Goal: Task Accomplishment & Management: Complete application form

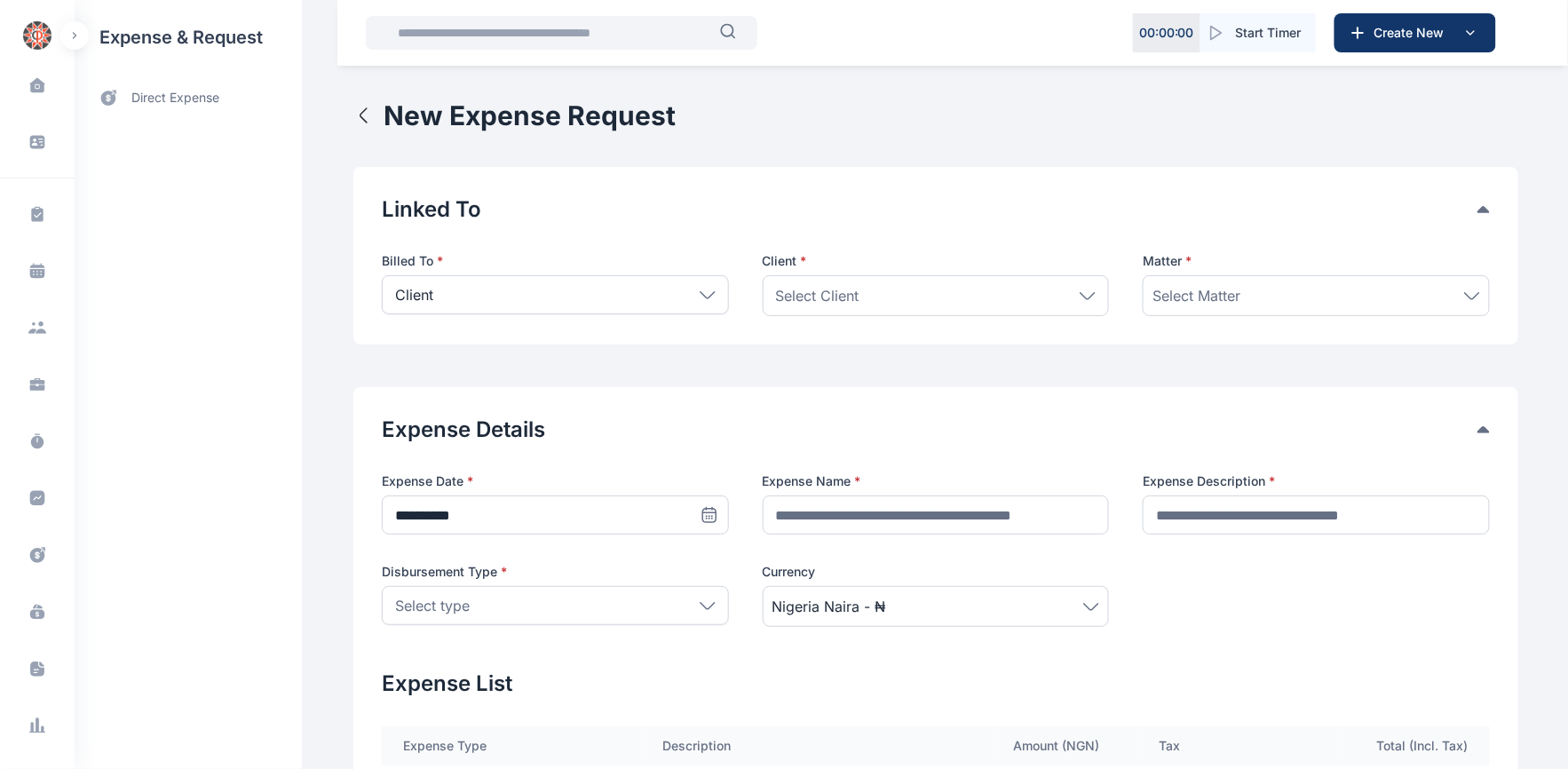
click at [699, 291] on icon at bounding box center [707, 295] width 16 height 8
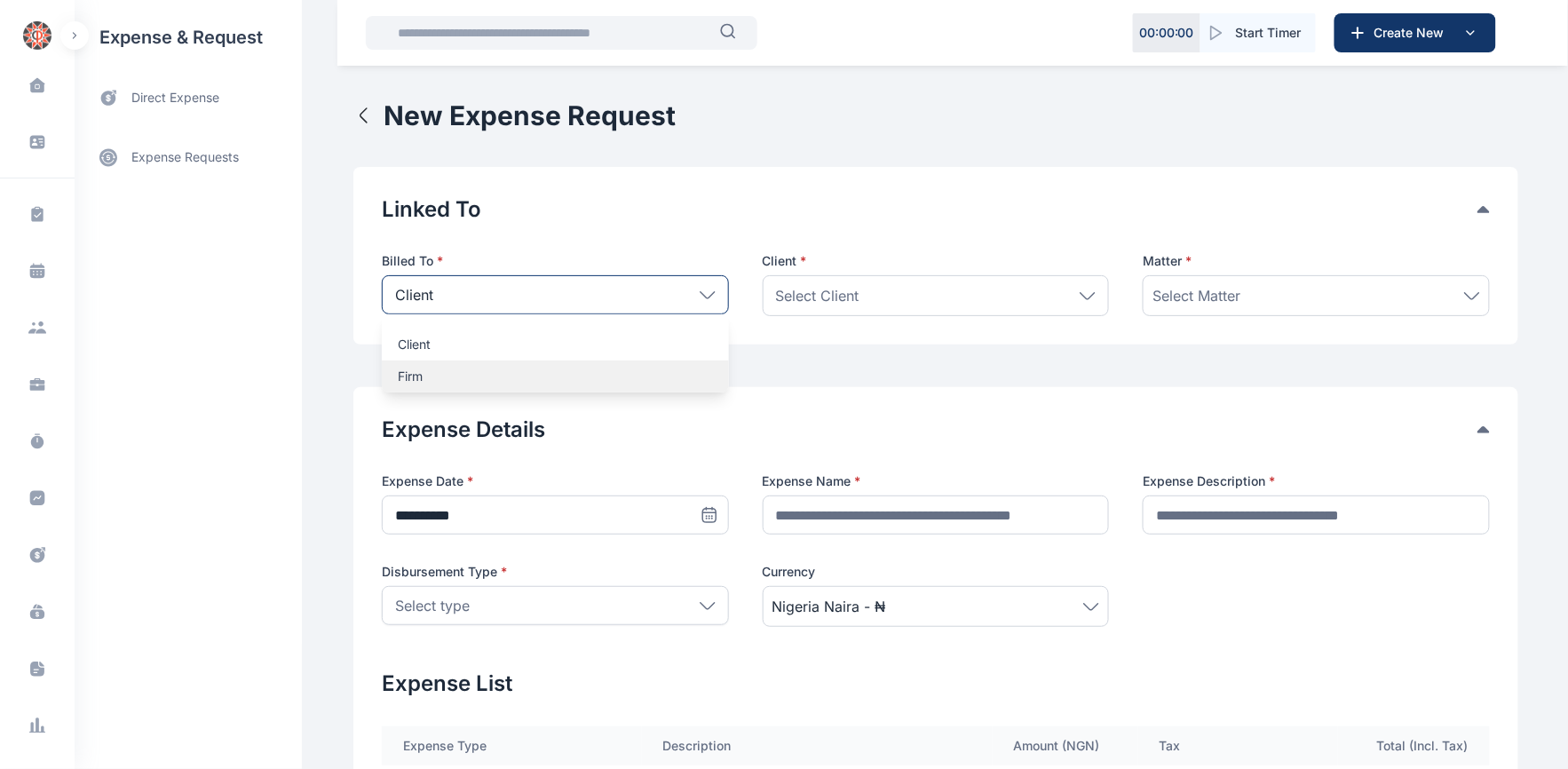
click at [402, 375] on p "Firm" at bounding box center [555, 376] width 315 height 18
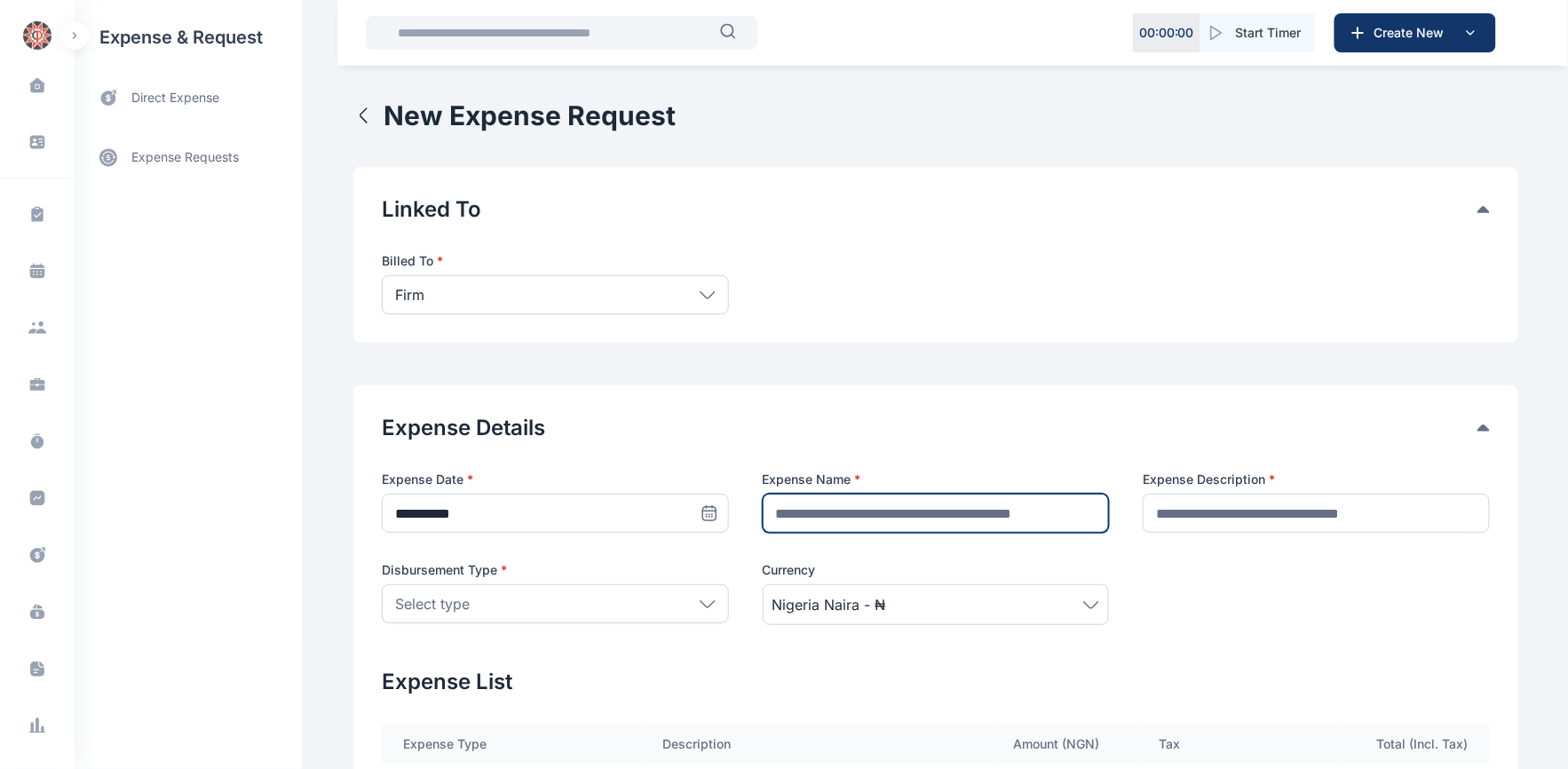
click at [763, 516] on input "text" at bounding box center [935, 513] width 347 height 39
type input "**********"
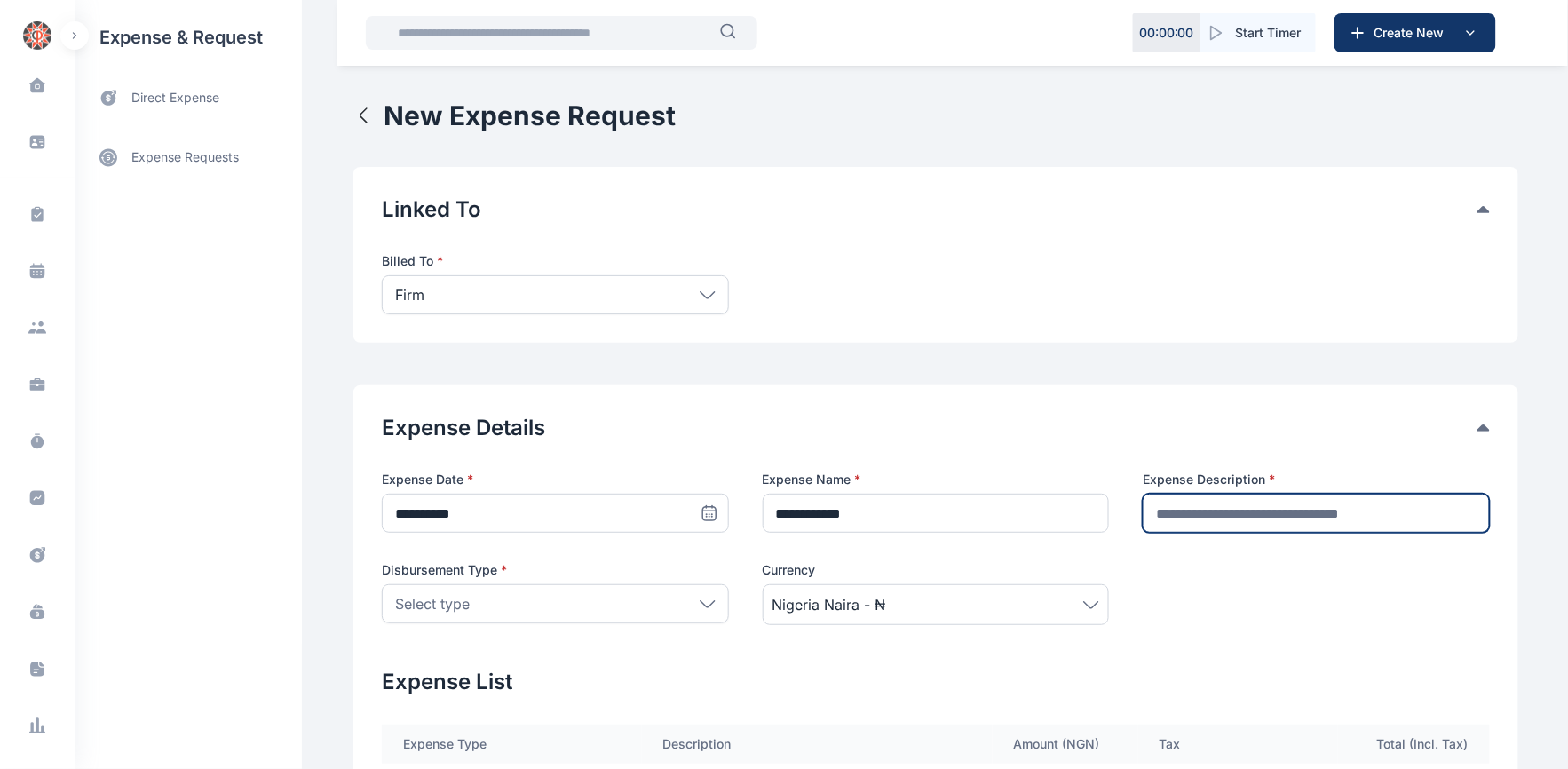
click at [1223, 515] on input "text" at bounding box center [1316, 513] width 347 height 39
type input "**********"
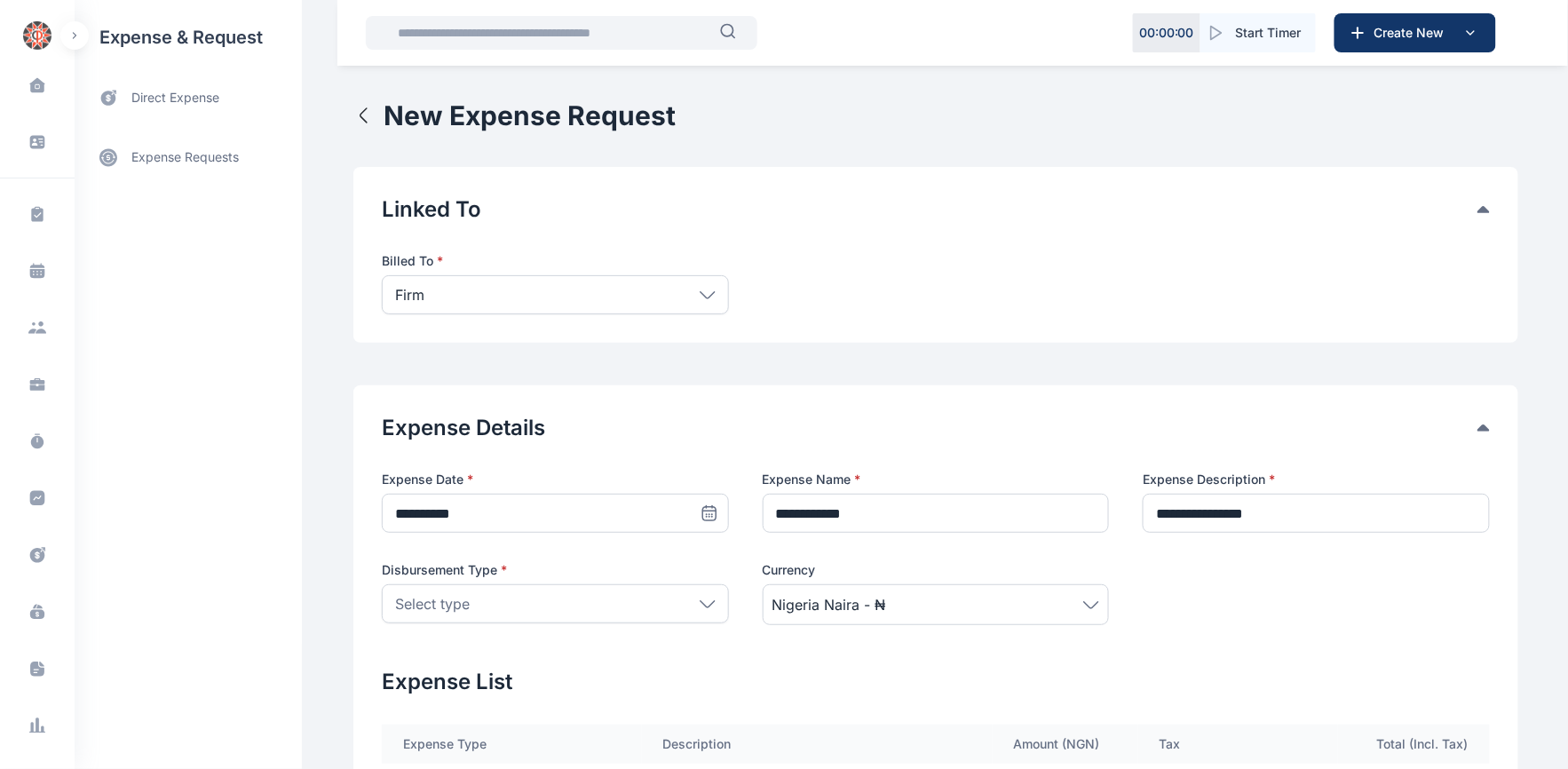
click at [700, 604] on icon at bounding box center [707, 603] width 14 height 7
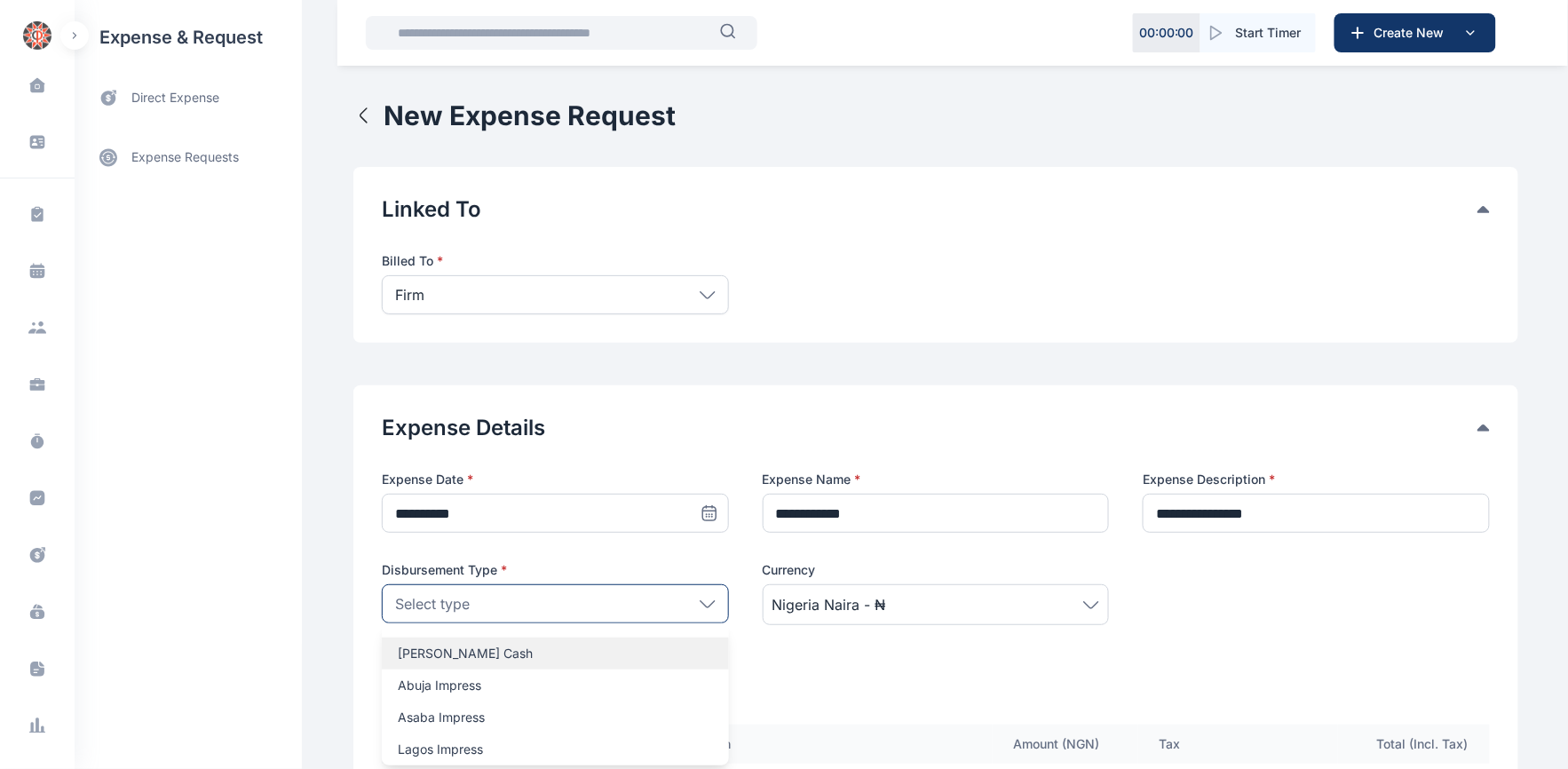
click at [416, 656] on p "[PERSON_NAME] Cash" at bounding box center [555, 652] width 315 height 18
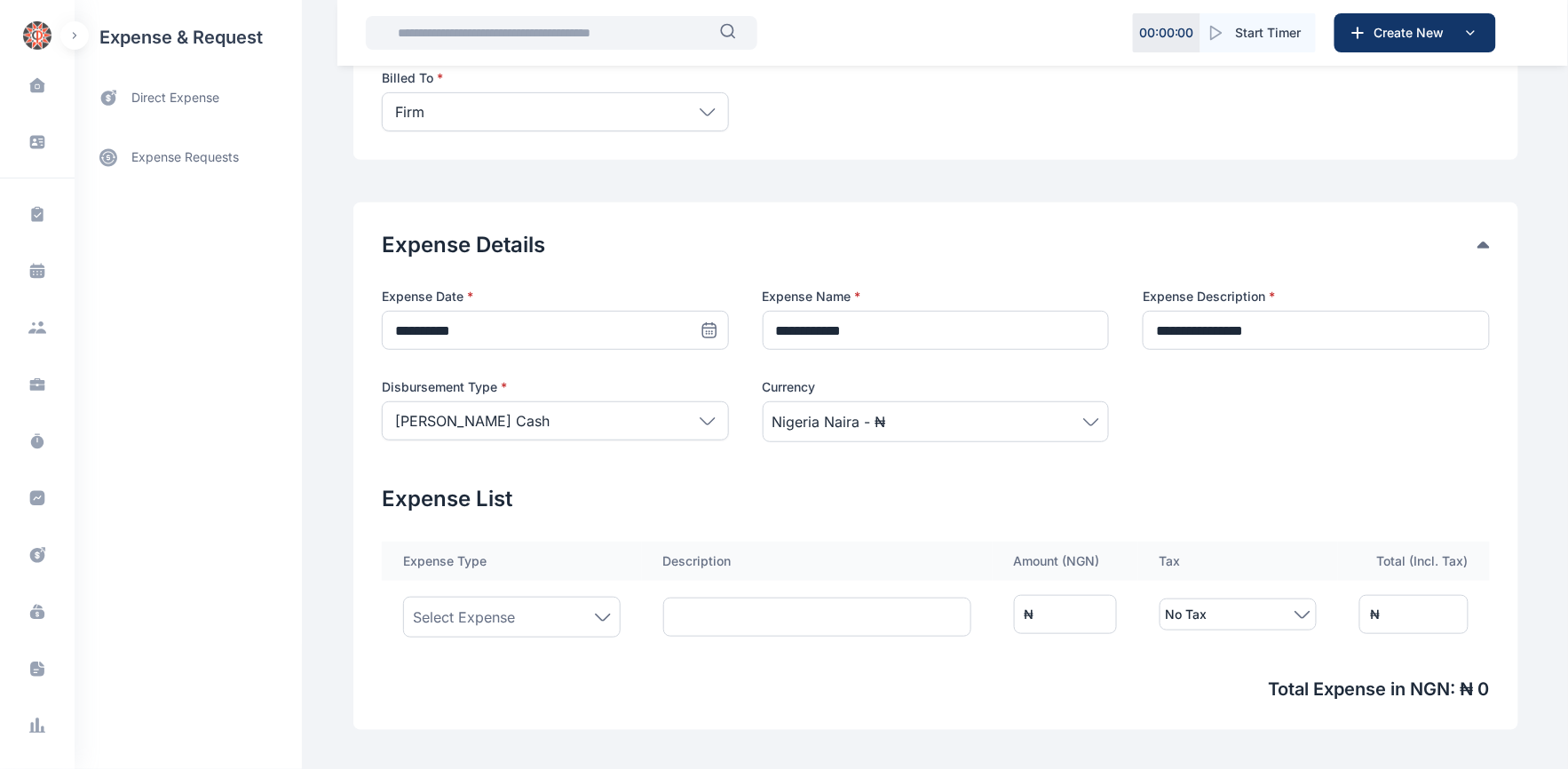
scroll to position [197, 0]
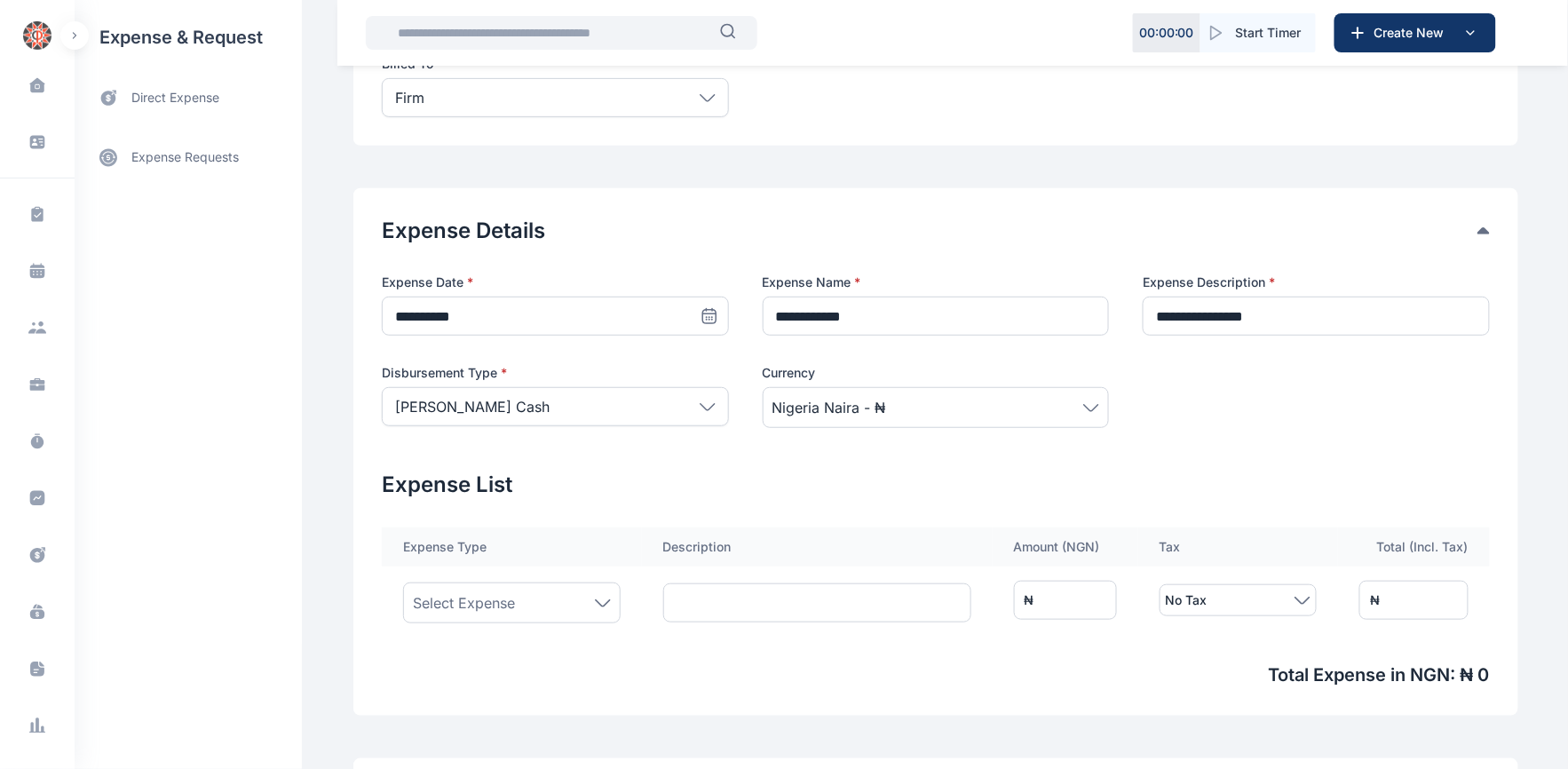
click at [594, 601] on icon at bounding box center [602, 603] width 16 height 8
click at [509, 655] on input at bounding box center [511, 666] width 183 height 39
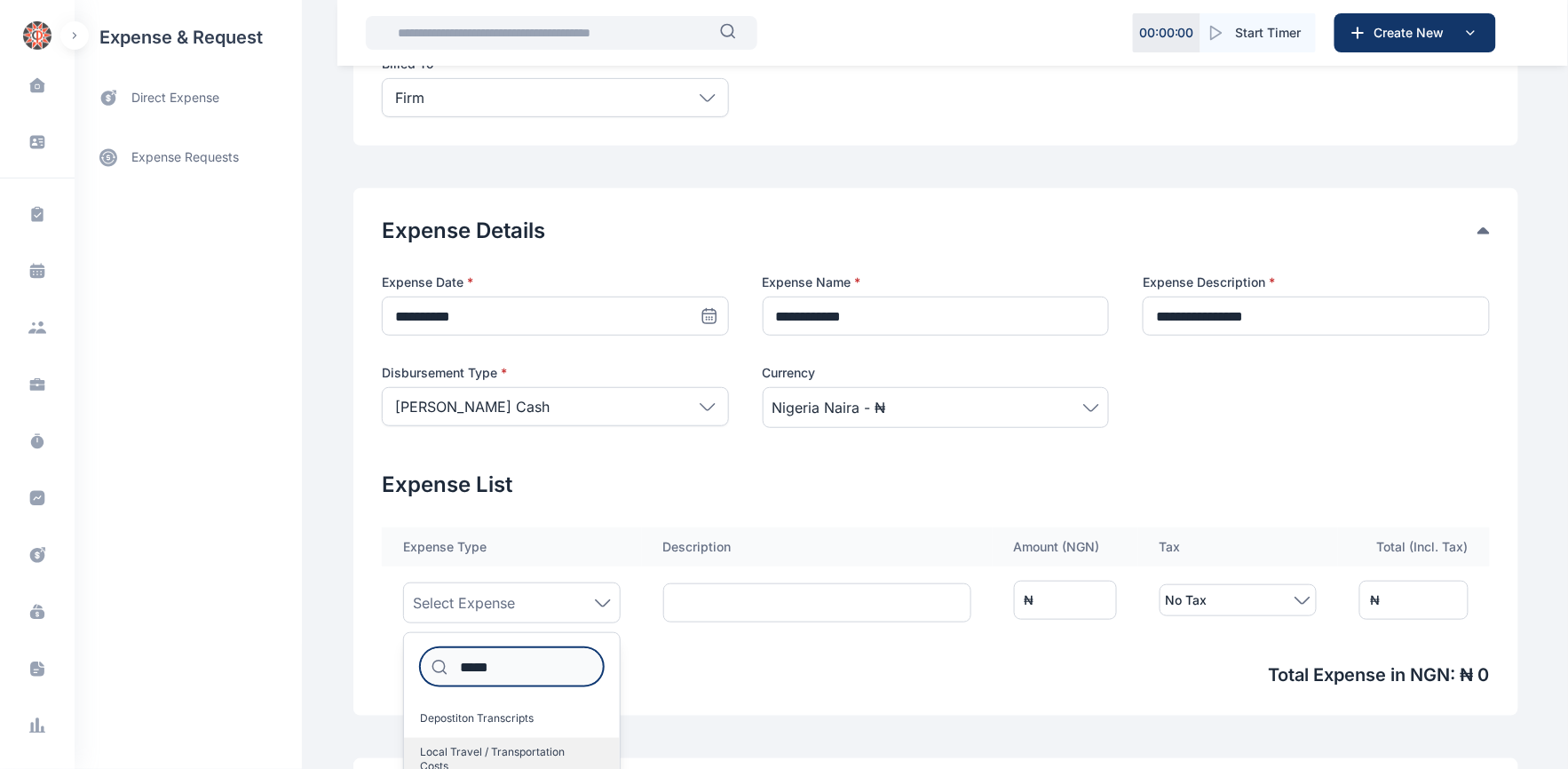
type input "*****"
click at [505, 747] on span "Local Travel / Transportation Costs" at bounding box center [504, 758] width 169 height 29
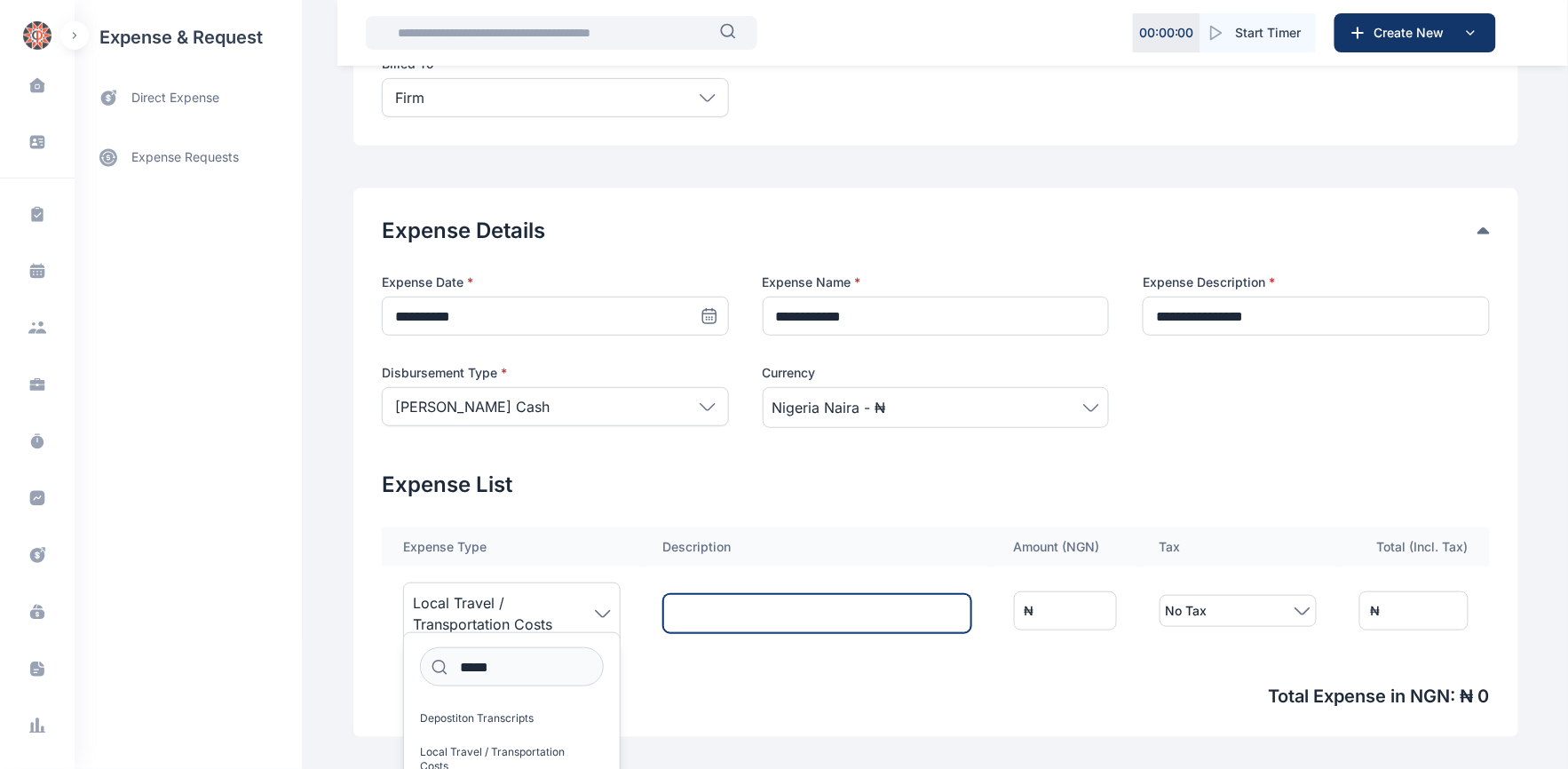
click at [716, 619] on input "text" at bounding box center [817, 612] width 308 height 39
type input "********"
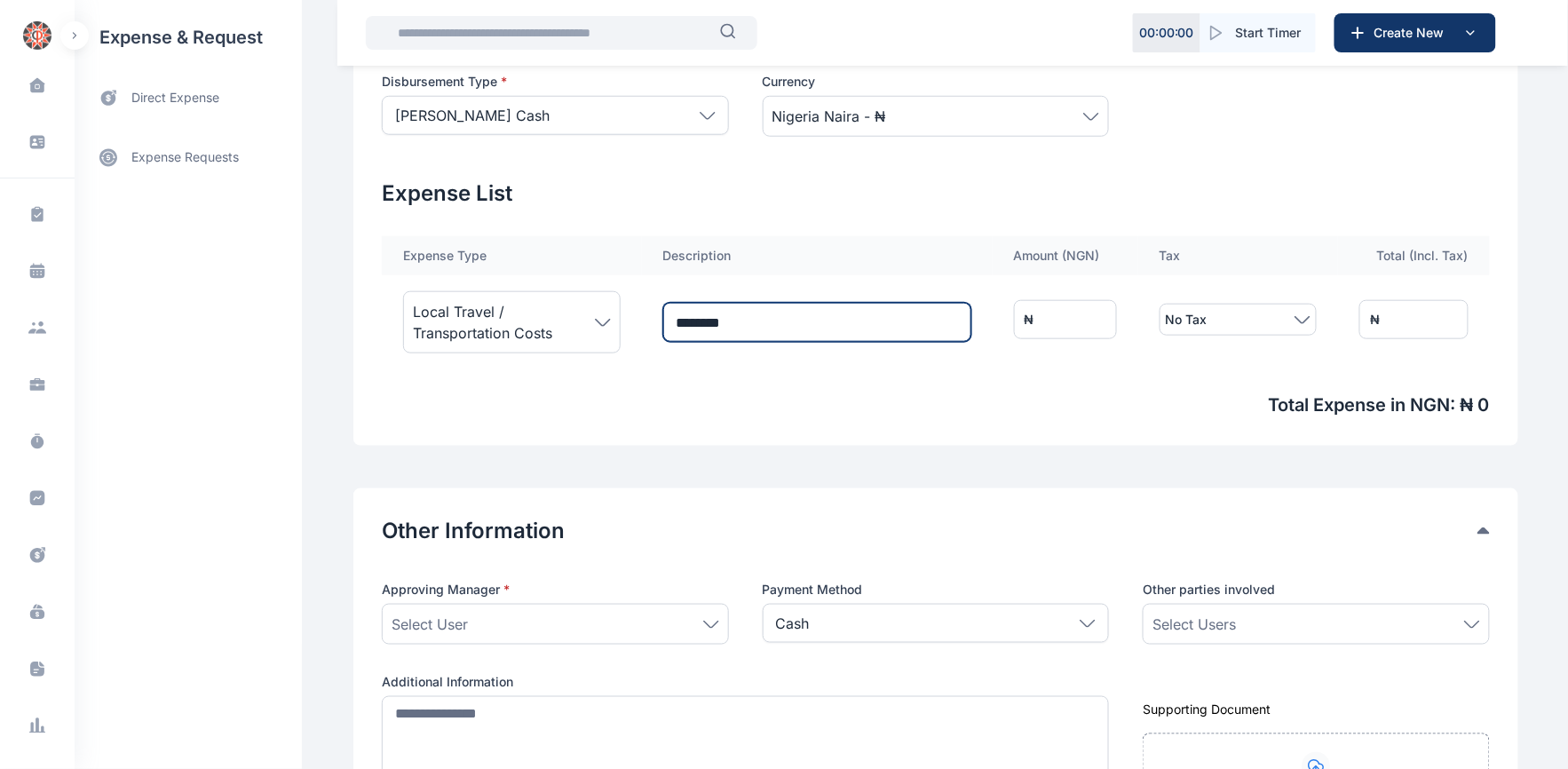
scroll to position [493, 0]
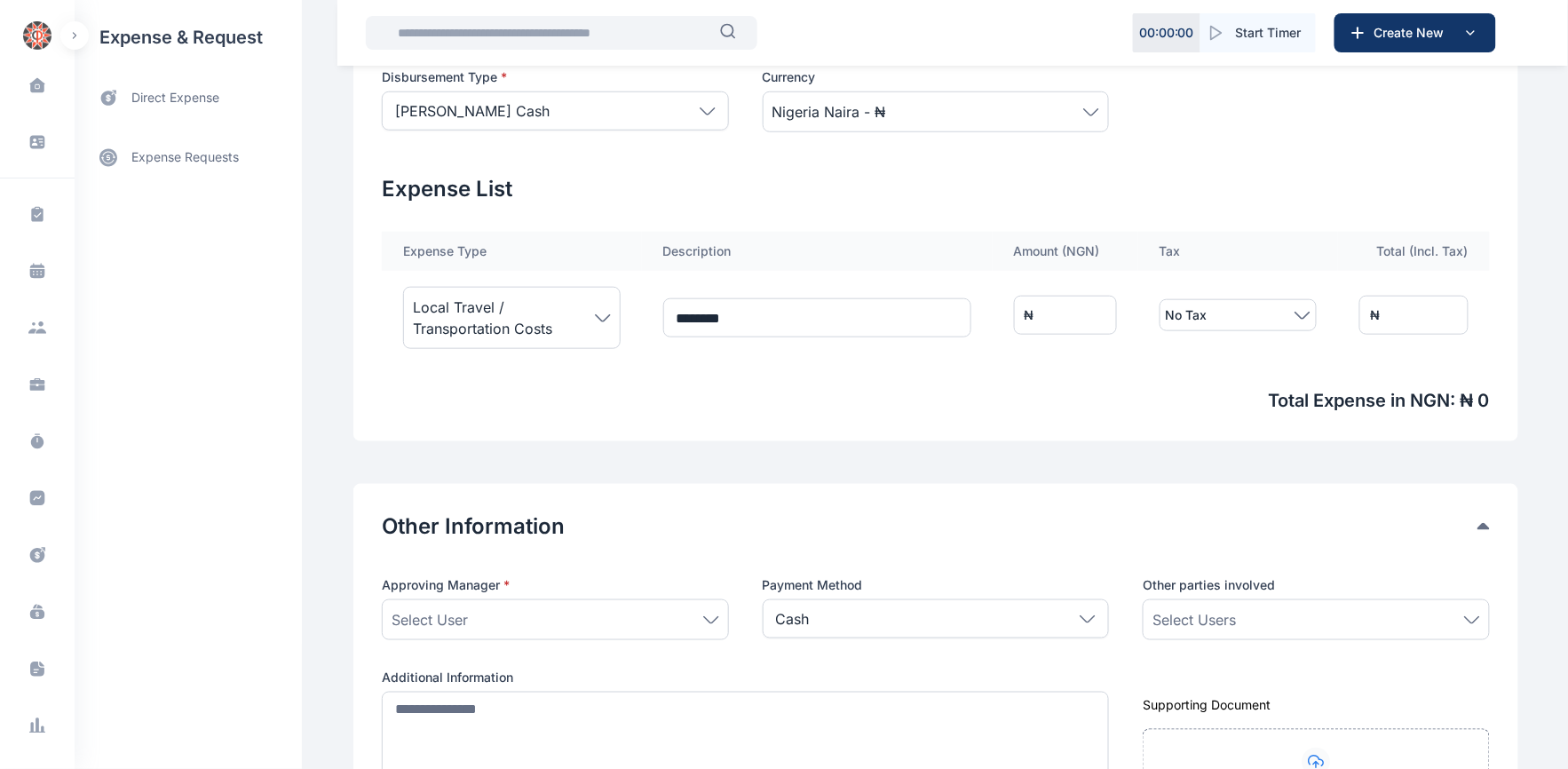
click at [703, 616] on icon at bounding box center [711, 620] width 16 height 8
click at [439, 731] on span "[PERSON_NAME]" at bounding box center [441, 735] width 86 height 14
click at [1274, 614] on div "Select Users" at bounding box center [1316, 619] width 328 height 21
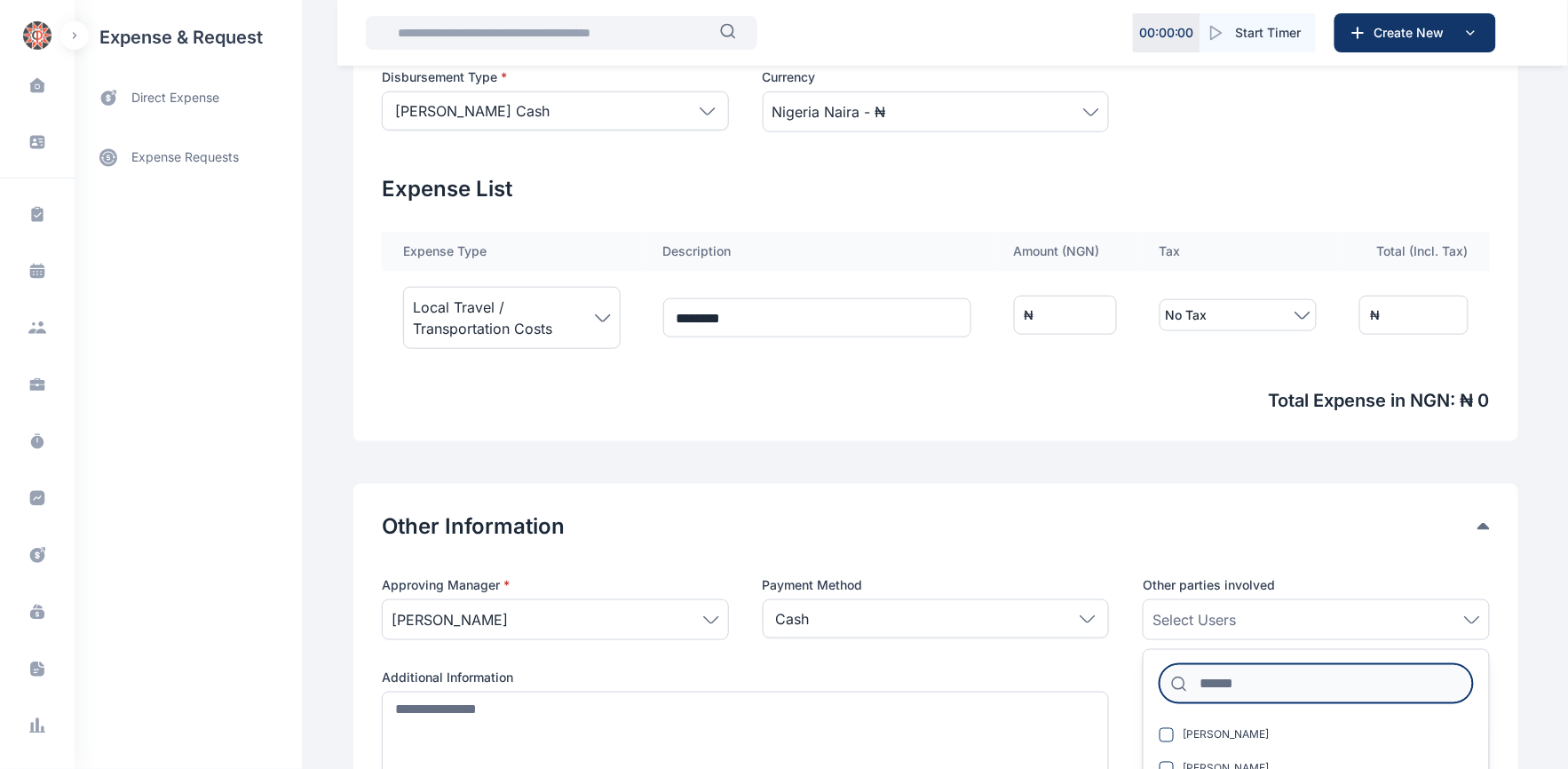
click at [1271, 680] on input at bounding box center [1316, 683] width 313 height 39
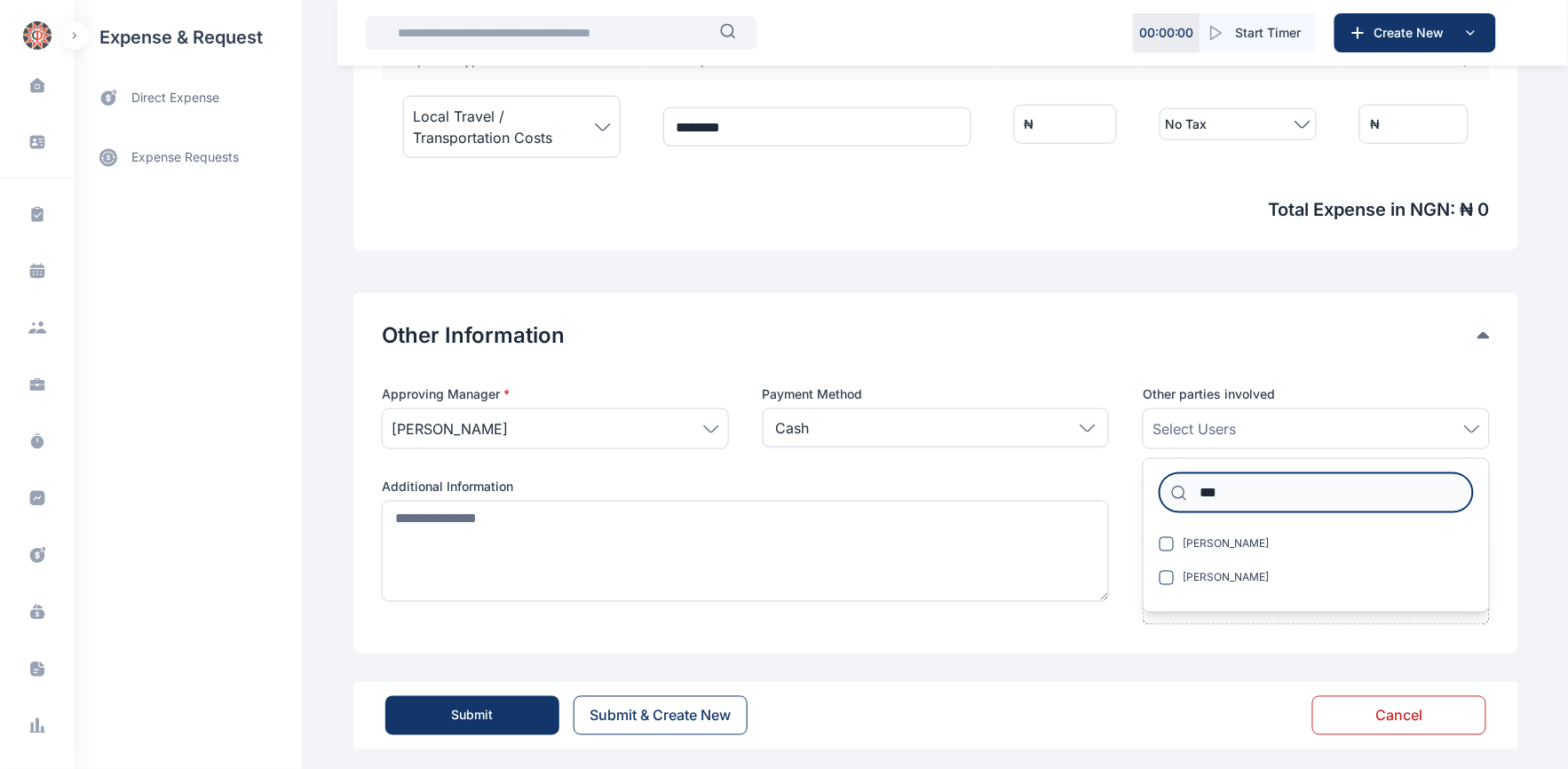
scroll to position [690, 0]
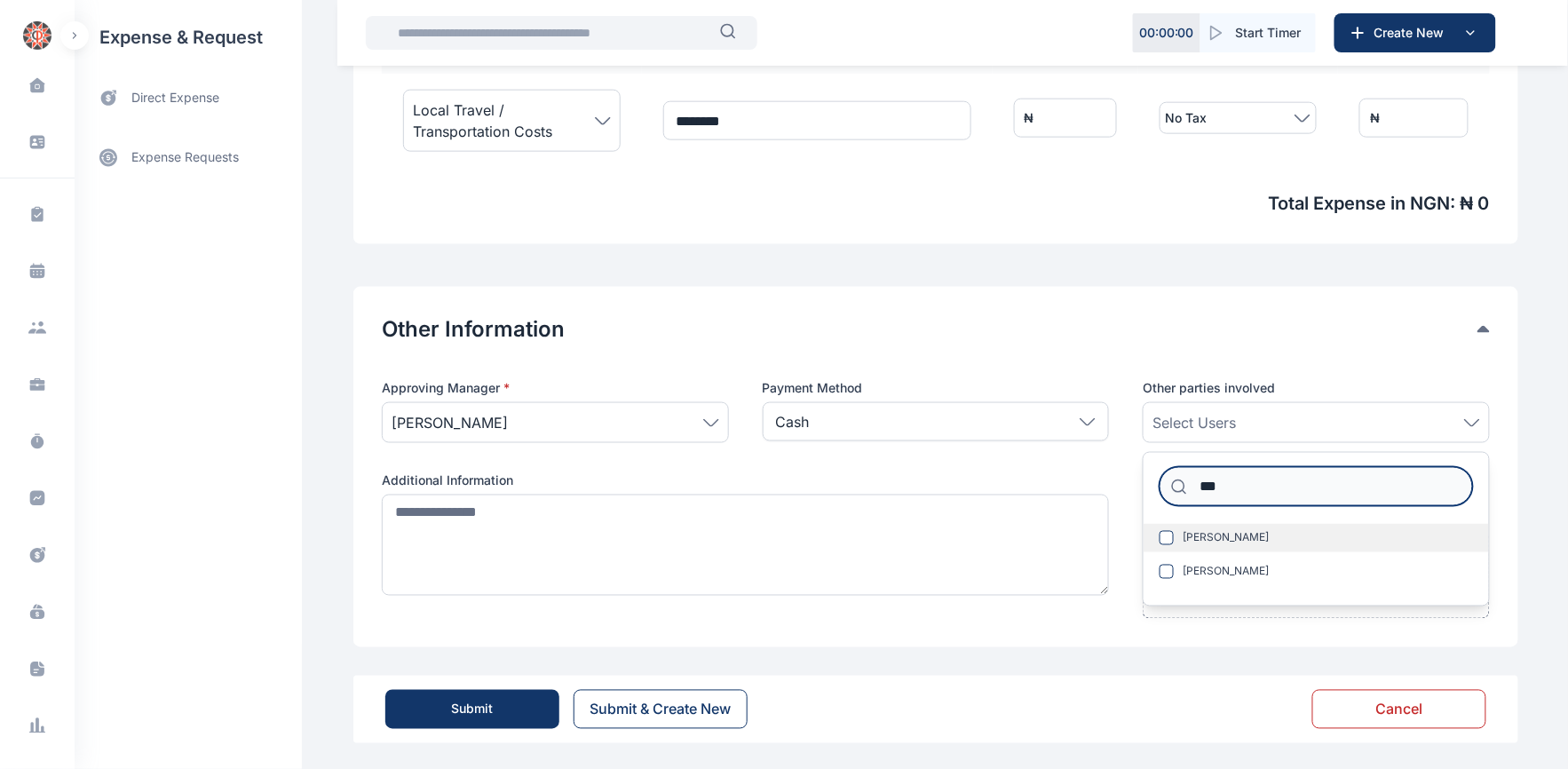
type input "***"
click at [1161, 535] on span at bounding box center [1166, 538] width 14 height 14
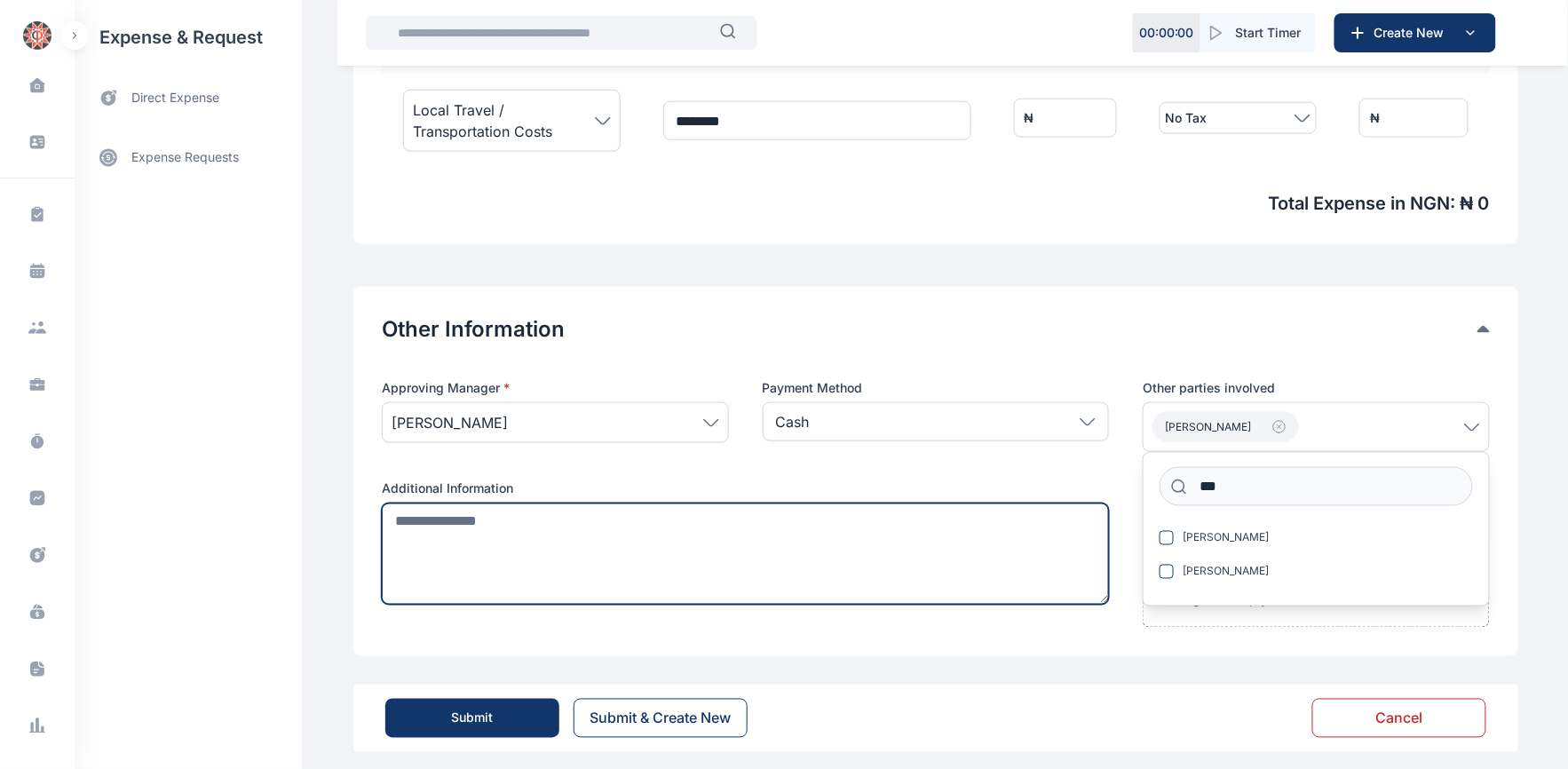
click at [381, 522] on textarea at bounding box center [744, 554] width 727 height 101
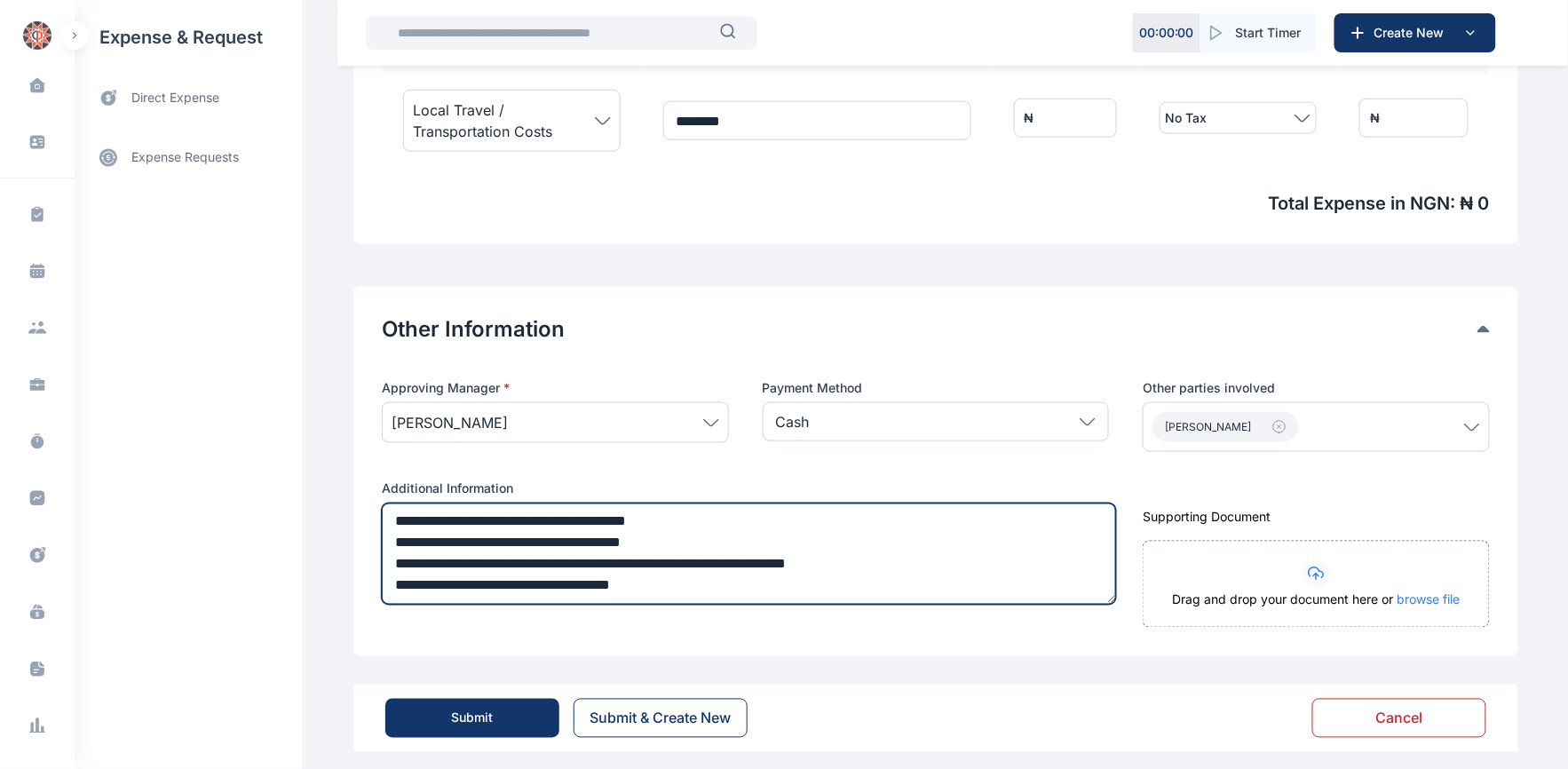
scroll to position [11, 0]
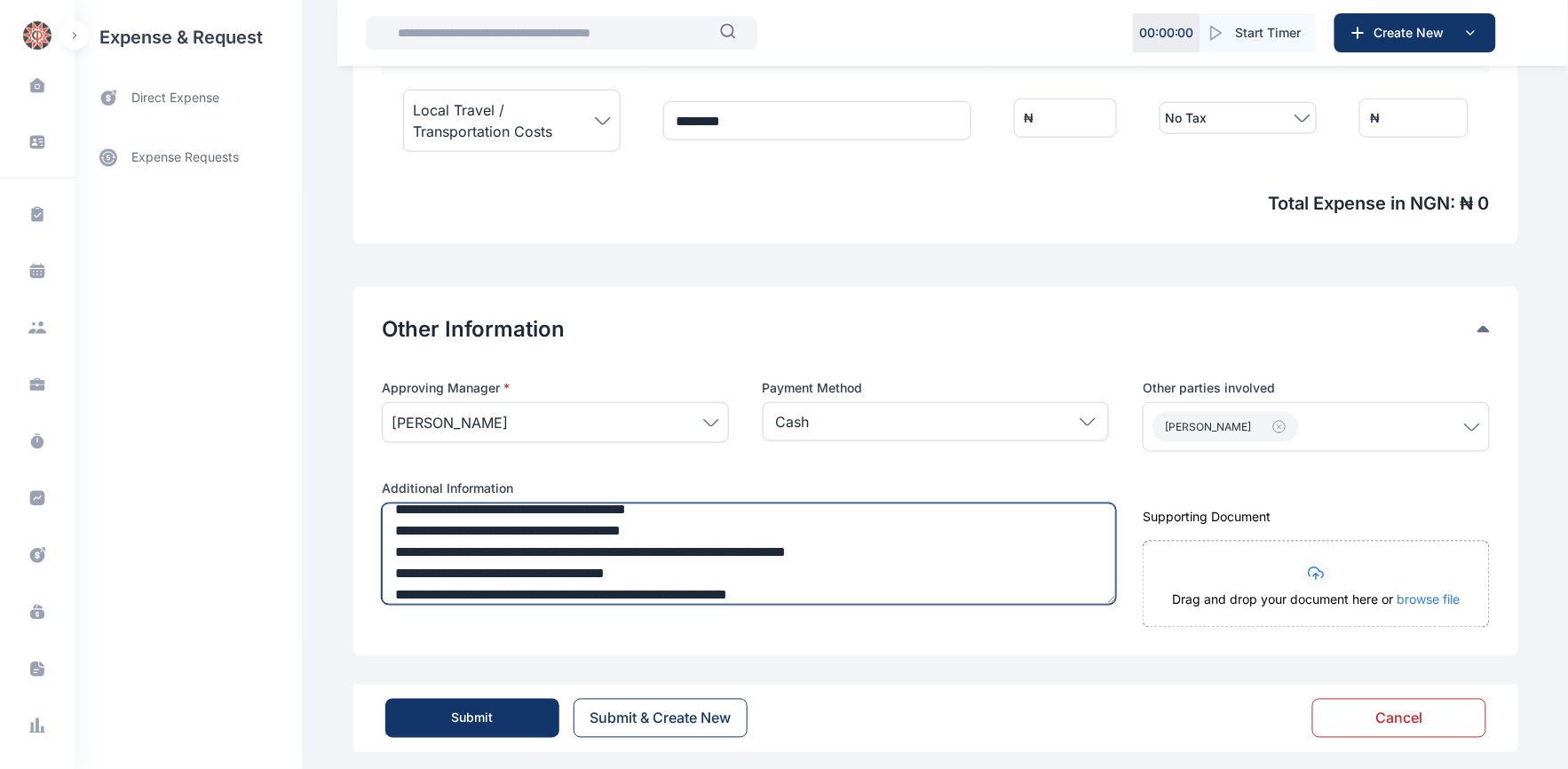
type textarea "**********"
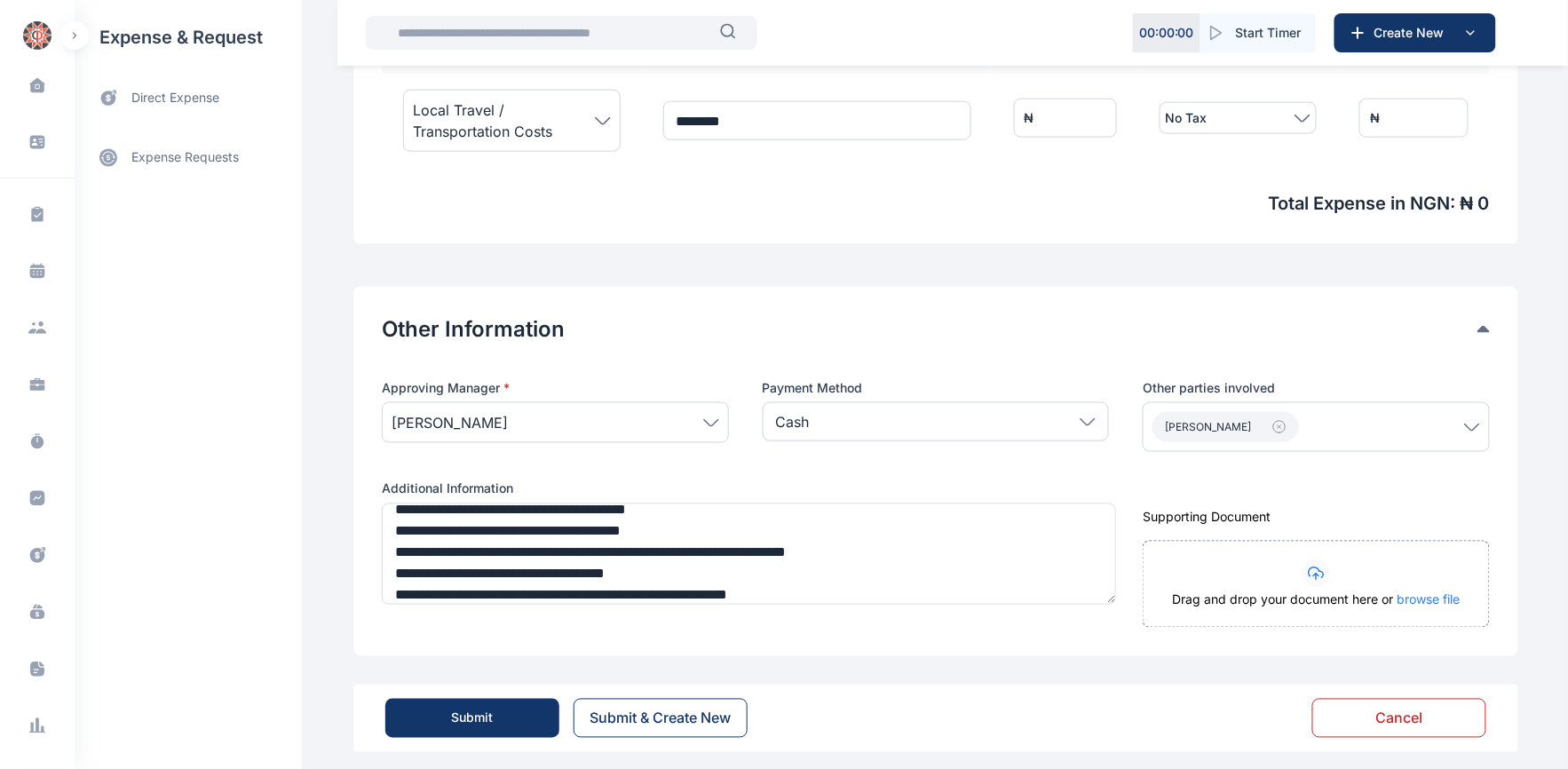
click at [1034, 117] on input "*" at bounding box center [1065, 117] width 103 height 39
type input "**"
type input "***"
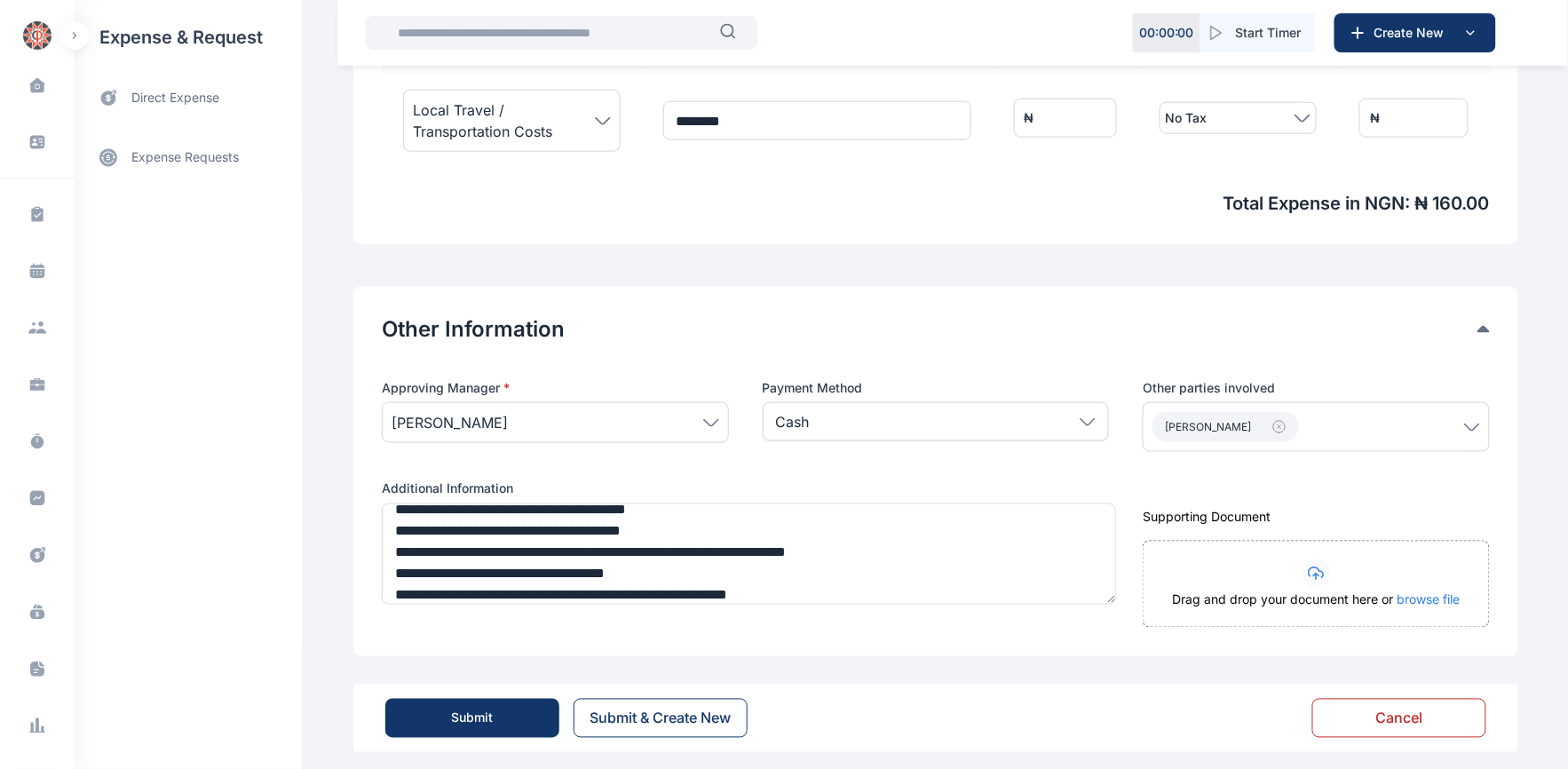
type input "****"
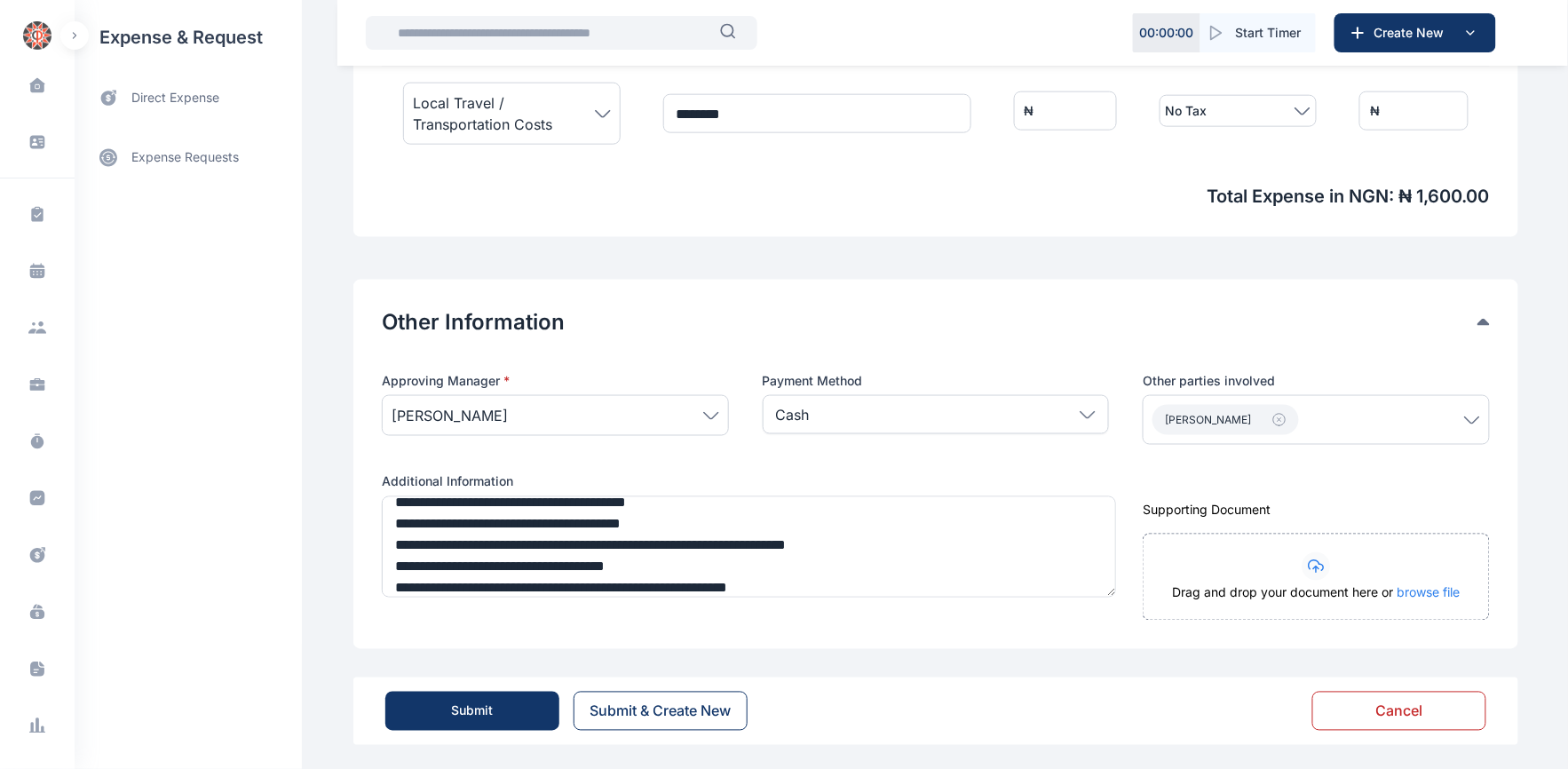
scroll to position [701, 0]
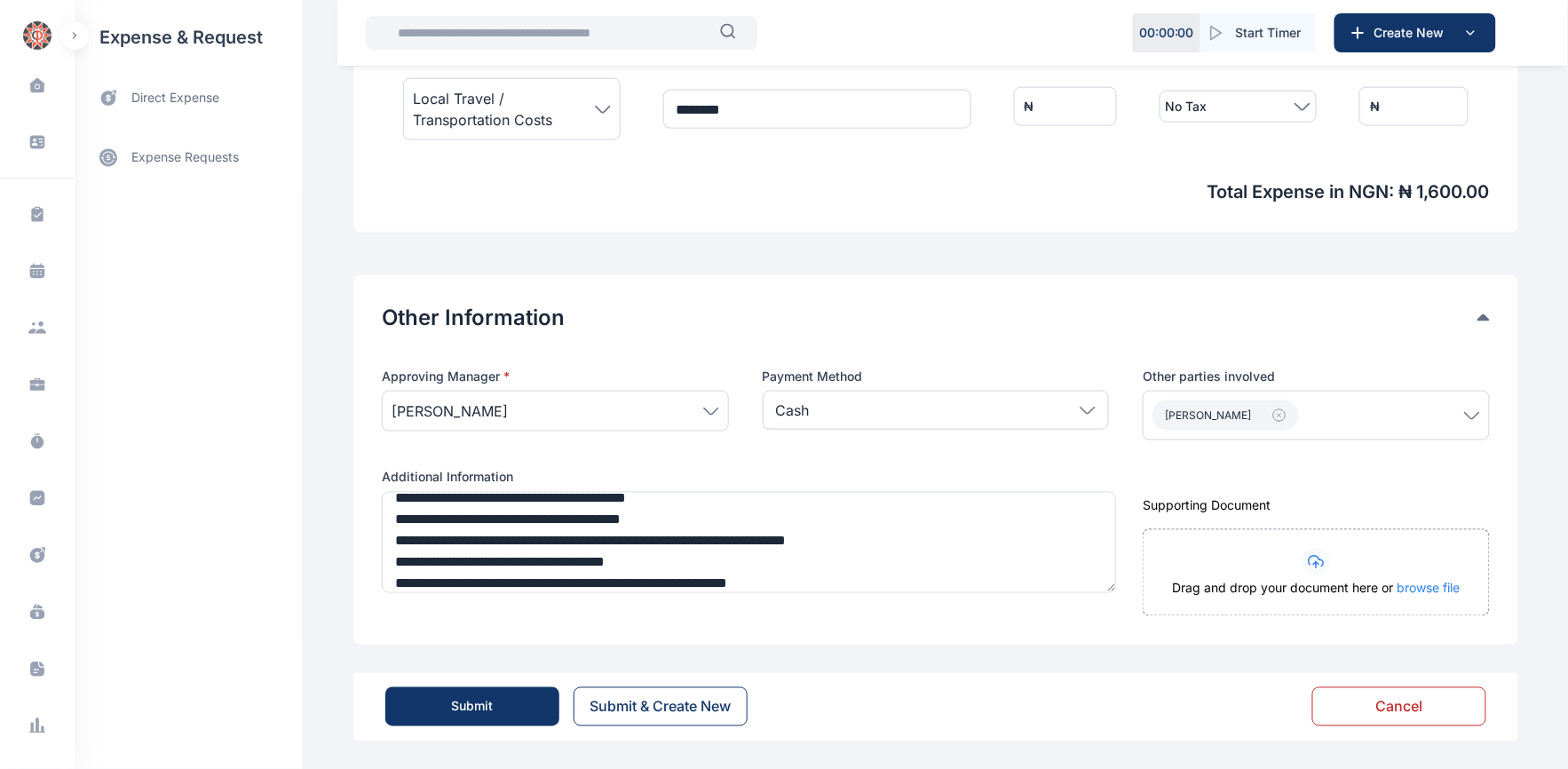
type input "****"
click at [455, 705] on div "Submit" at bounding box center [473, 706] width 42 height 18
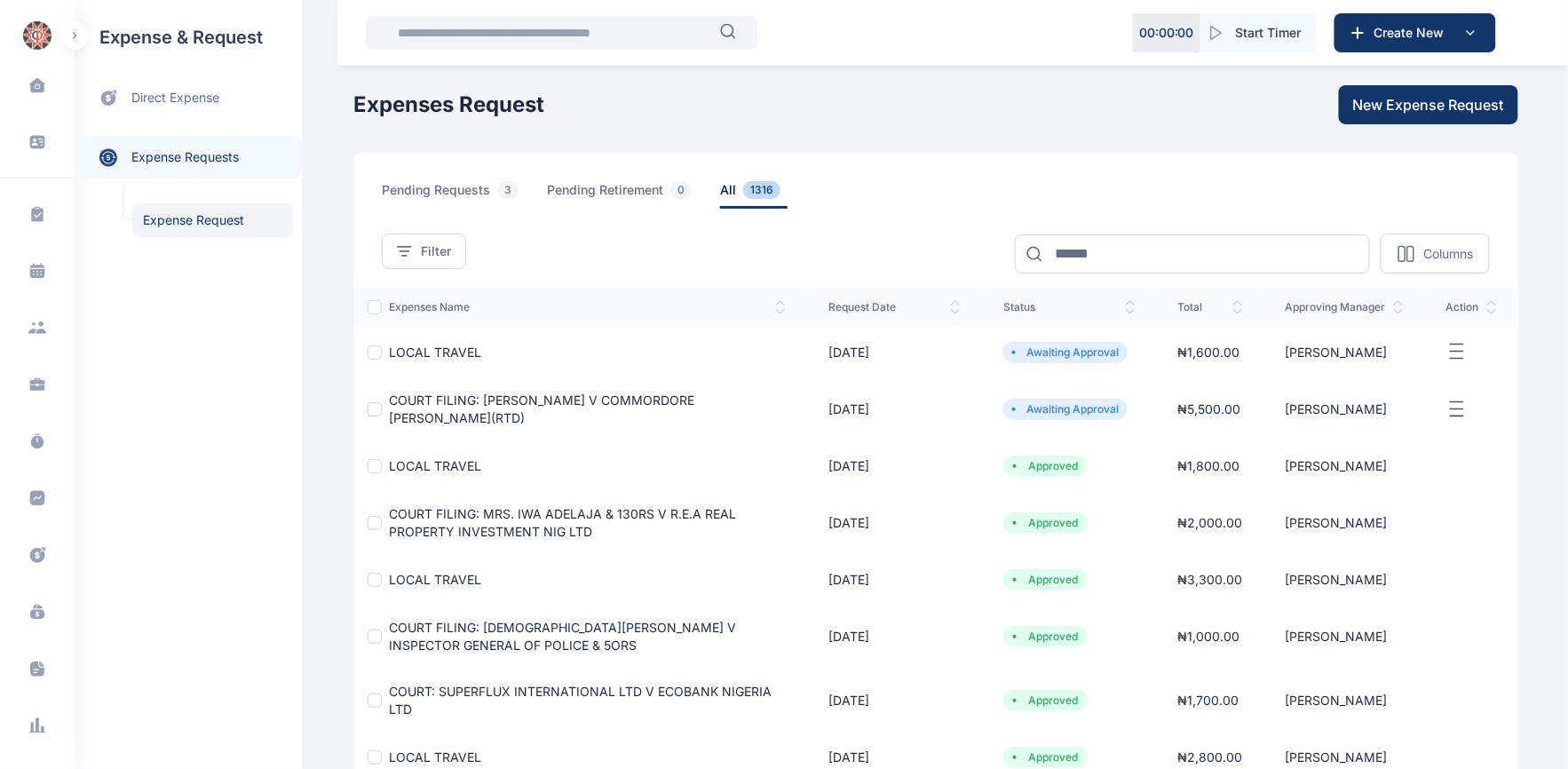
click at [422, 344] on span "LOCAL TRAVEL" at bounding box center [435, 352] width 93 height 15
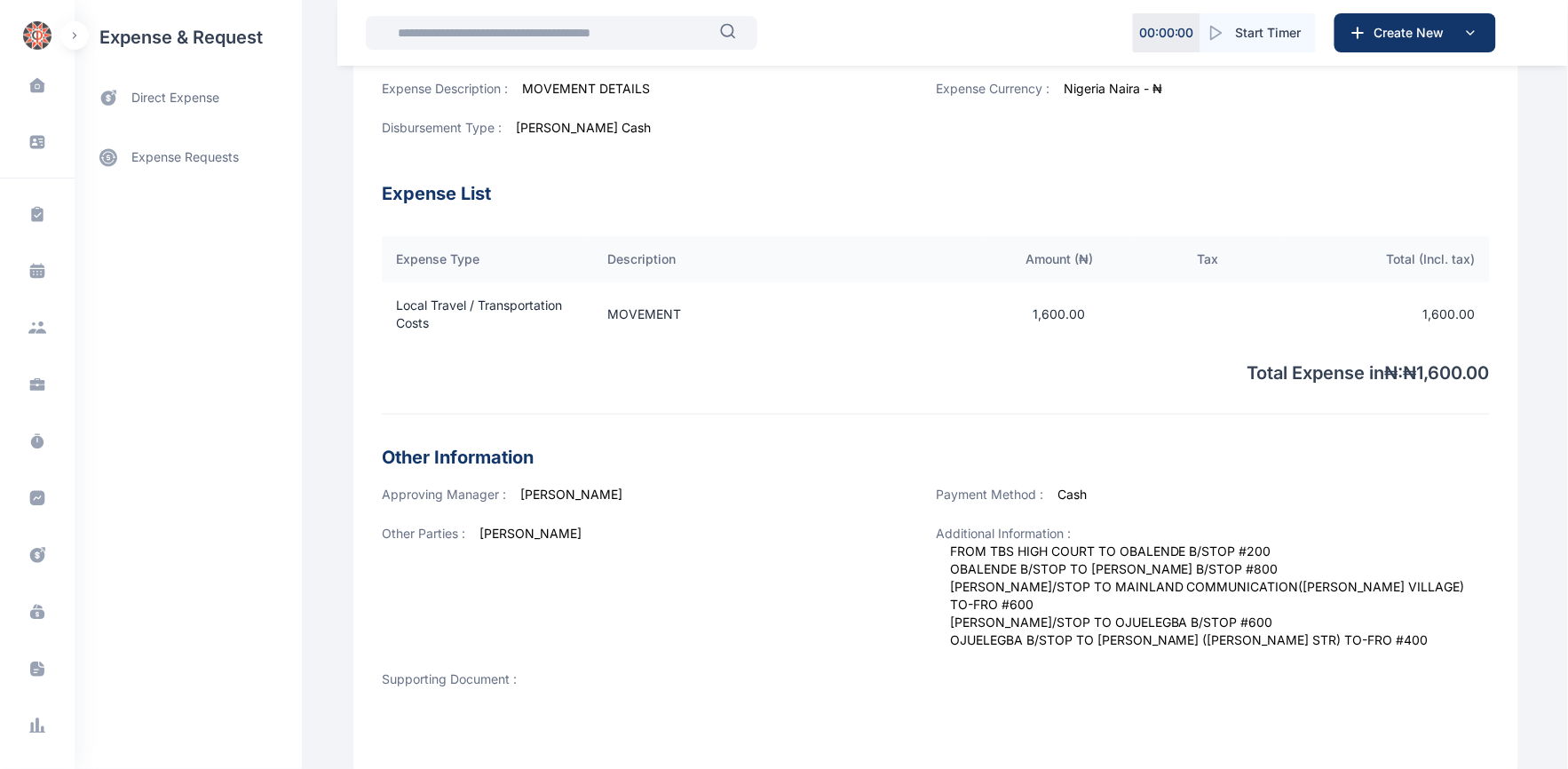
scroll to position [382, 0]
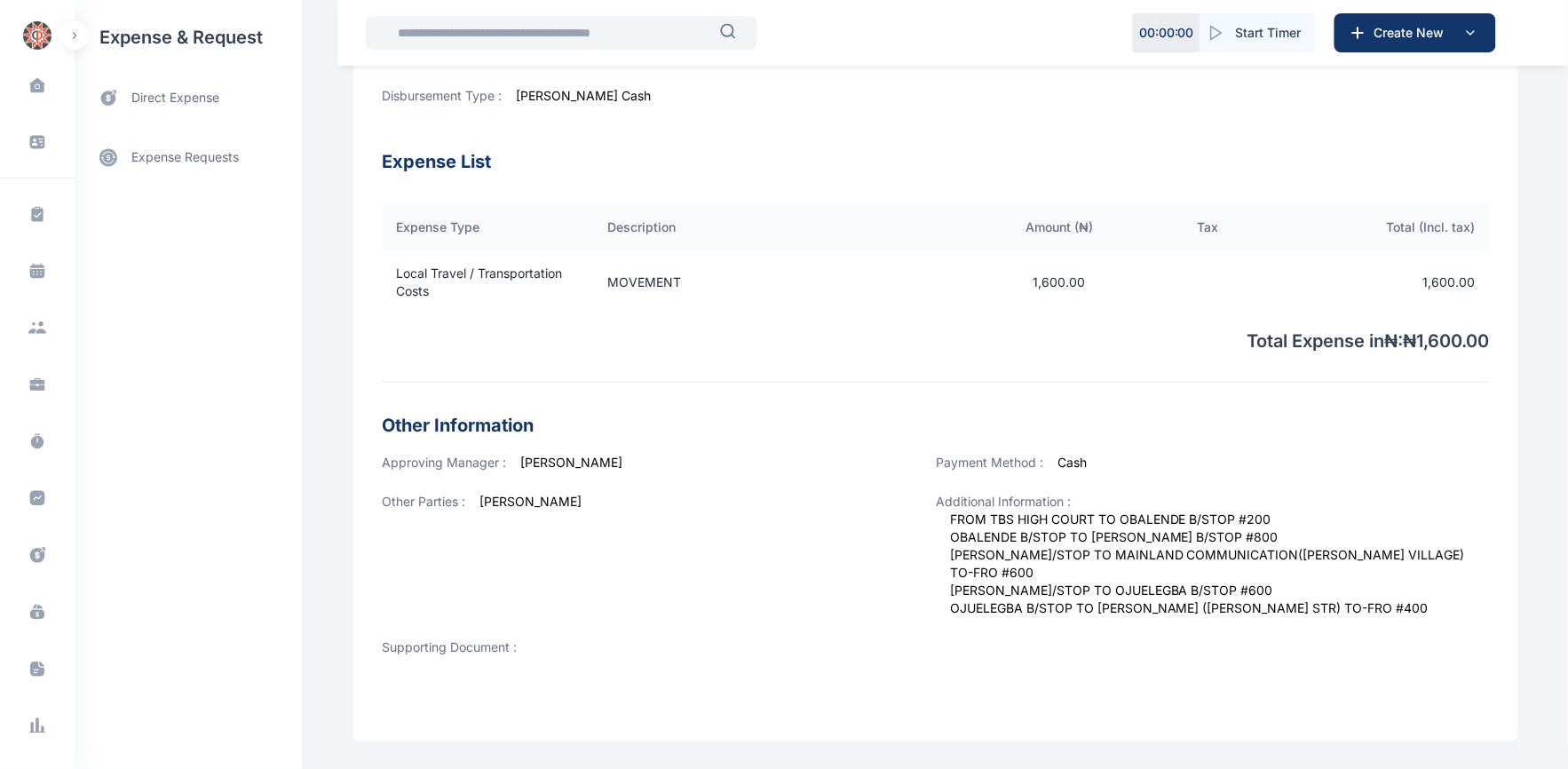
drag, startPoint x: 1431, startPoint y: 597, endPoint x: 1388, endPoint y: 588, distance: 43.9
click at [1388, 586] on span "FROM TBS HIGH COURT TO OBALENDE B/STOP #200 OBALENDE B/STOP TO [PERSON_NAME] B/…" at bounding box center [1219, 563] width 540 height 106
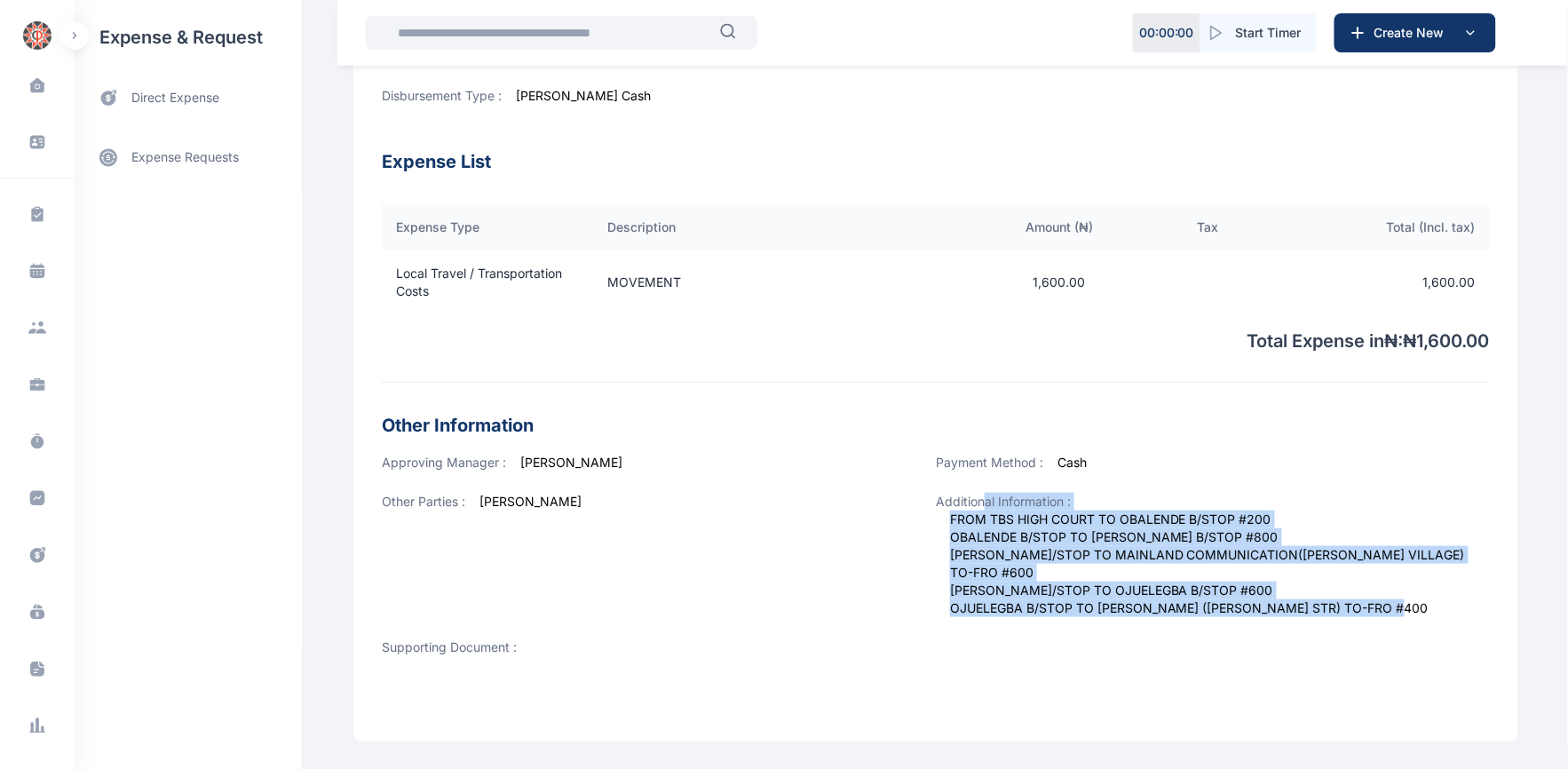
drag, startPoint x: 1428, startPoint y: 600, endPoint x: 944, endPoint y: 495, distance: 495.3
click at [977, 502] on div "Additional Information : FROM TBS HIGH COURT TO OBALENDE B/STOP #200 OBALENDE B…" at bounding box center [1213, 566] width 554 height 145
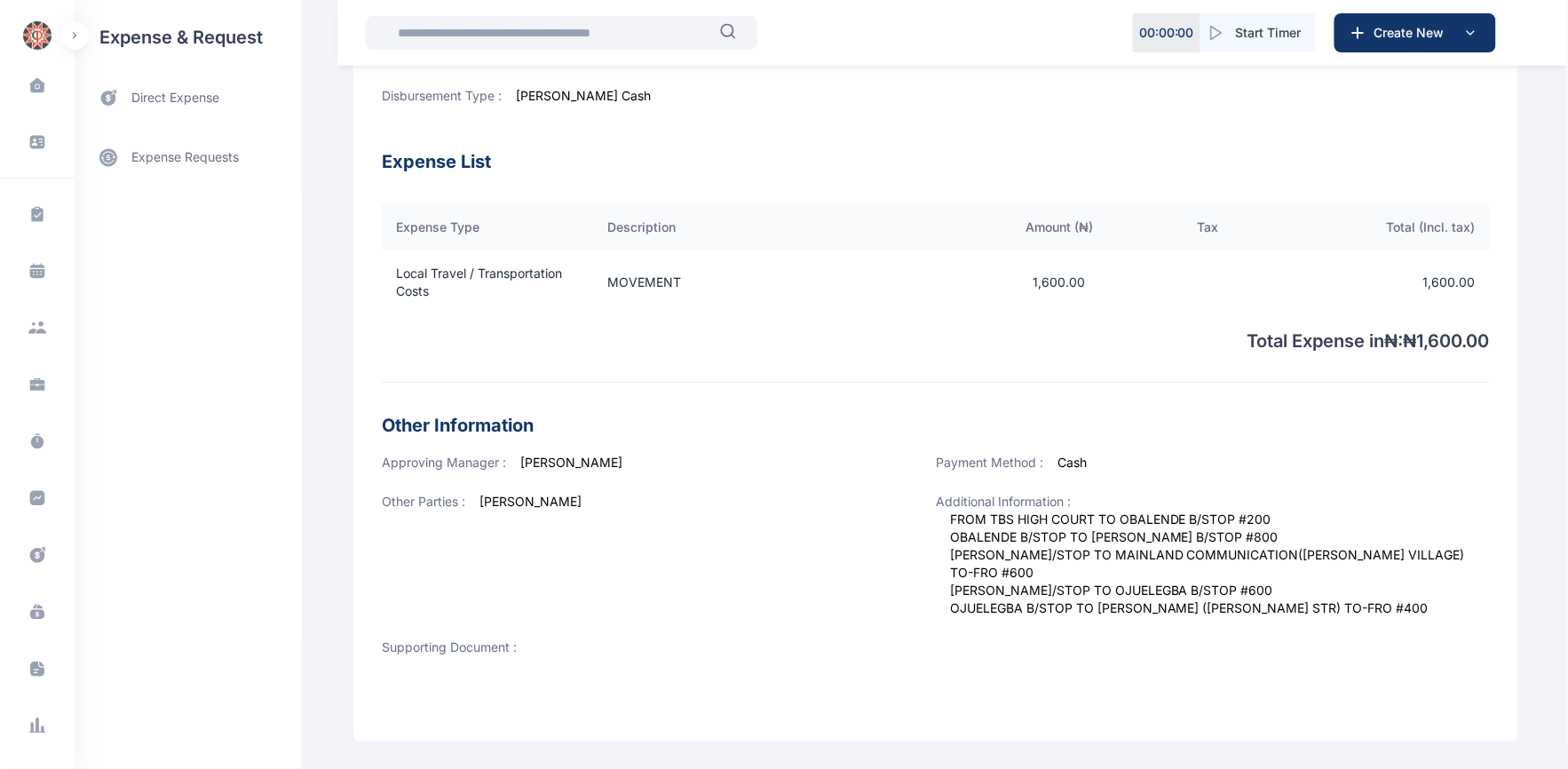
drag, startPoint x: 904, startPoint y: 513, endPoint x: 1469, endPoint y: 490, distance: 565.5
click at [1469, 490] on div "Payment Method : Cash" at bounding box center [1213, 473] width 554 height 39
drag, startPoint x: 1461, startPoint y: 545, endPoint x: 1310, endPoint y: 606, distance: 162.9
click at [1301, 555] on span "FROM TBS HIGH COURT TO OBALENDE B/STOP #200 OBALENDE B/STOP TO [PERSON_NAME] B/…" at bounding box center [1219, 563] width 540 height 106
drag, startPoint x: 1397, startPoint y: 600, endPoint x: 1423, endPoint y: 609, distance: 27.5
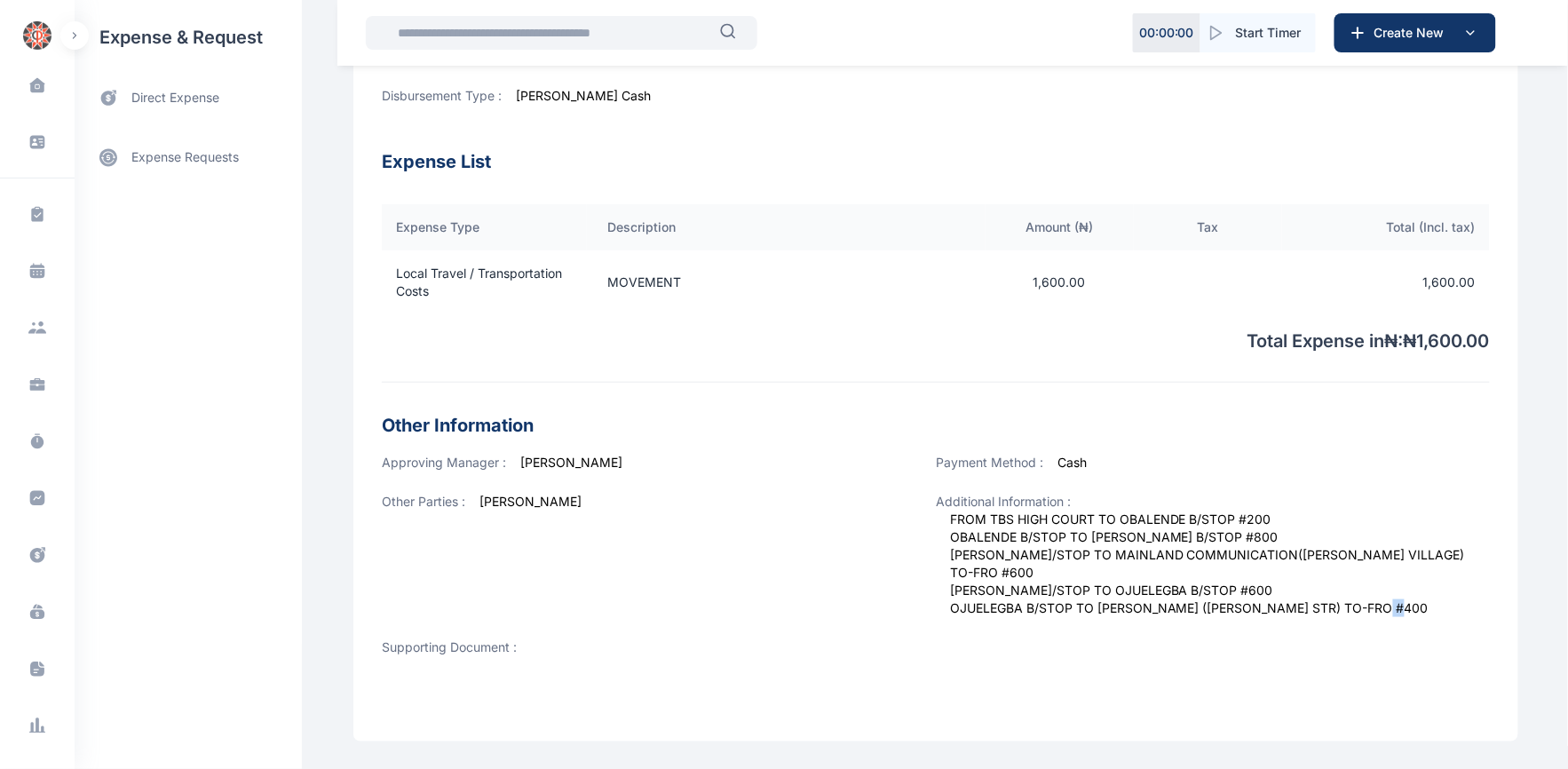
click at [1423, 609] on span "FROM TBS HIGH COURT TO OBALENDE B/STOP #200 OBALENDE B/STOP TO [PERSON_NAME] B/…" at bounding box center [1219, 563] width 540 height 106
click at [1426, 591] on span "FROM TBS HIGH COURT TO OBALENDE B/STOP #200 OBALENDE B/STOP TO [PERSON_NAME] B/…" at bounding box center [1219, 563] width 540 height 106
drag, startPoint x: 1428, startPoint y: 591, endPoint x: 1347, endPoint y: 593, distance: 81.0
click at [1347, 593] on span "FROM TBS HIGH COURT TO OBALENDE B/STOP #200 OBALENDE B/STOP TO [PERSON_NAME] B/…" at bounding box center [1219, 563] width 540 height 106
drag, startPoint x: 1436, startPoint y: 594, endPoint x: 1401, endPoint y: 597, distance: 35.1
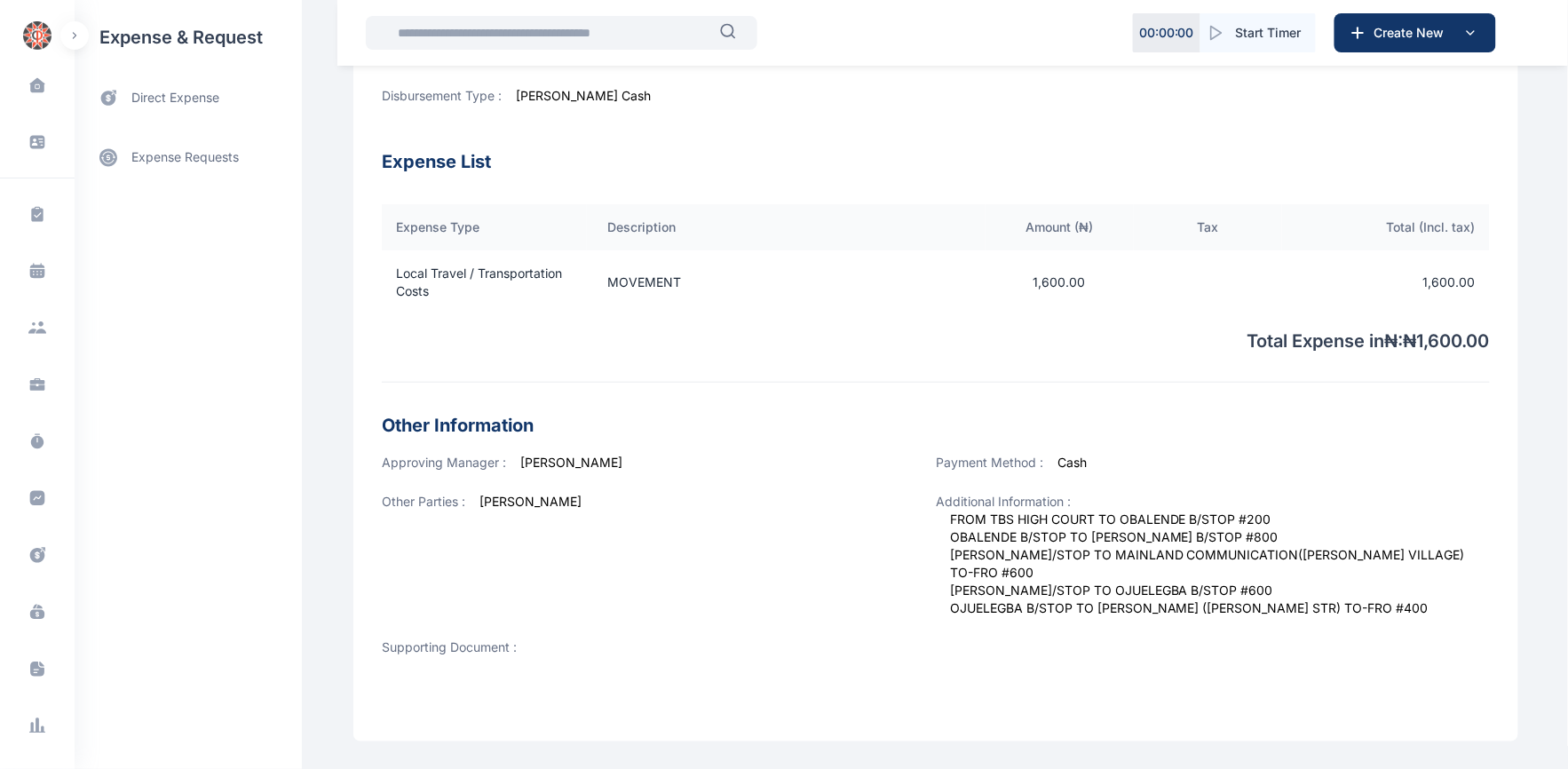
click at [1401, 597] on span "FROM TBS HIGH COURT TO OBALENDE B/STOP #200 OBALENDE B/STOP TO [PERSON_NAME] B/…" at bounding box center [1219, 563] width 540 height 106
click at [1412, 594] on span "FROM TBS HIGH COURT TO OBALENDE B/STOP #200 OBALENDE B/STOP TO [PERSON_NAME] B/…" at bounding box center [1219, 563] width 540 height 106
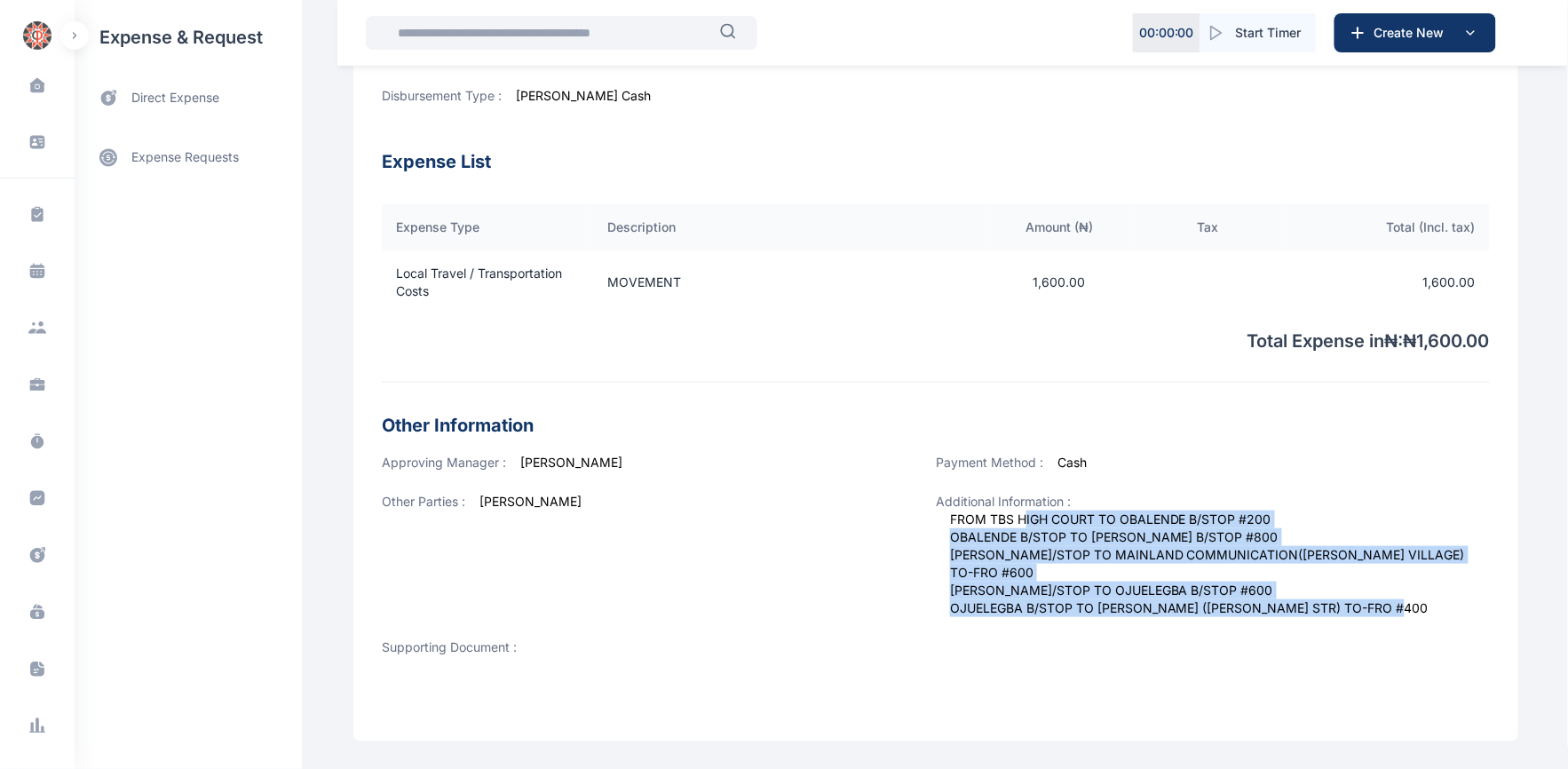
drag, startPoint x: 1407, startPoint y: 612, endPoint x: 1000, endPoint y: 524, distance: 416.4
click at [1019, 525] on span "FROM TBS HIGH COURT TO OBALENDE B/STOP #200 OBALENDE B/STOP TO [PERSON_NAME] B/…" at bounding box center [1219, 563] width 540 height 106
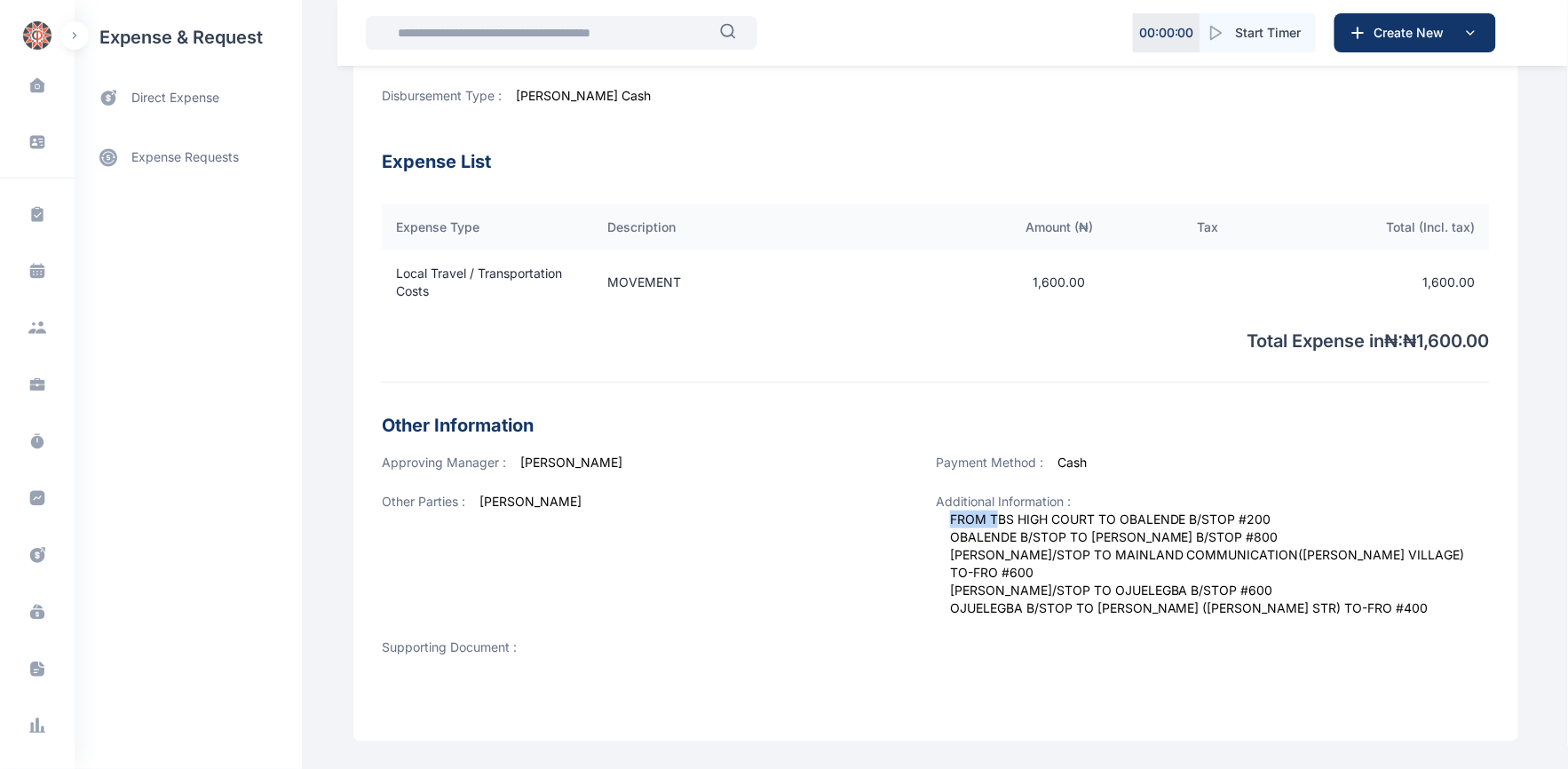
drag, startPoint x: 980, startPoint y: 517, endPoint x: 932, endPoint y: 515, distance: 48.0
click at [935, 515] on div "Additional Information : FROM TBS HIGH COURT TO OBALENDE B/STOP #200 OBALENDE B…" at bounding box center [1213, 566] width 554 height 145
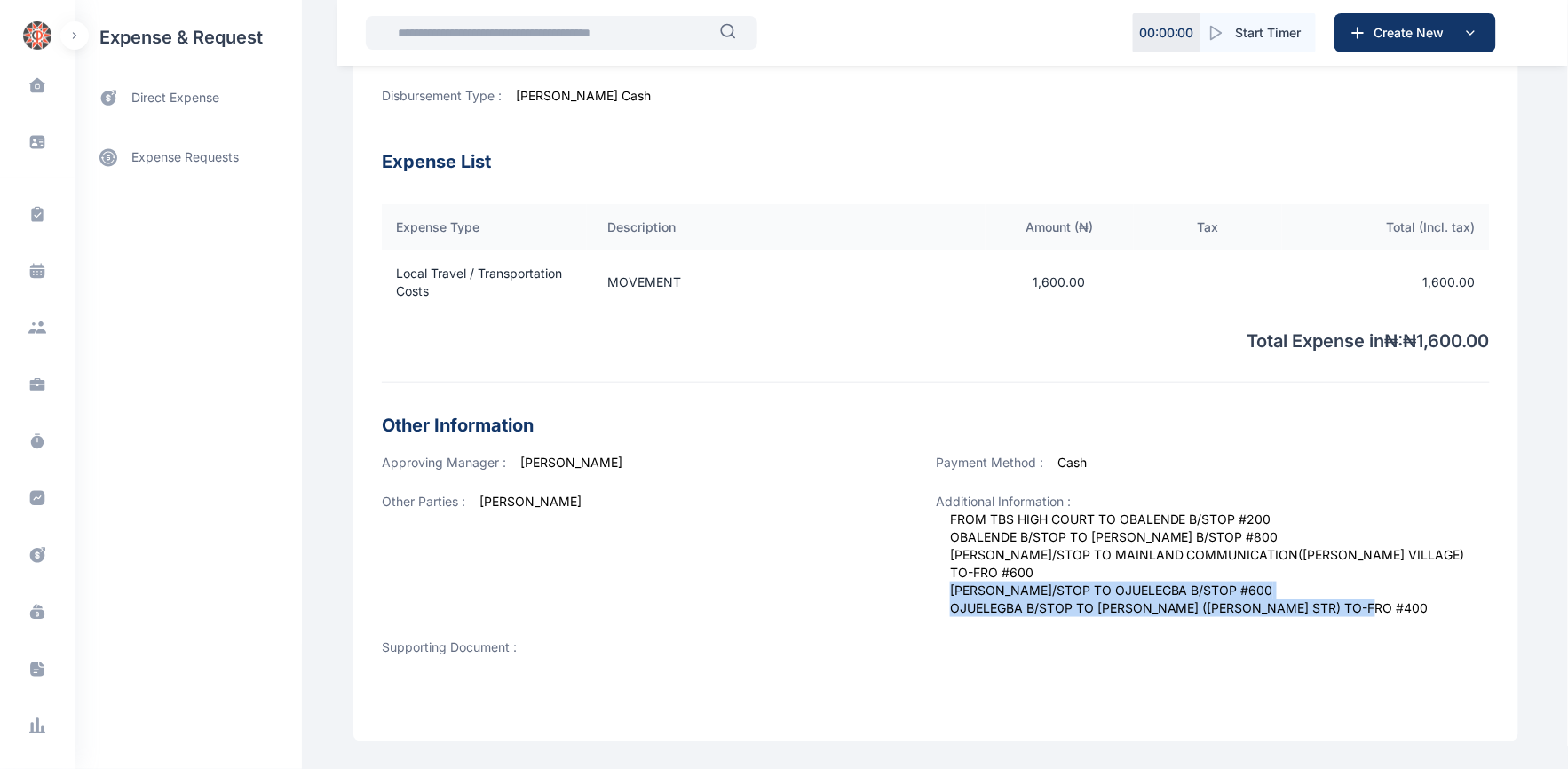
drag, startPoint x: 1413, startPoint y: 596, endPoint x: 1378, endPoint y: 604, distance: 35.9
click at [1378, 604] on span "FROM TBS HIGH COURT TO OBALENDE B/STOP #200 OBALENDE B/STOP TO [PERSON_NAME] B/…" at bounding box center [1219, 563] width 540 height 106
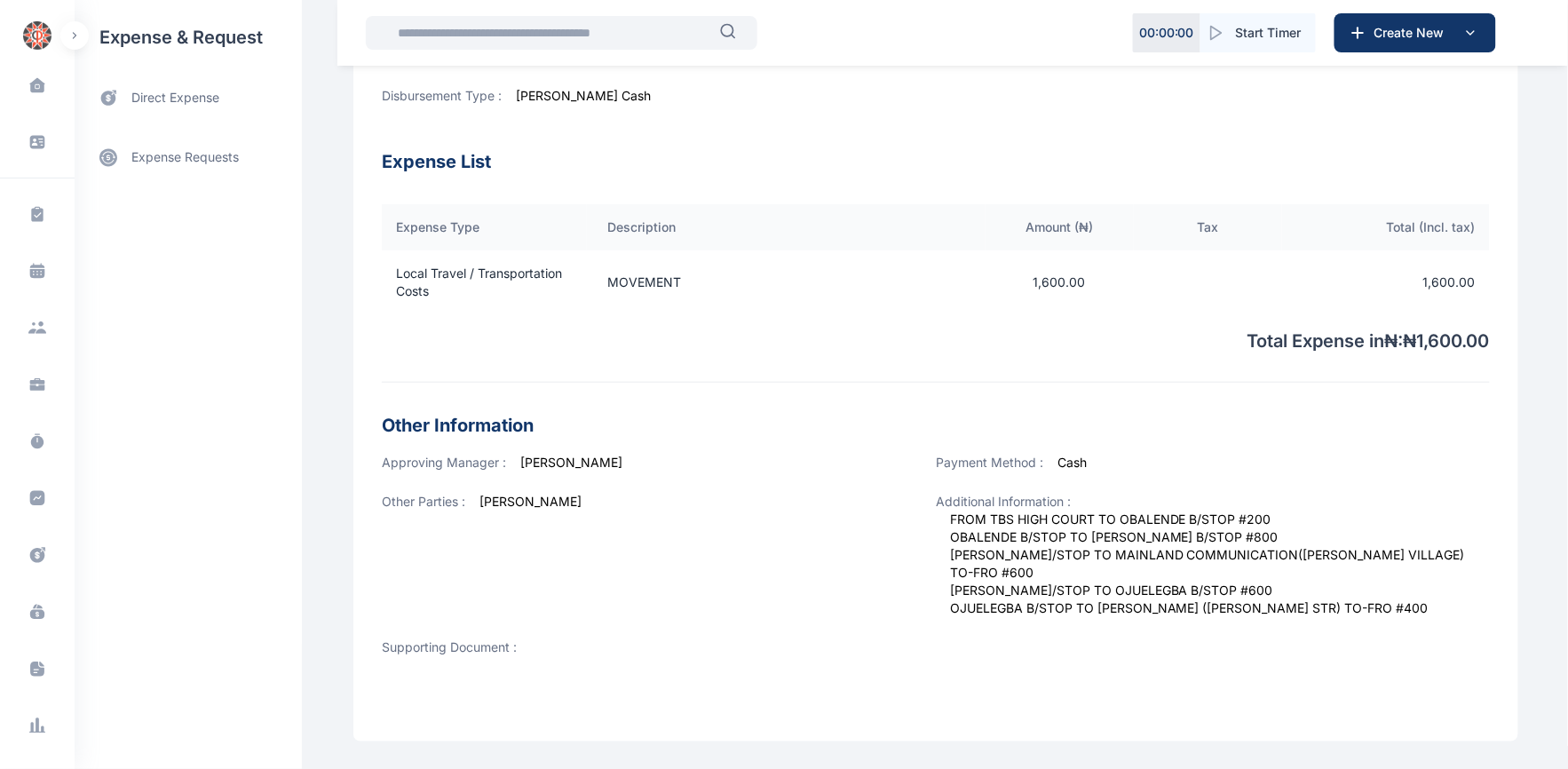
click at [1434, 599] on span "FROM TBS HIGH COURT TO OBALENDE B/STOP #200 OBALENDE B/STOP TO [PERSON_NAME] B/…" at bounding box center [1219, 563] width 540 height 106
click at [1433, 599] on span "FROM TBS HIGH COURT TO OBALENDE B/STOP #200 OBALENDE B/STOP TO [PERSON_NAME] B/…" at bounding box center [1219, 563] width 540 height 106
click at [1428, 599] on span "FROM TBS HIGH COURT TO OBALENDE B/STOP #200 OBALENDE B/STOP TO [PERSON_NAME] B/…" at bounding box center [1219, 563] width 540 height 106
click at [1422, 599] on span "FROM TBS HIGH COURT TO OBALENDE B/STOP #200 OBALENDE B/STOP TO [PERSON_NAME] B/…" at bounding box center [1219, 563] width 540 height 106
click at [1432, 608] on span "FROM TBS HIGH COURT TO OBALENDE B/STOP #200 OBALENDE B/STOP TO [PERSON_NAME] B/…" at bounding box center [1219, 563] width 540 height 106
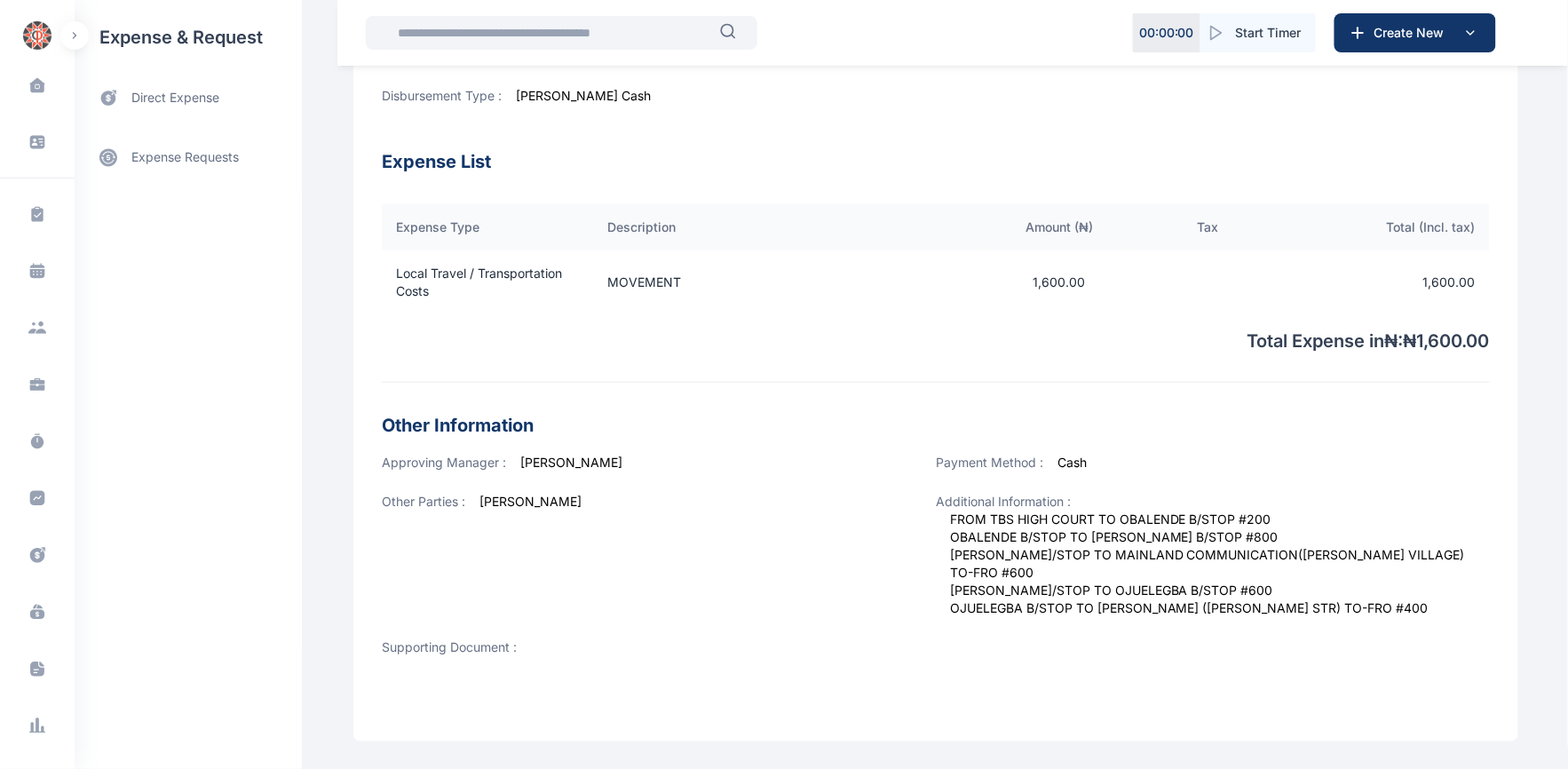
click at [1412, 606] on span "FROM TBS HIGH COURT TO OBALENDE B/STOP #200 OBALENDE B/STOP TO [PERSON_NAME] B/…" at bounding box center [1219, 563] width 540 height 106
click at [1407, 606] on span "FROM TBS HIGH COURT TO OBALENDE B/STOP #200 OBALENDE B/STOP TO [PERSON_NAME] B/…" at bounding box center [1219, 563] width 540 height 106
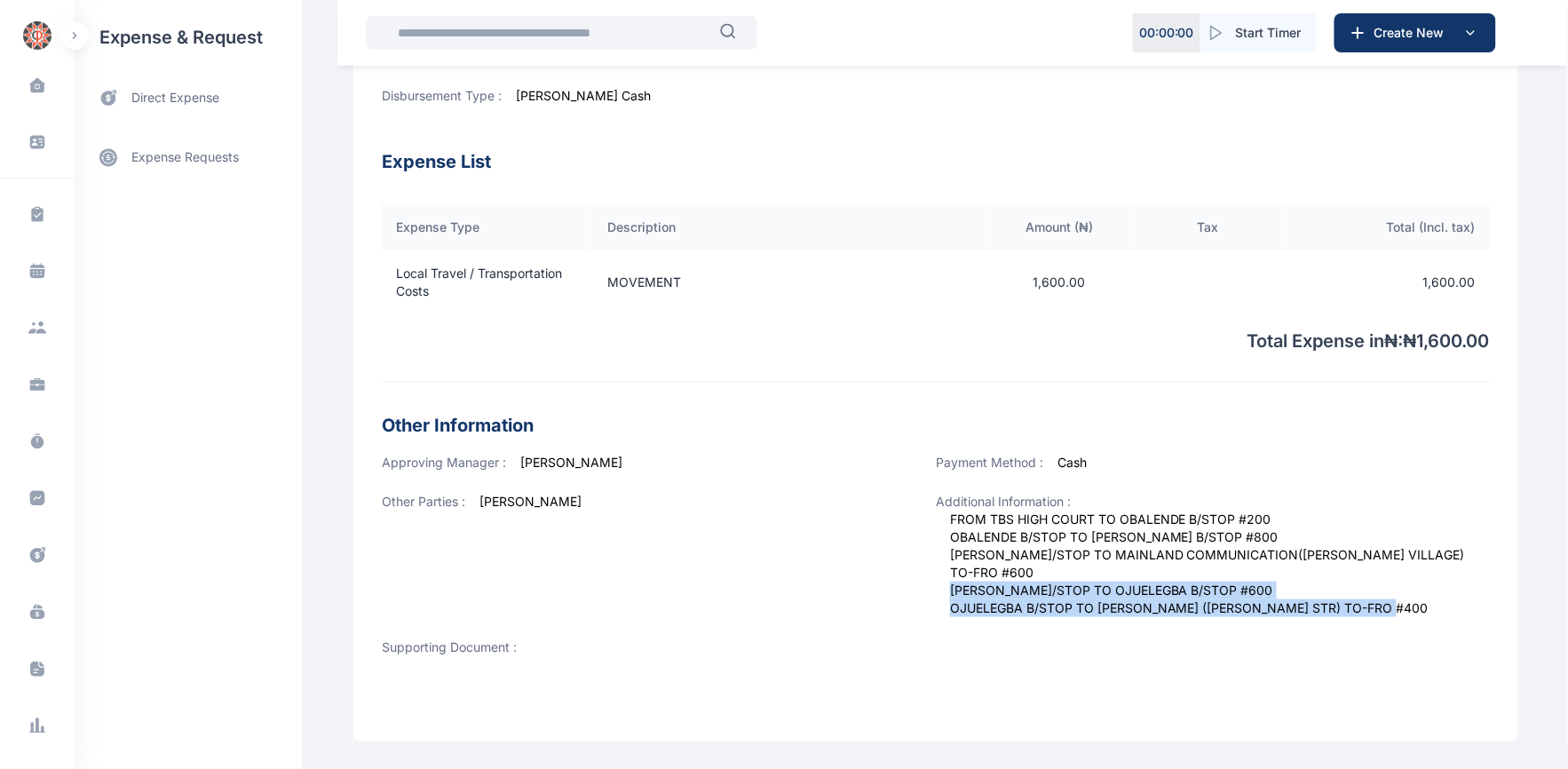
drag, startPoint x: 1406, startPoint y: 605, endPoint x: 1459, endPoint y: 588, distance: 55.7
click at [1442, 592] on span "FROM TBS HIGH COURT TO OBALENDE B/STOP #200 OBALENDE B/STOP TO [PERSON_NAME] B/…" at bounding box center [1219, 563] width 540 height 106
click at [1459, 588] on span "FROM TBS HIGH COURT TO OBALENDE B/STOP #200 OBALENDE B/STOP TO [PERSON_NAME] B/…" at bounding box center [1219, 563] width 540 height 106
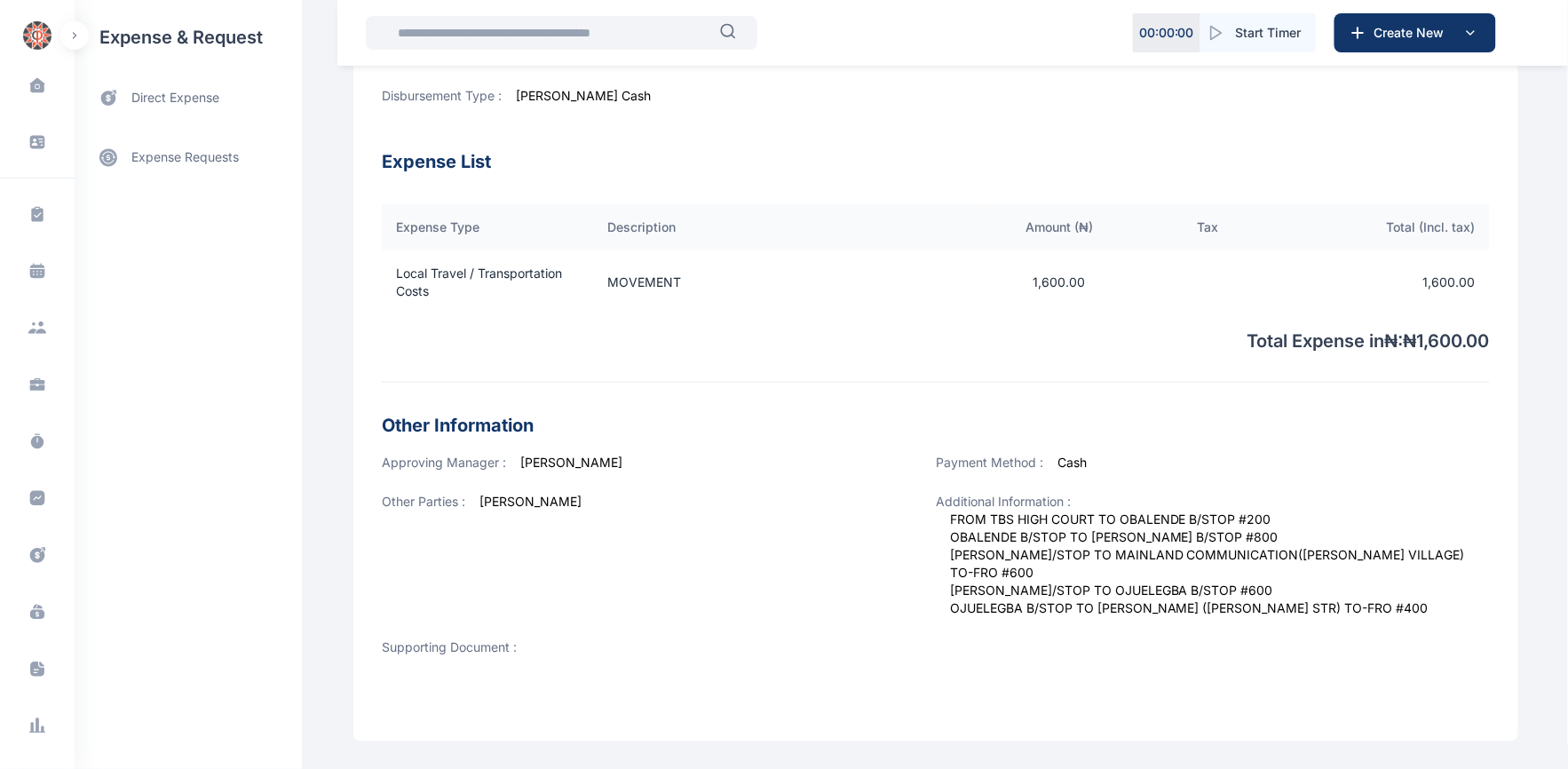
click at [1434, 606] on span "FROM TBS HIGH COURT TO OBALENDE B/STOP #200 OBALENDE B/STOP TO [PERSON_NAME] B/…" at bounding box center [1219, 563] width 540 height 106
click at [1408, 601] on span "FROM TBS HIGH COURT TO OBALENDE B/STOP #200 OBALENDE B/STOP TO [PERSON_NAME] B/…" at bounding box center [1219, 563] width 540 height 106
click at [1411, 606] on span "FROM TBS HIGH COURT TO OBALENDE B/STOP #200 OBALENDE B/STOP TO [PERSON_NAME] B/…" at bounding box center [1219, 563] width 540 height 106
click at [1409, 594] on span "FROM TBS HIGH COURT TO OBALENDE B/STOP #200 OBALENDE B/STOP TO [PERSON_NAME] B/…" at bounding box center [1219, 563] width 540 height 106
click at [1412, 598] on span "FROM TBS HIGH COURT TO OBALENDE B/STOP #200 OBALENDE B/STOP TO [PERSON_NAME] B/…" at bounding box center [1219, 563] width 540 height 106
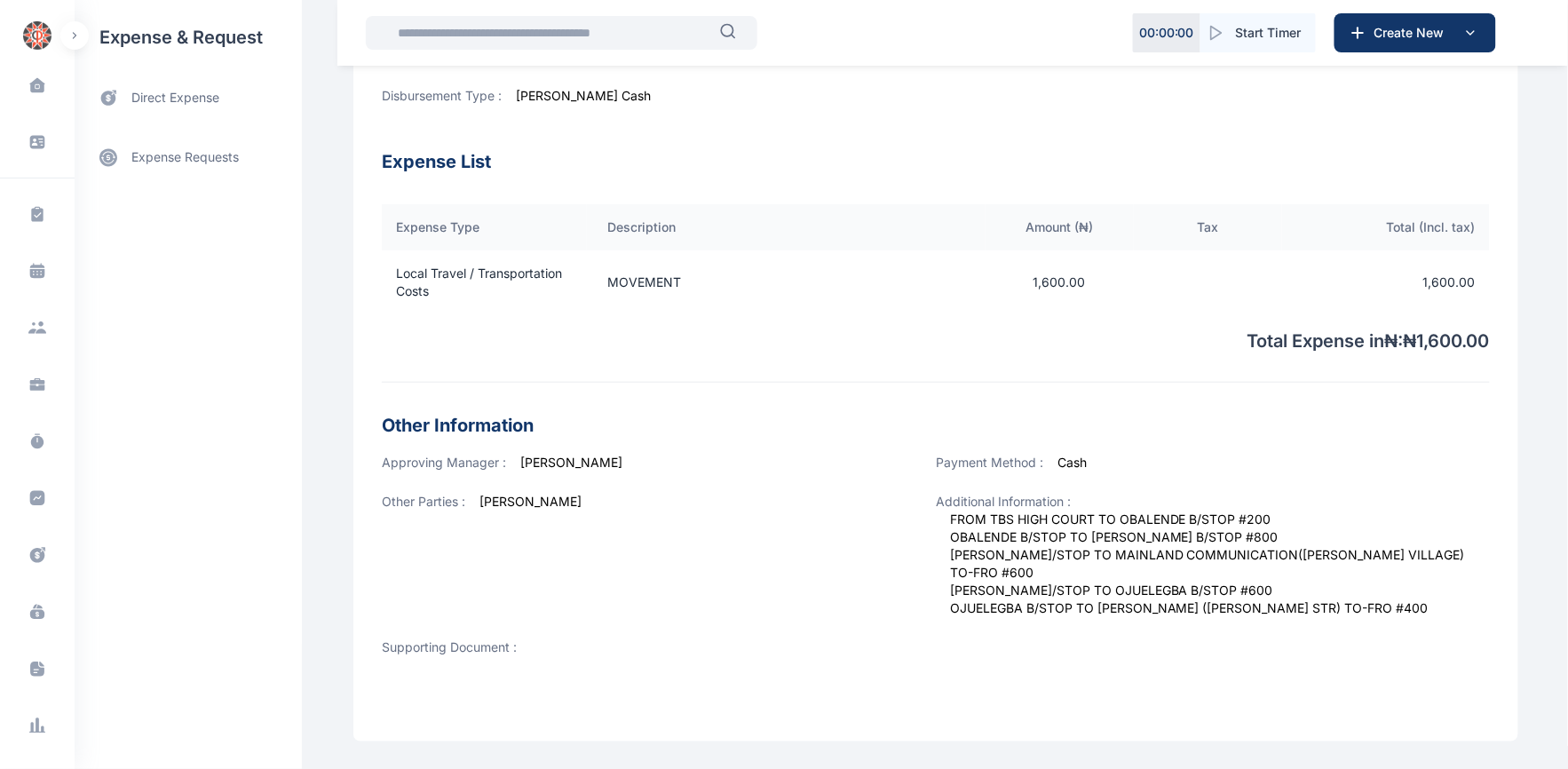
click at [1407, 591] on span "FROM TBS HIGH COURT TO OBALENDE B/STOP #200 OBALENDE B/STOP TO [PERSON_NAME] B/…" at bounding box center [1219, 563] width 540 height 106
click at [1409, 602] on span "FROM TBS HIGH COURT TO OBALENDE B/STOP #200 OBALENDE B/STOP TO [PERSON_NAME] B/…" at bounding box center [1219, 563] width 540 height 106
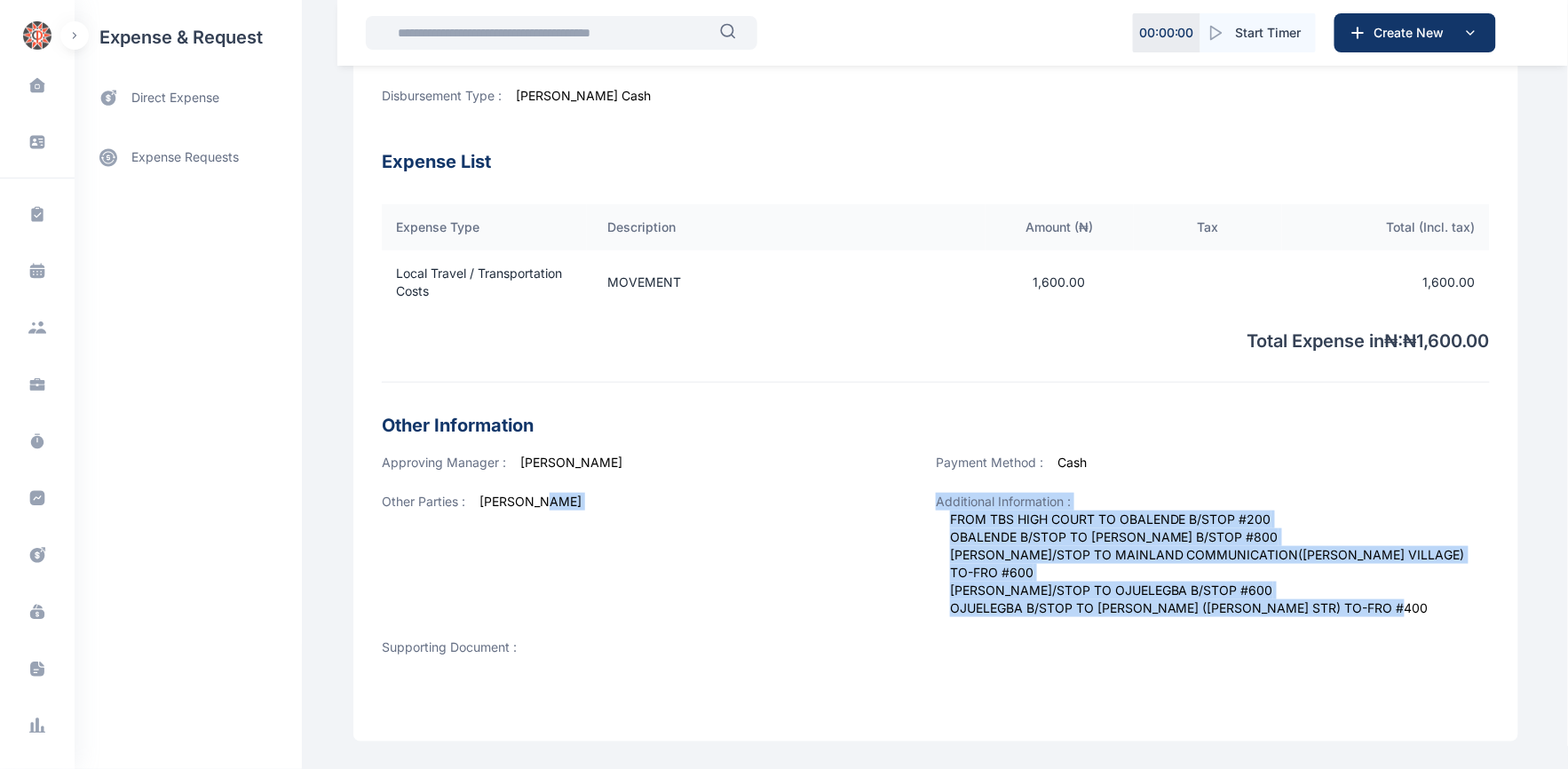
drag, startPoint x: 1407, startPoint y: 604, endPoint x: 910, endPoint y: 513, distance: 505.3
click at [911, 513] on div "Approving Manager : [PERSON_NAME] Payment Method : Cash Other Parties : [PERSON…" at bounding box center [934, 569] width 1107 height 231
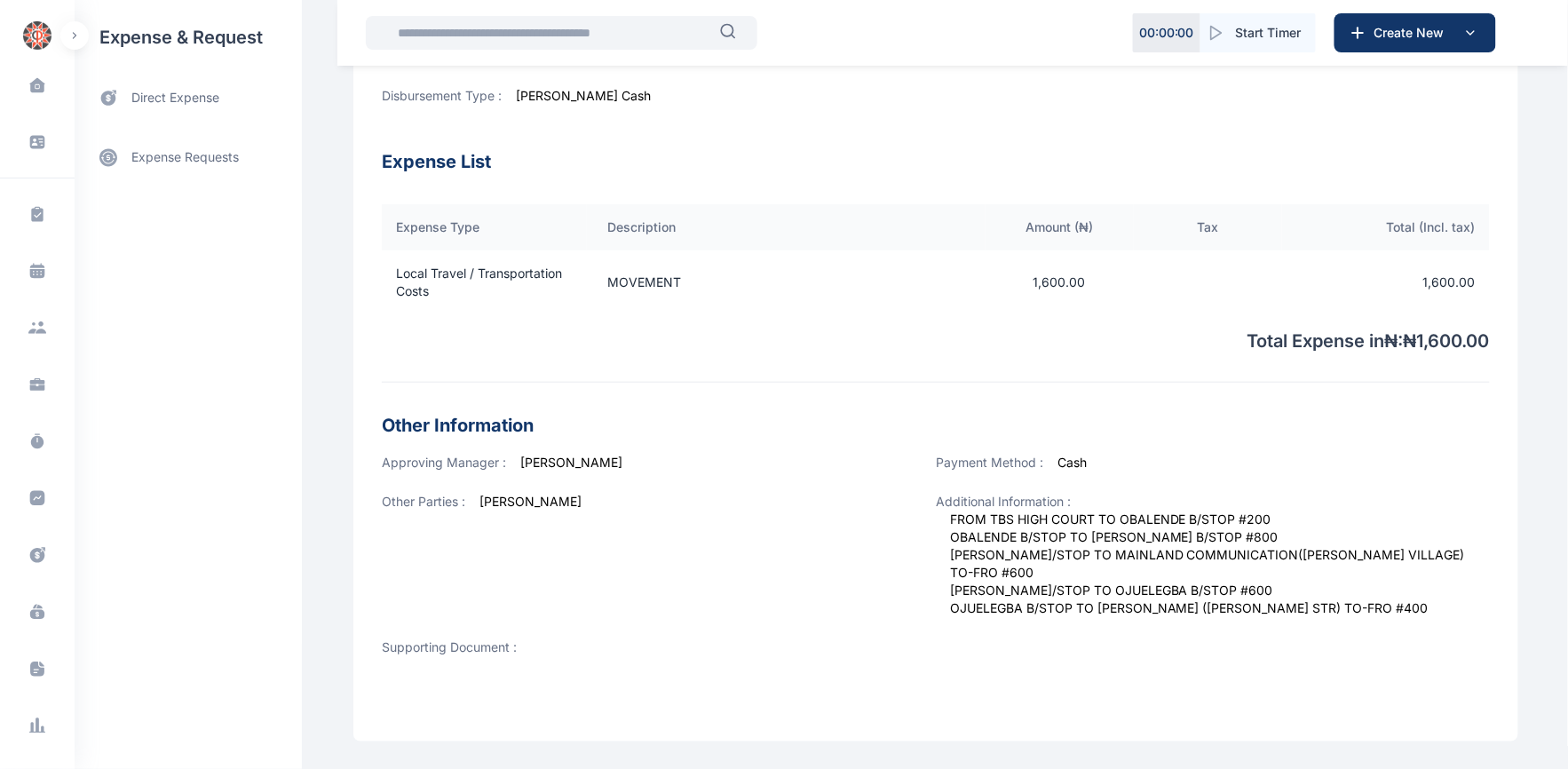
drag, startPoint x: 1090, startPoint y: 410, endPoint x: 1507, endPoint y: 595, distance: 456.2
click at [1507, 595] on div "Linked To Billed To : Firm Expense Details Expense Date : [DATE] Expense Name :…" at bounding box center [935, 269] width 1165 height 943
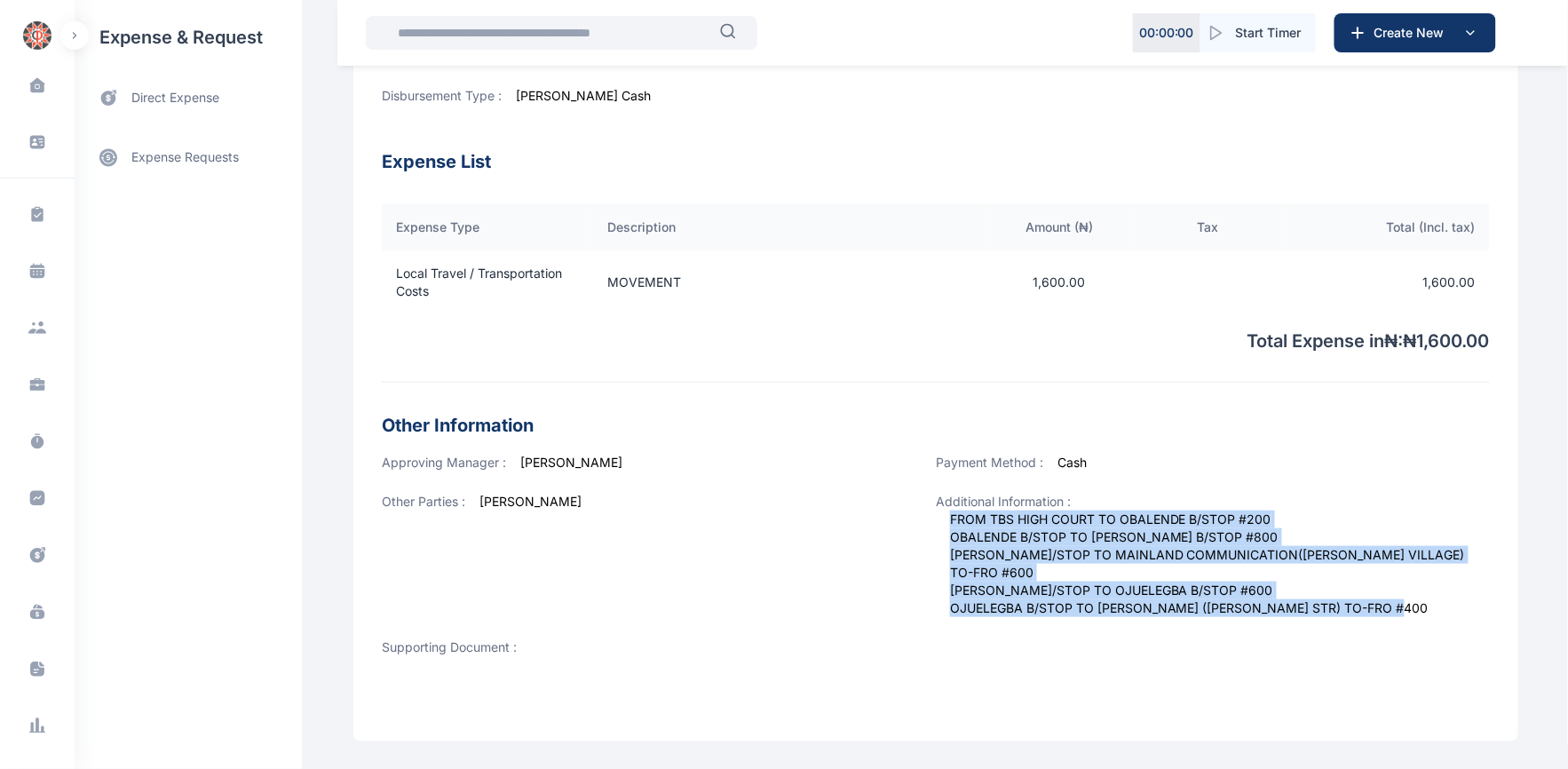
drag, startPoint x: 1407, startPoint y: 600, endPoint x: 934, endPoint y: 525, distance: 478.9
click at [935, 525] on div "Additional Information : FROM TBS HIGH COURT TO OBALENDE B/STOP #200 OBALENDE B…" at bounding box center [1213, 566] width 554 height 145
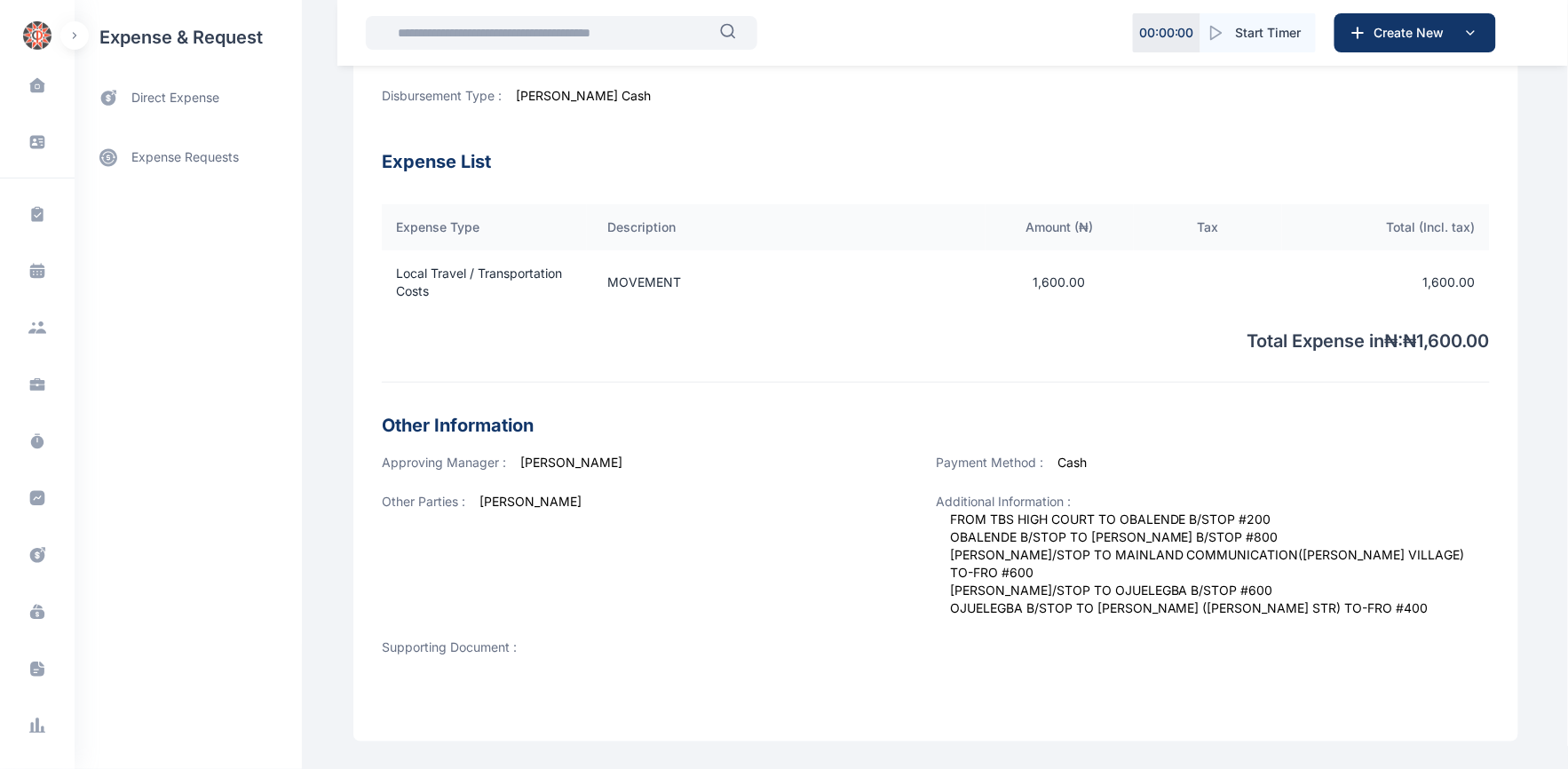
drag, startPoint x: 906, startPoint y: 540, endPoint x: 885, endPoint y: 533, distance: 22.1
click at [885, 533] on div "Other Parties : [PERSON_NAME]" at bounding box center [658, 566] width 554 height 145
drag, startPoint x: 1433, startPoint y: 590, endPoint x: 1407, endPoint y: 602, distance: 28.6
click at [1412, 600] on span "FROM TBS HIGH COURT TO OBALENDE B/STOP #200 OBALENDE B/STOP TO [PERSON_NAME] B/…" at bounding box center [1219, 563] width 540 height 106
drag, startPoint x: 1239, startPoint y: 580, endPoint x: 1347, endPoint y: 579, distance: 108.0
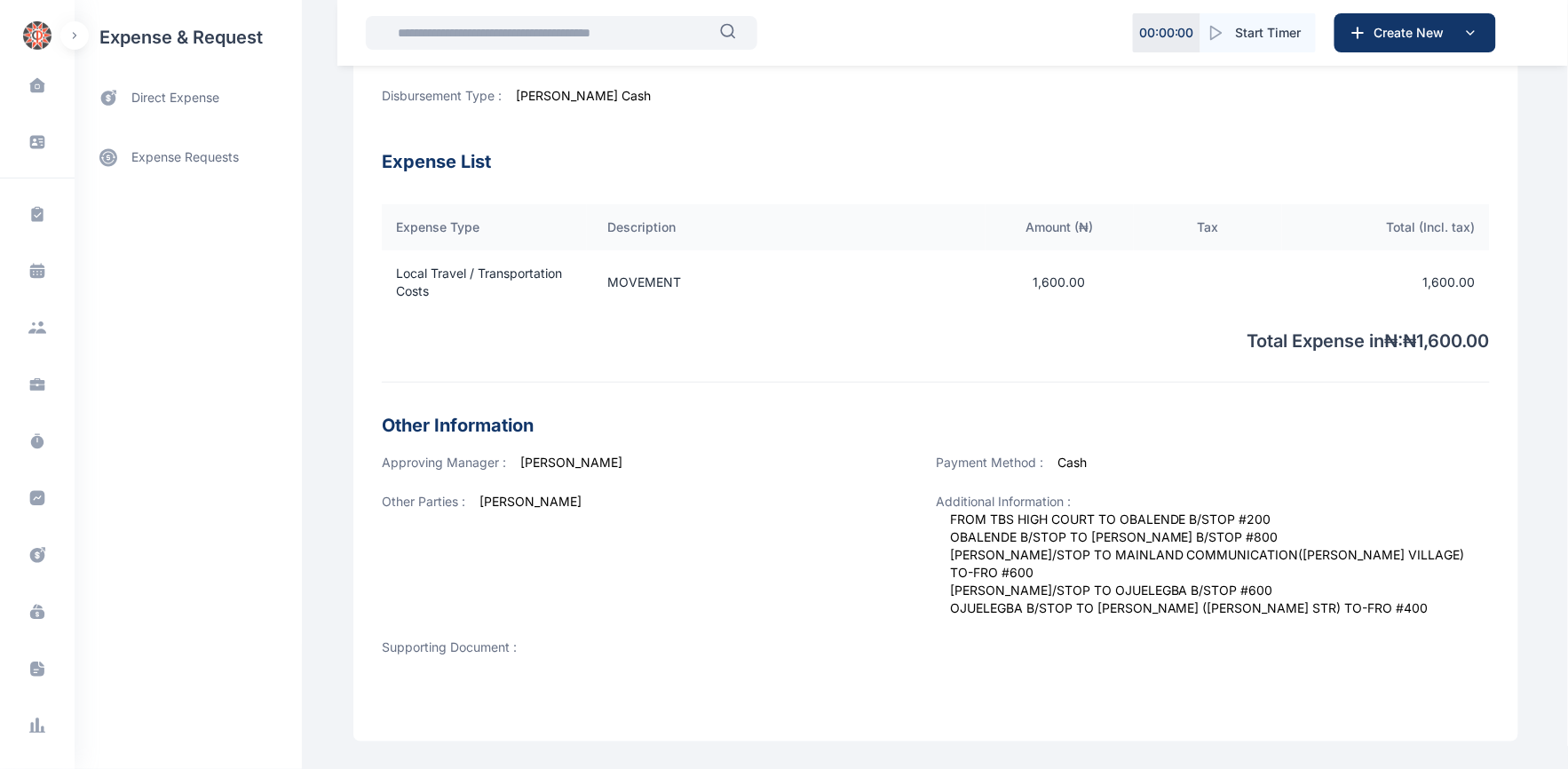
click at [1347, 579] on span "FROM TBS HIGH COURT TO OBALENDE B/STOP #200 OBALENDE B/STOP TO [PERSON_NAME] B/…" at bounding box center [1219, 563] width 540 height 106
click at [1412, 609] on span "FROM TBS HIGH COURT TO OBALENDE B/STOP #200 OBALENDE B/STOP TO [PERSON_NAME] B/…" at bounding box center [1219, 563] width 540 height 106
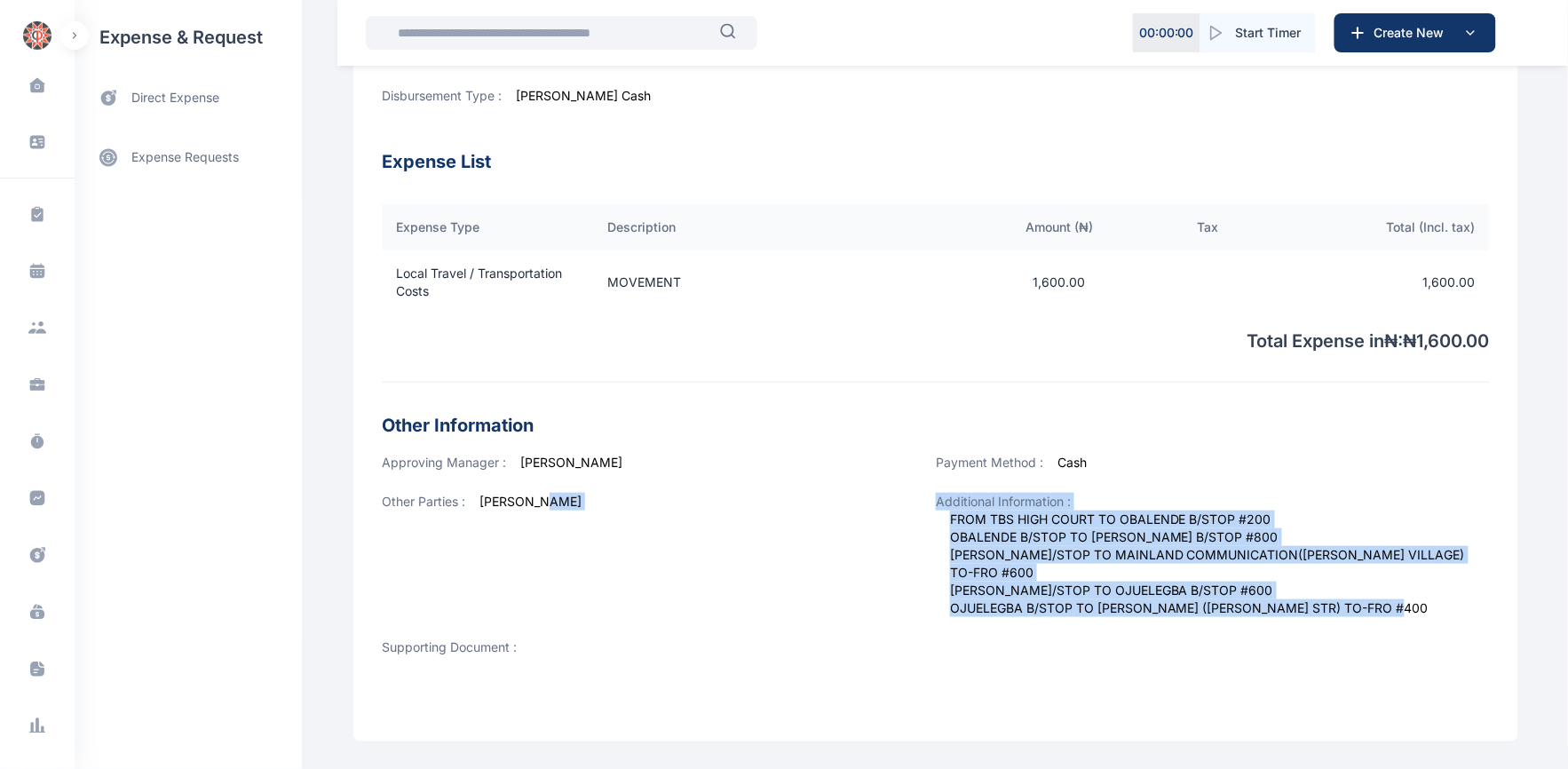
drag, startPoint x: 1413, startPoint y: 599, endPoint x: 921, endPoint y: 519, distance: 498.5
click at [921, 519] on div "Approving Manager : [PERSON_NAME] Payment Method : Cash Other Parties : [PERSON…" at bounding box center [934, 569] width 1107 height 231
copy div "Additional Information : FROM TBS HIGH COURT TO OBALENDE B/STOP #200 OBALENDE B…"
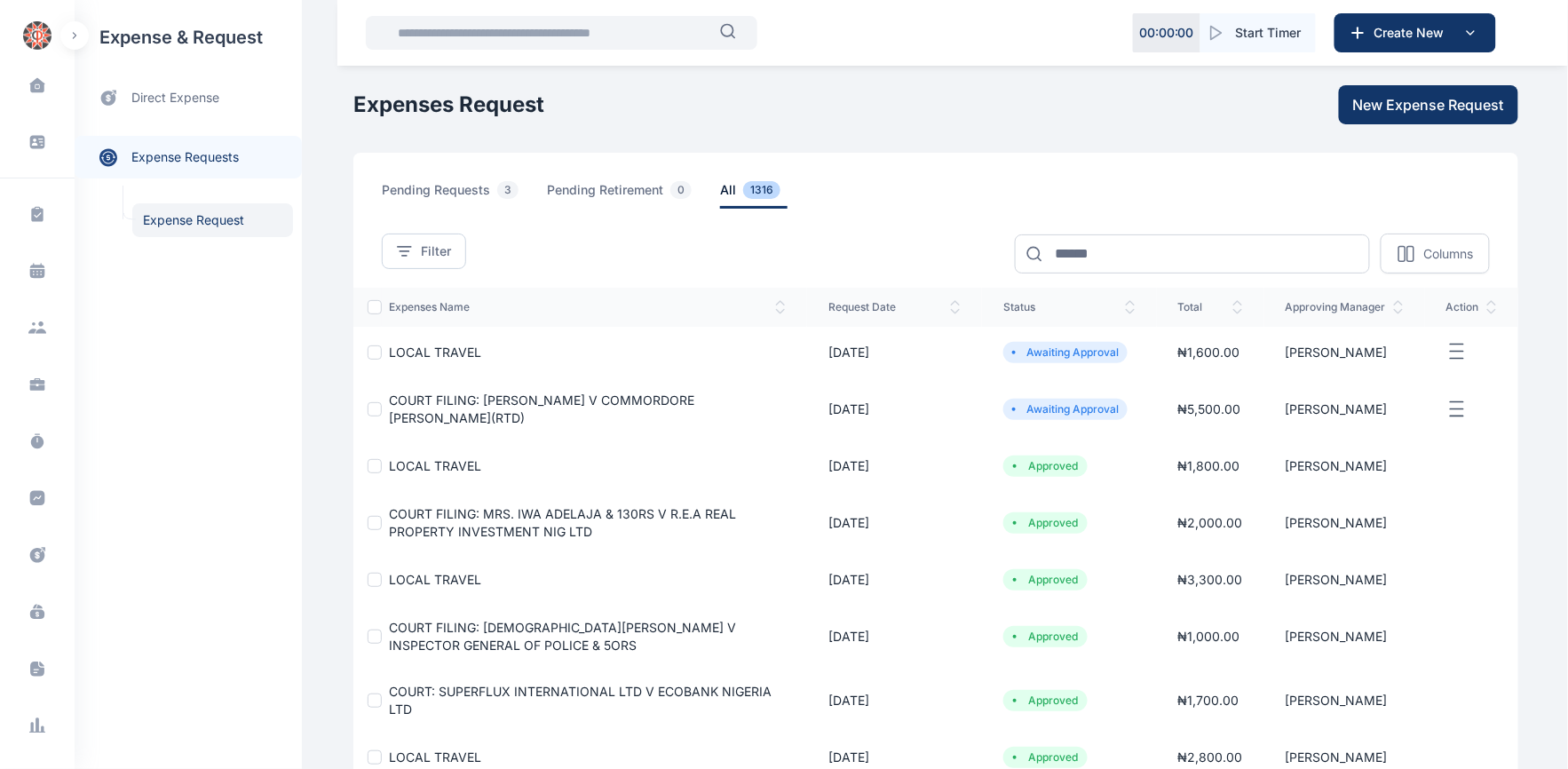
click at [1459, 356] on icon "button" at bounding box center [1456, 352] width 21 height 22
click at [1368, 369] on span "Cancel Request" at bounding box center [1389, 372] width 92 height 18
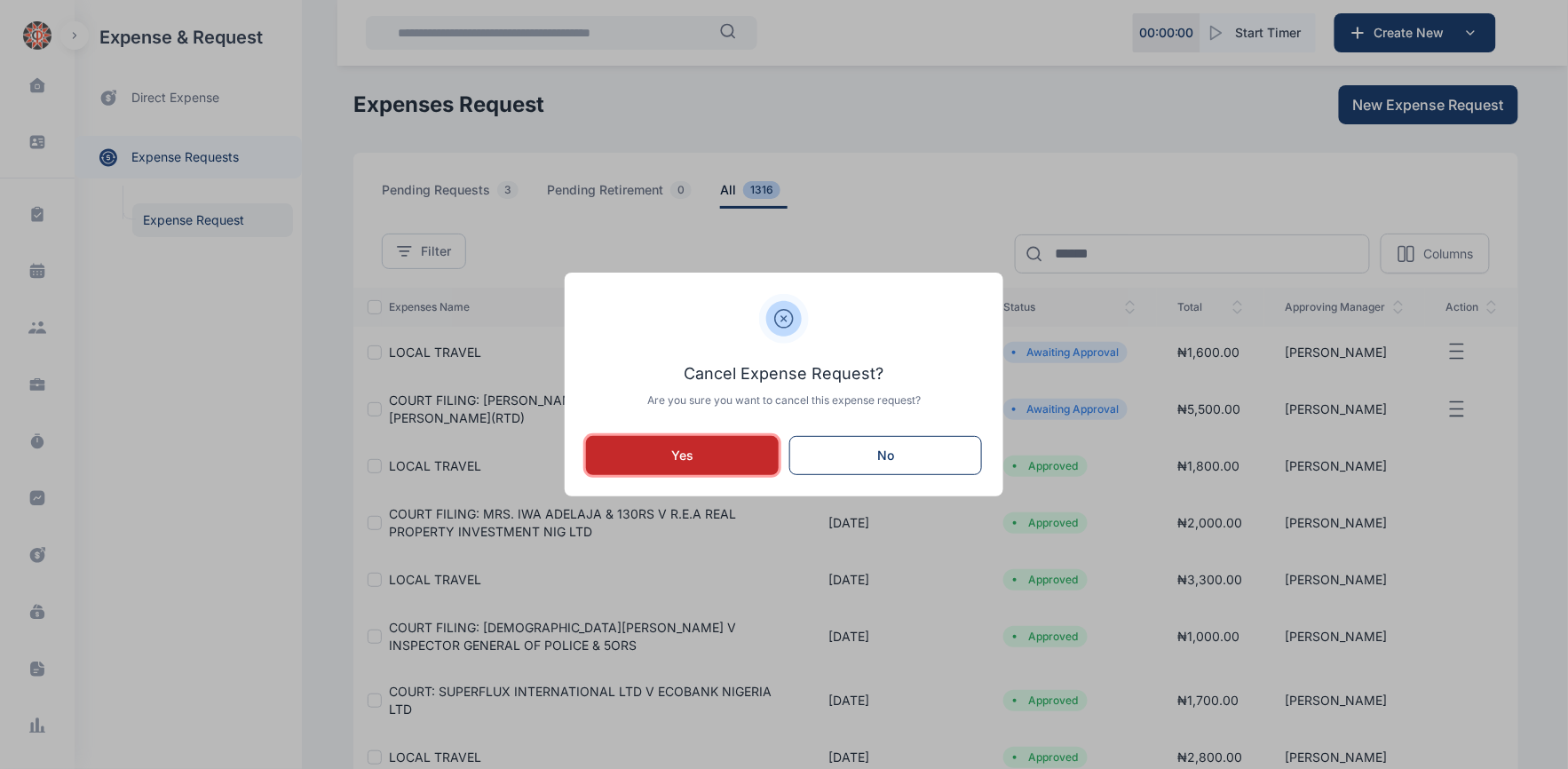
click at [750, 459] on div "Yes" at bounding box center [682, 455] width 136 height 18
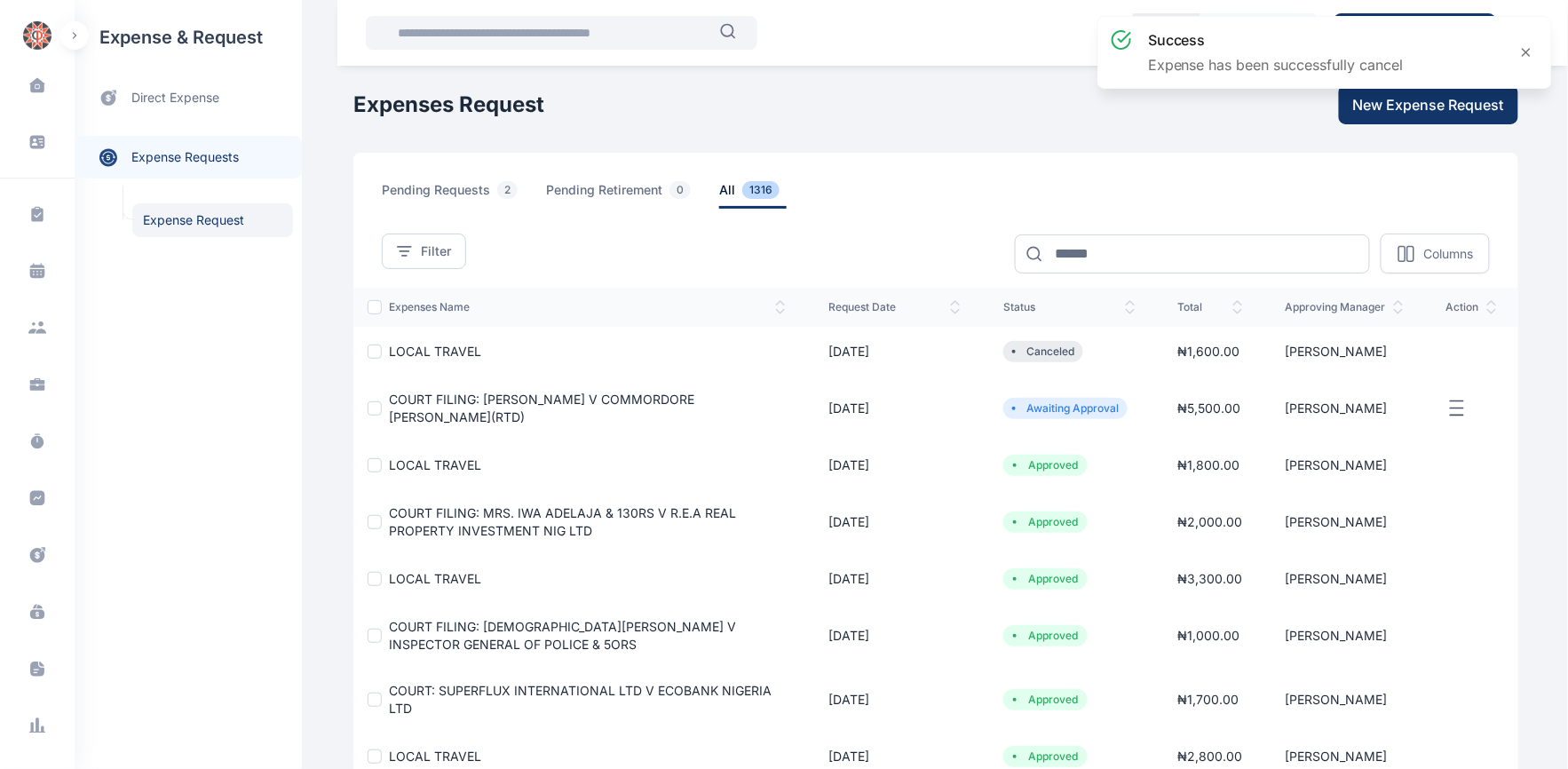
click at [1409, 100] on div "success Expense has been successfully cancel" at bounding box center [1324, 59] width 462 height 94
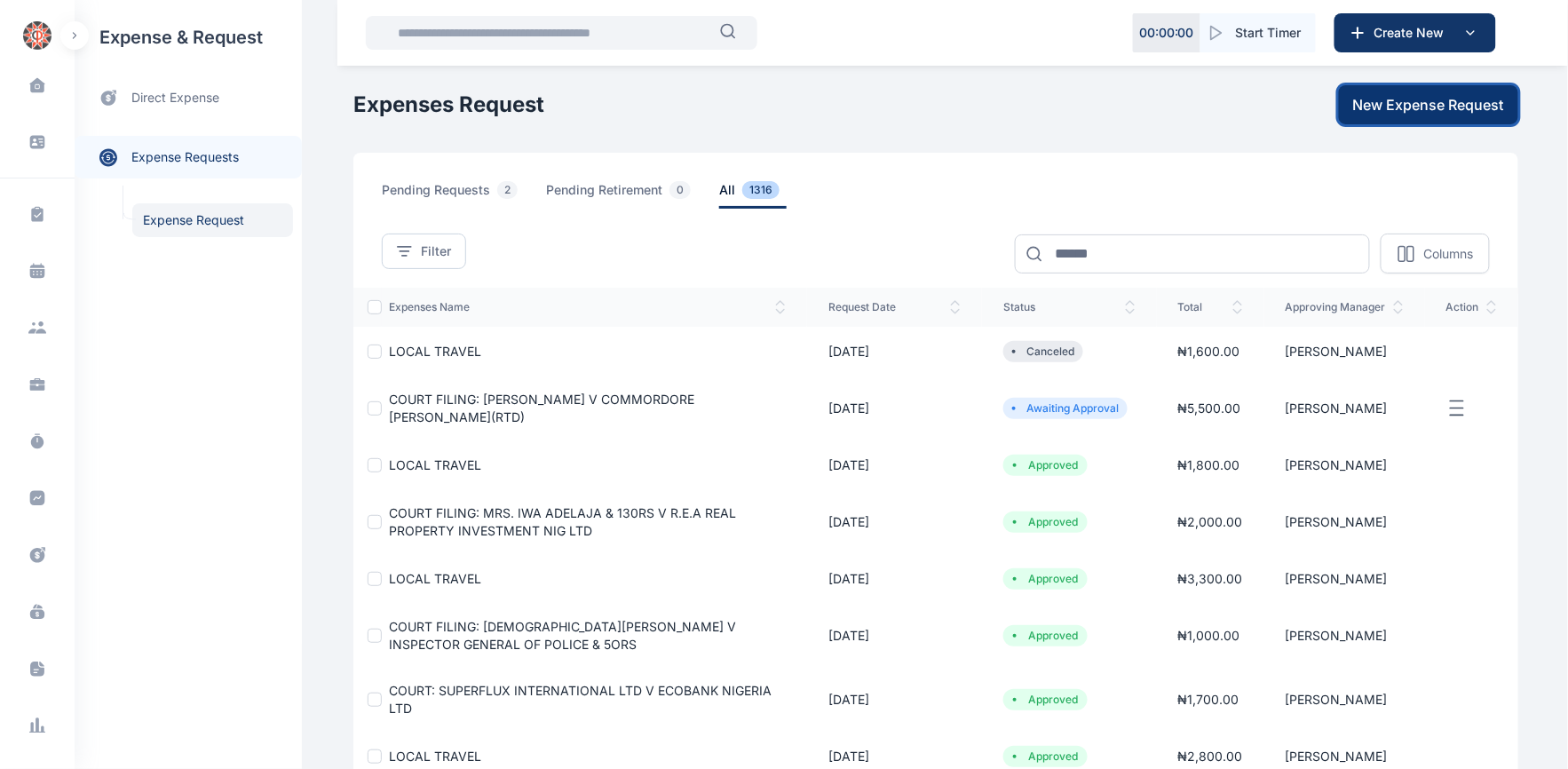
click at [1409, 107] on span "New Expense Request" at bounding box center [1428, 104] width 151 height 21
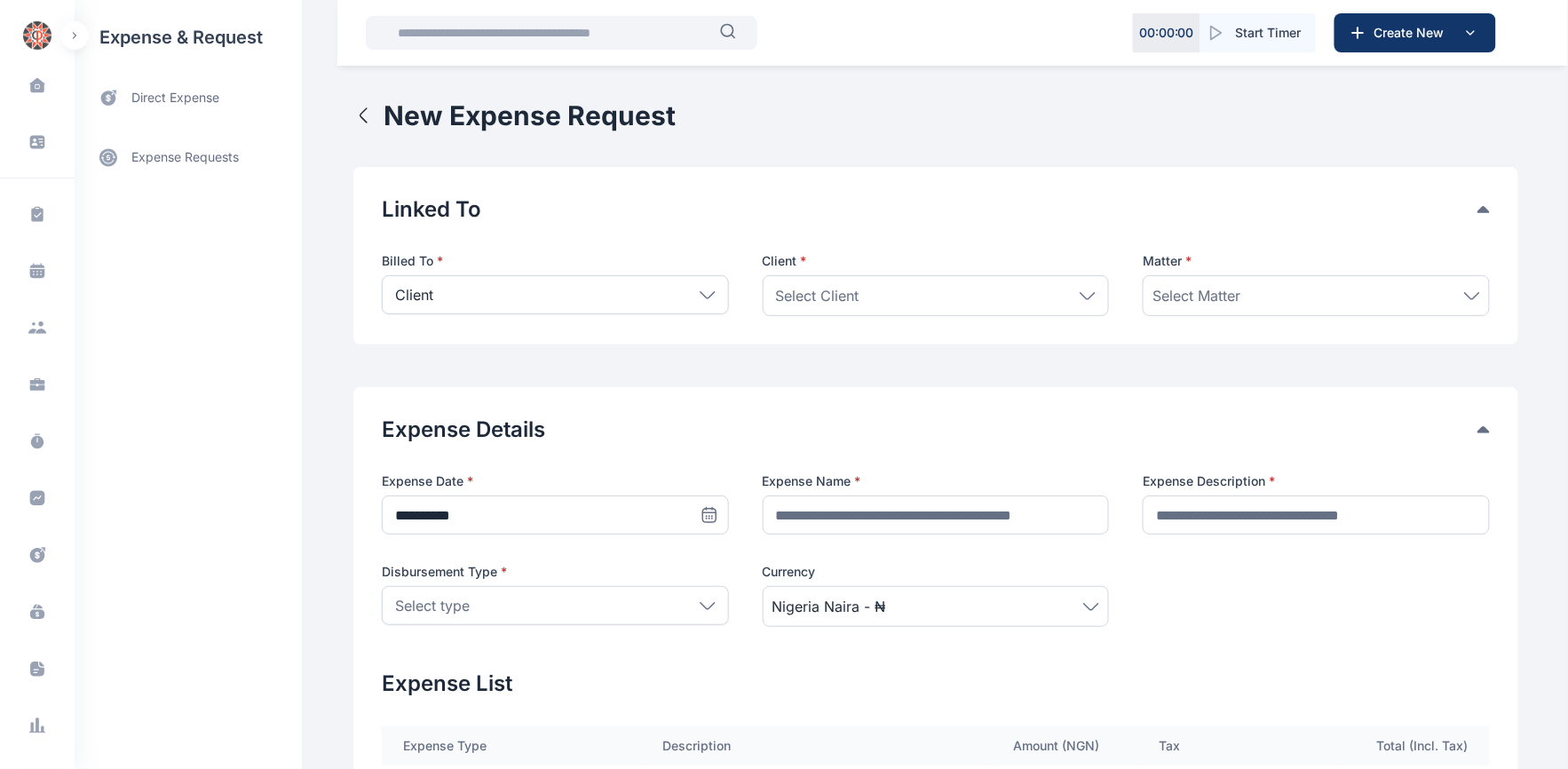
click at [699, 291] on icon at bounding box center [707, 295] width 16 height 8
click at [397, 370] on p "Firm" at bounding box center [555, 376] width 315 height 18
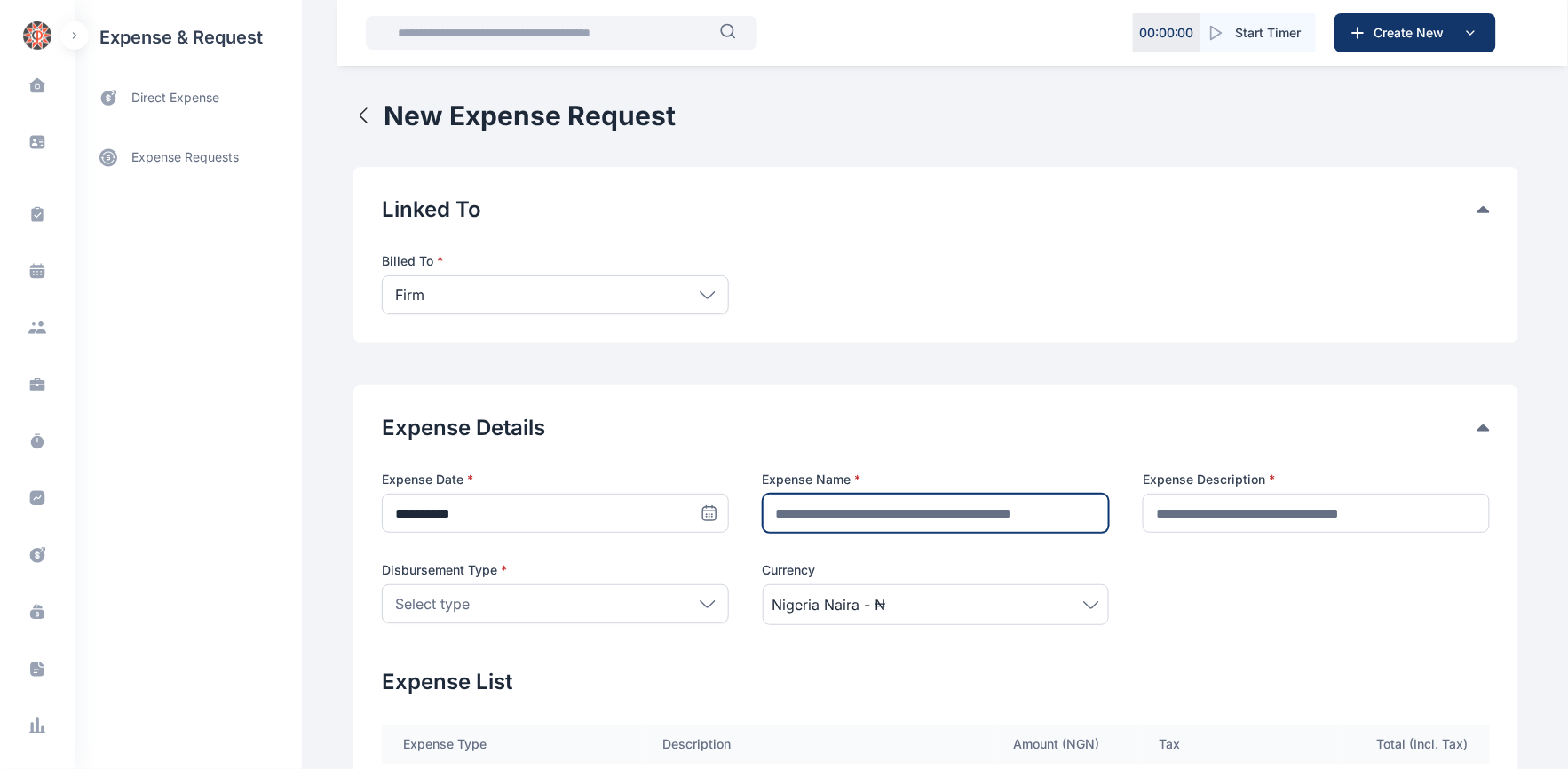
click at [974, 502] on input "text" at bounding box center [935, 513] width 347 height 39
type input "**********"
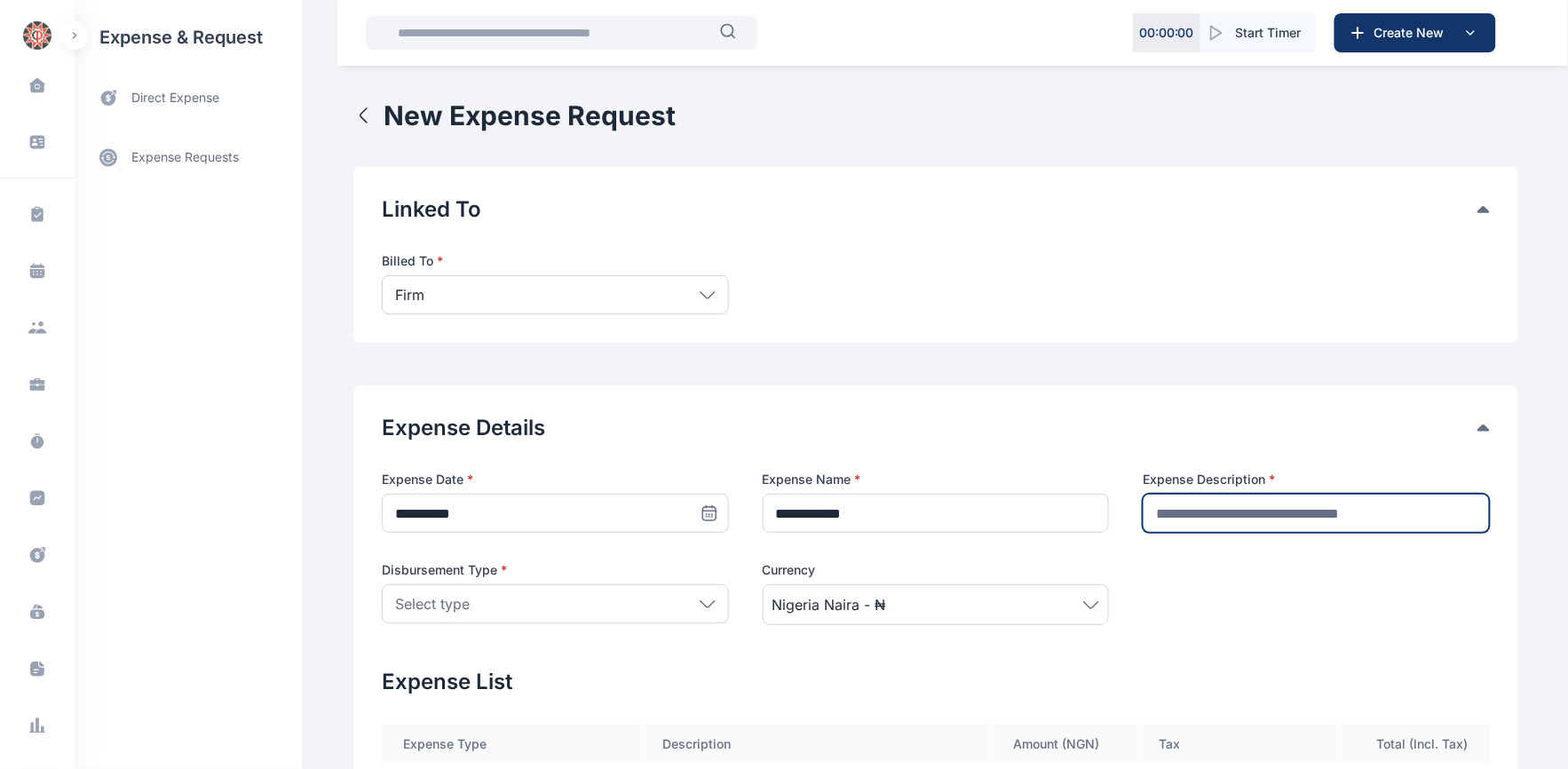
click at [1413, 499] on input "text" at bounding box center [1316, 513] width 347 height 39
type input "**********"
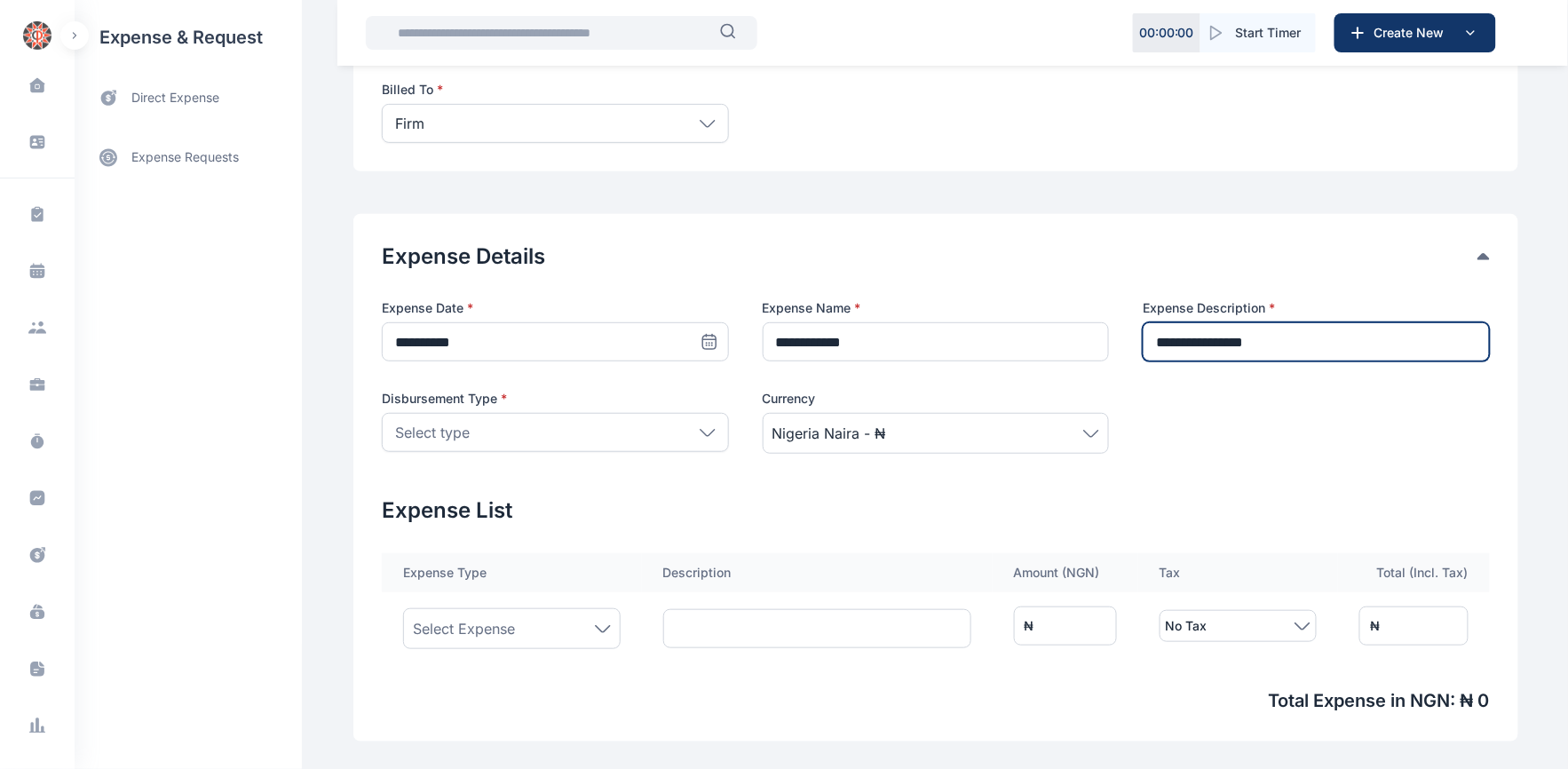
scroll to position [197, 0]
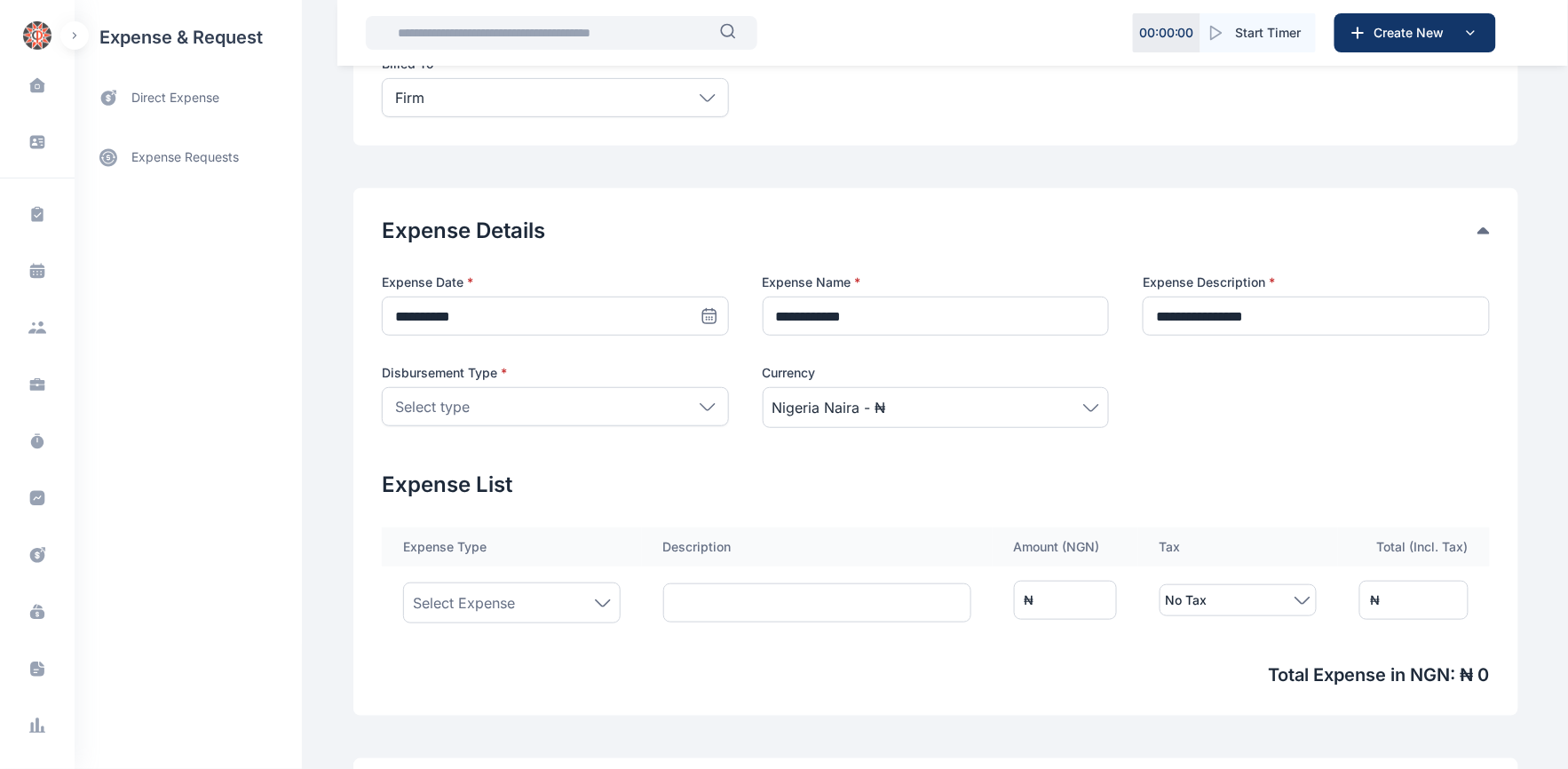
click at [702, 396] on div "Select type" at bounding box center [554, 406] width 347 height 39
drag, startPoint x: 419, startPoint y: 454, endPoint x: 464, endPoint y: 462, distance: 45.7
click at [419, 454] on p "[PERSON_NAME] Cash" at bounding box center [555, 456] width 315 height 18
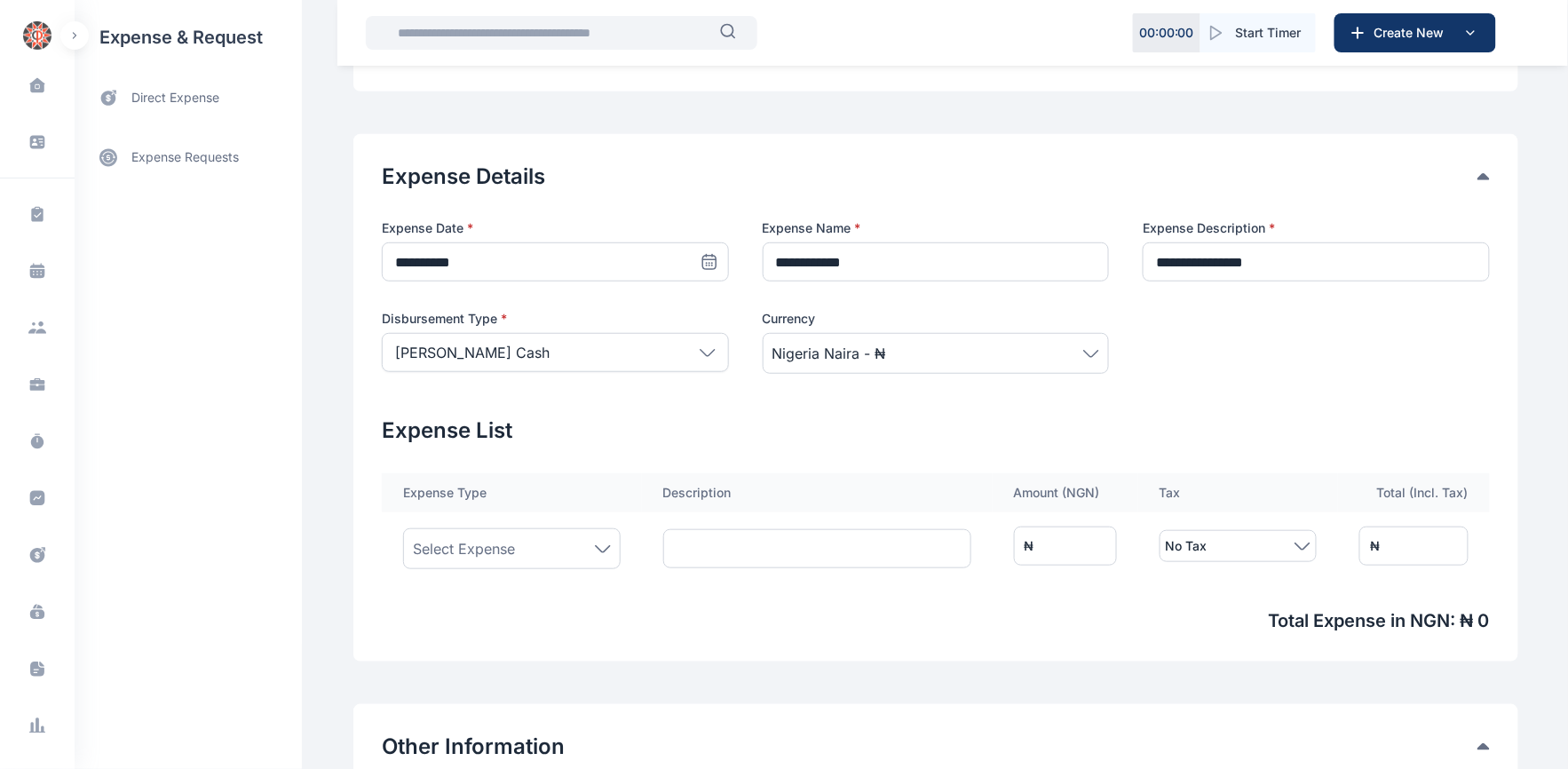
scroll to position [295, 0]
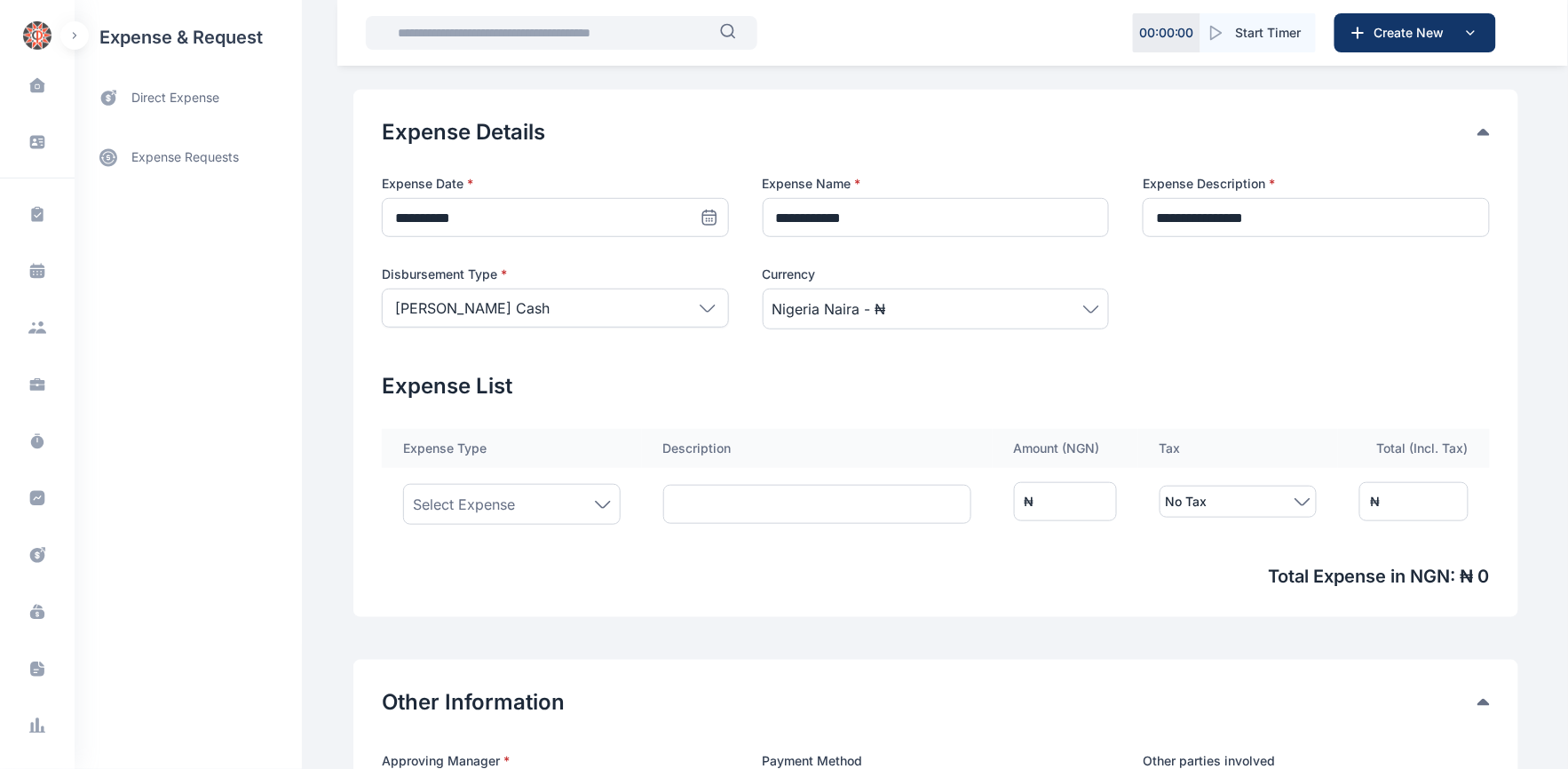
click at [593, 497] on div "Select Expense" at bounding box center [511, 504] width 198 height 21
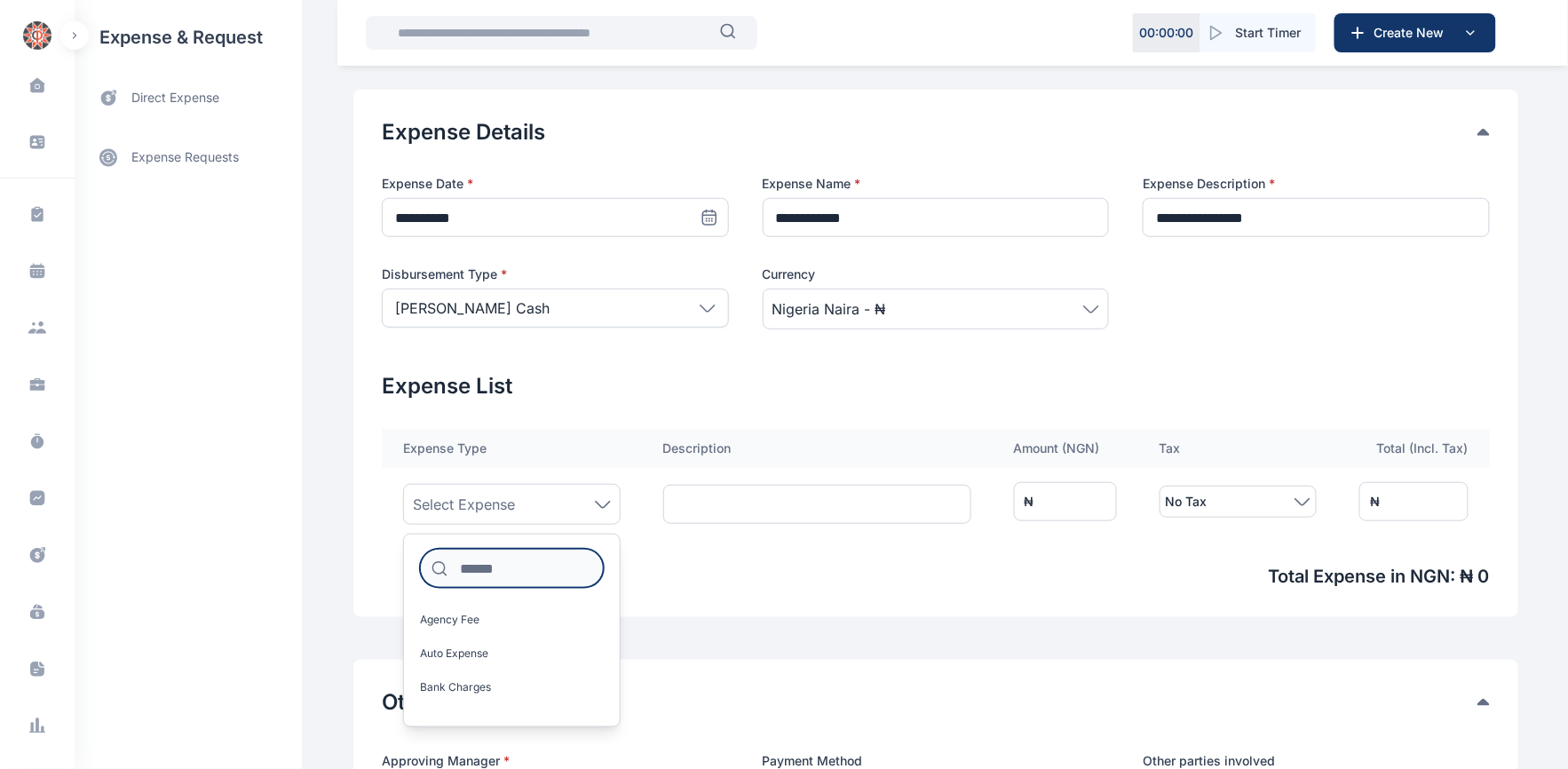
click at [522, 568] on input at bounding box center [511, 567] width 183 height 39
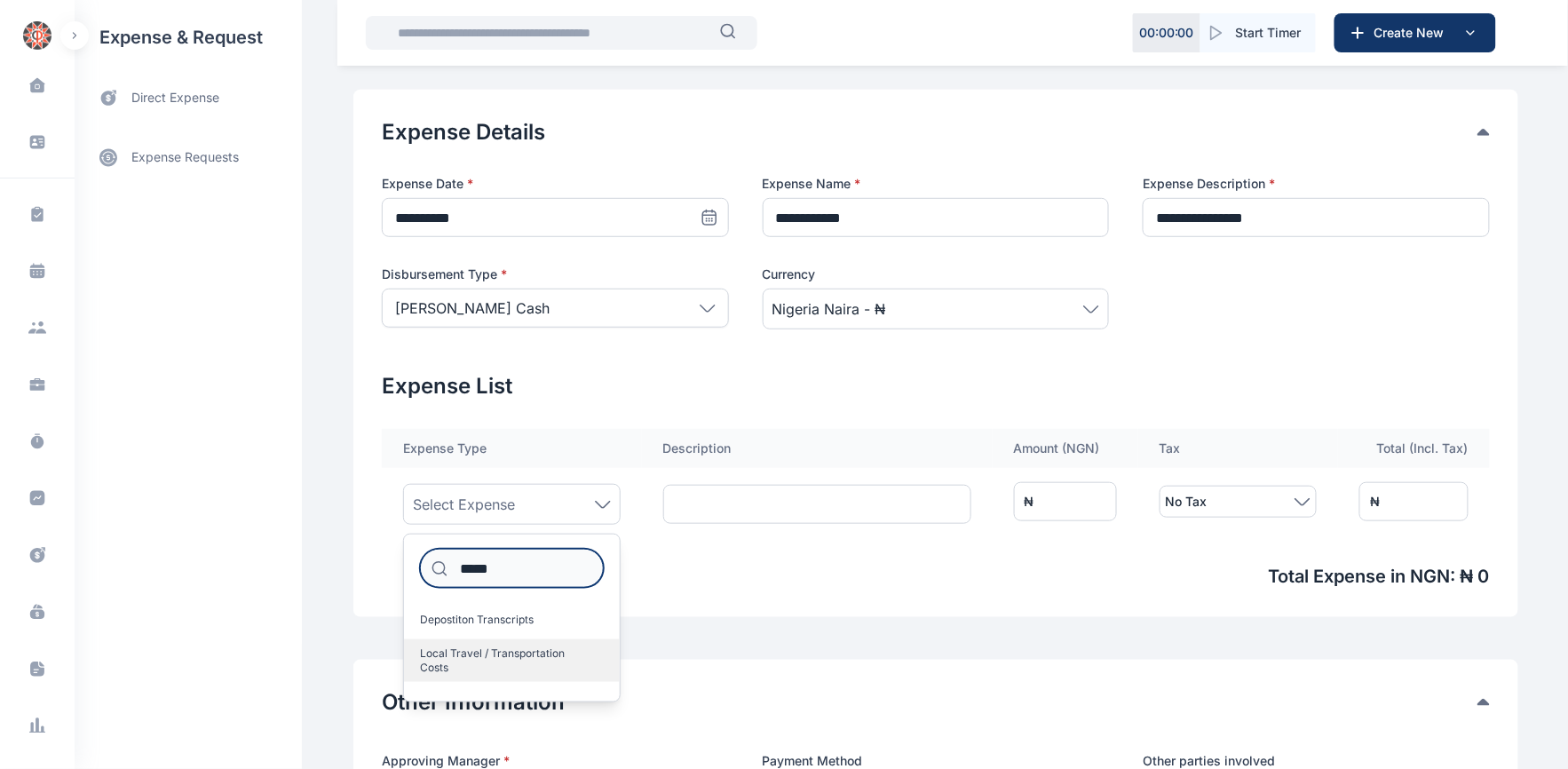
type input "*****"
click at [463, 644] on label "Local Travel / Transportation Costs" at bounding box center [512, 660] width 216 height 43
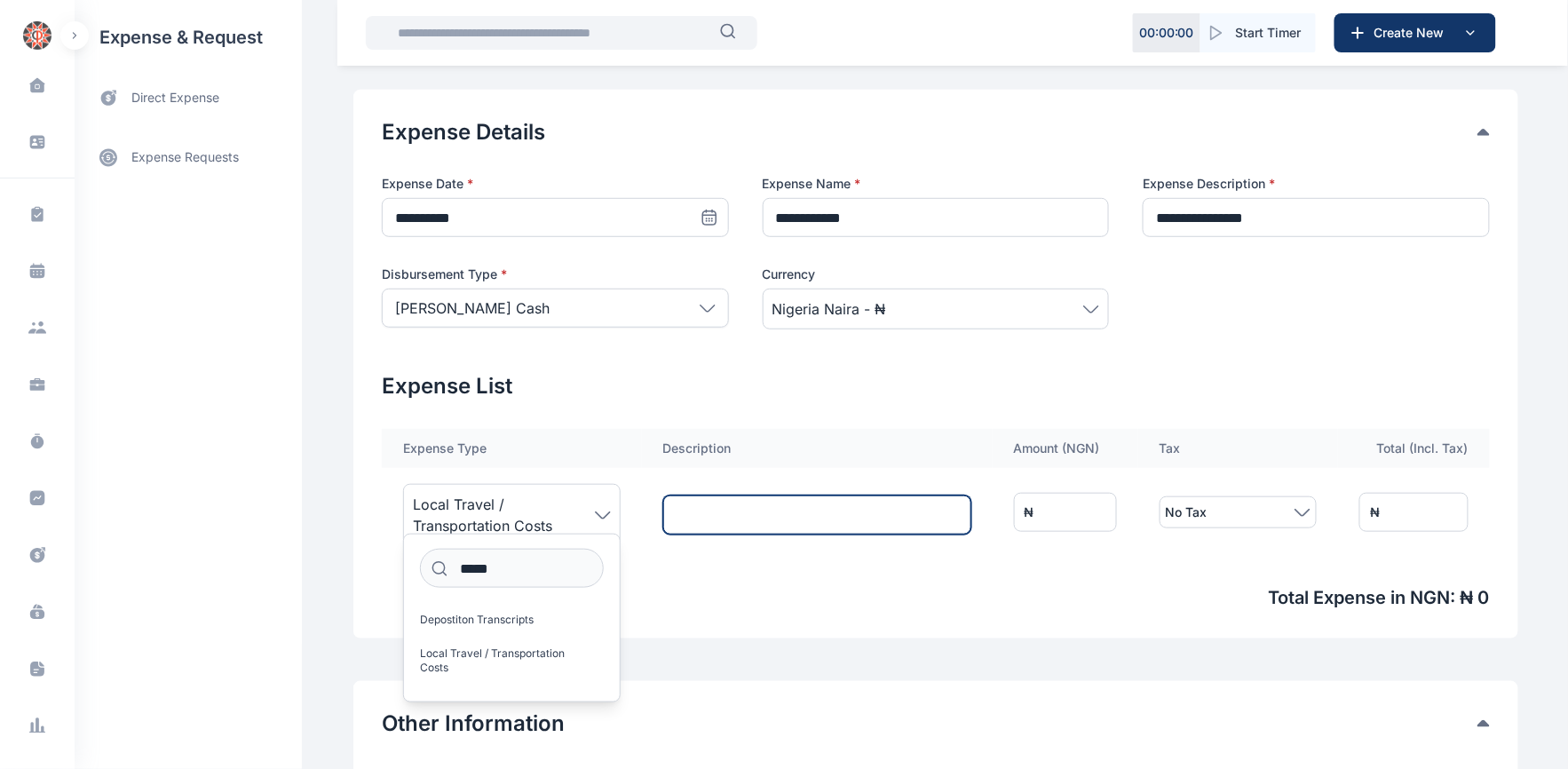
click at [719, 501] on input "text" at bounding box center [817, 514] width 308 height 39
type input "********"
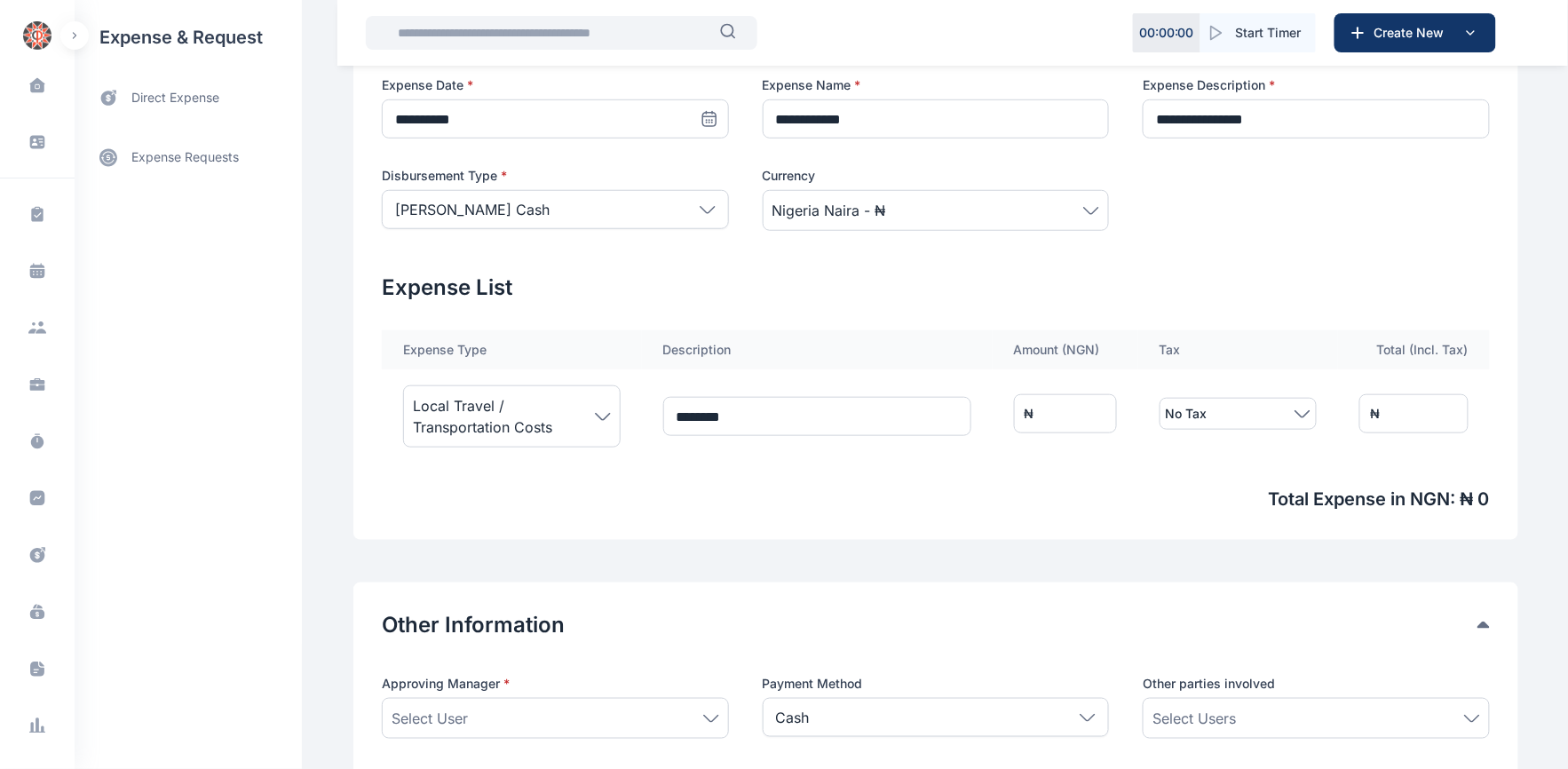
click at [1034, 411] on input "*" at bounding box center [1065, 413] width 103 height 39
type input "**"
type input "***"
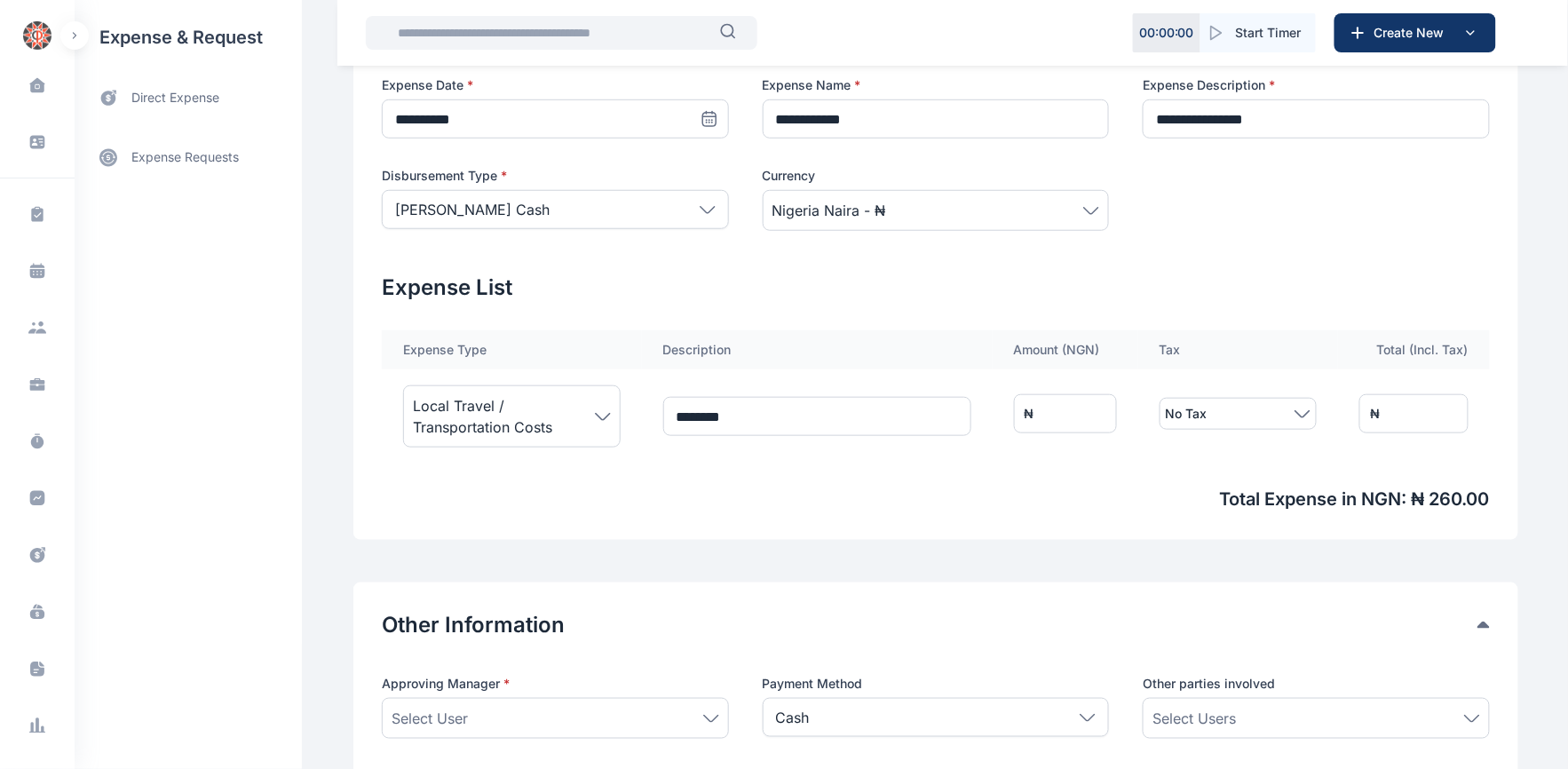
type input "****"
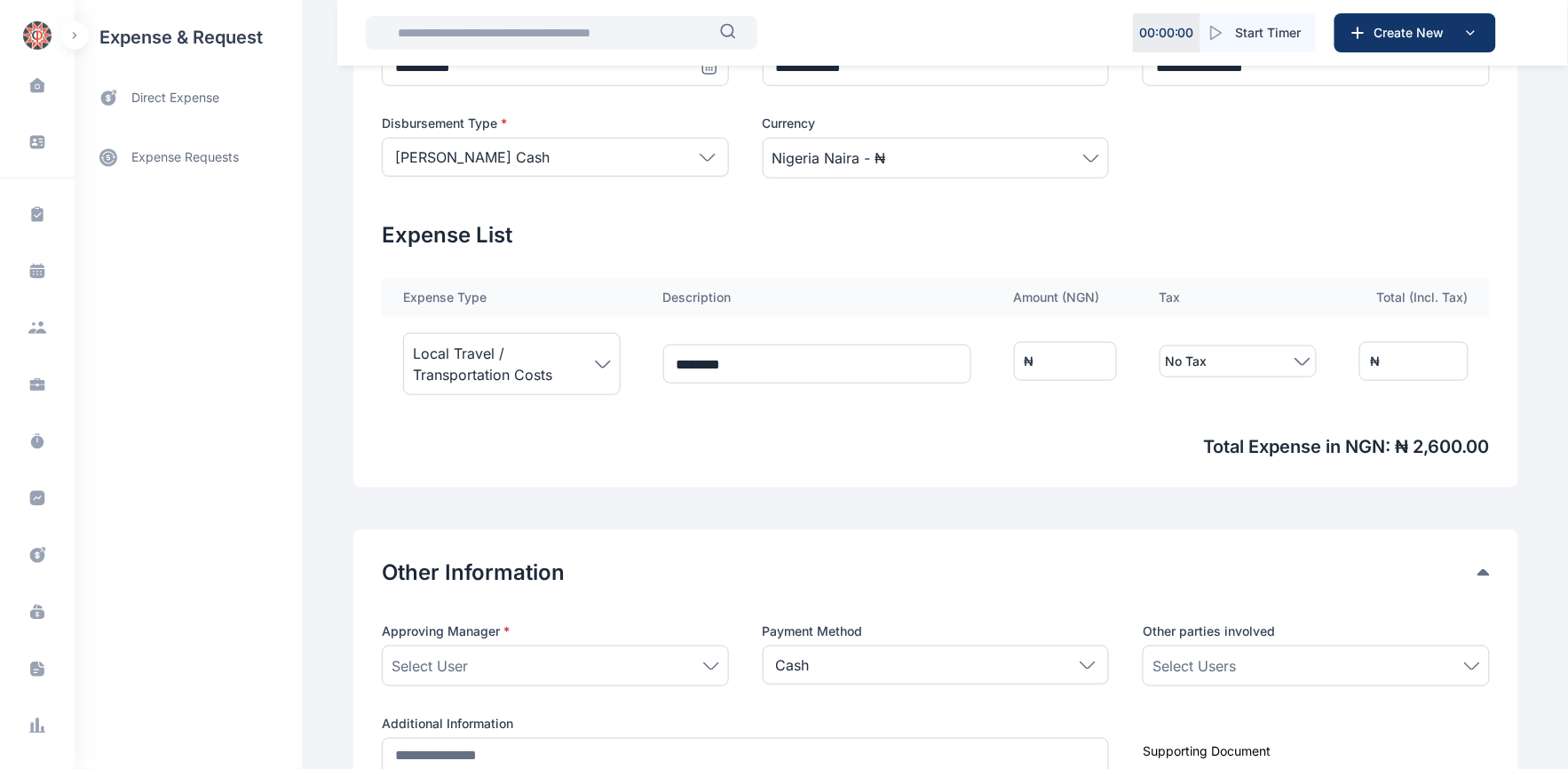
scroll to position [591, 0]
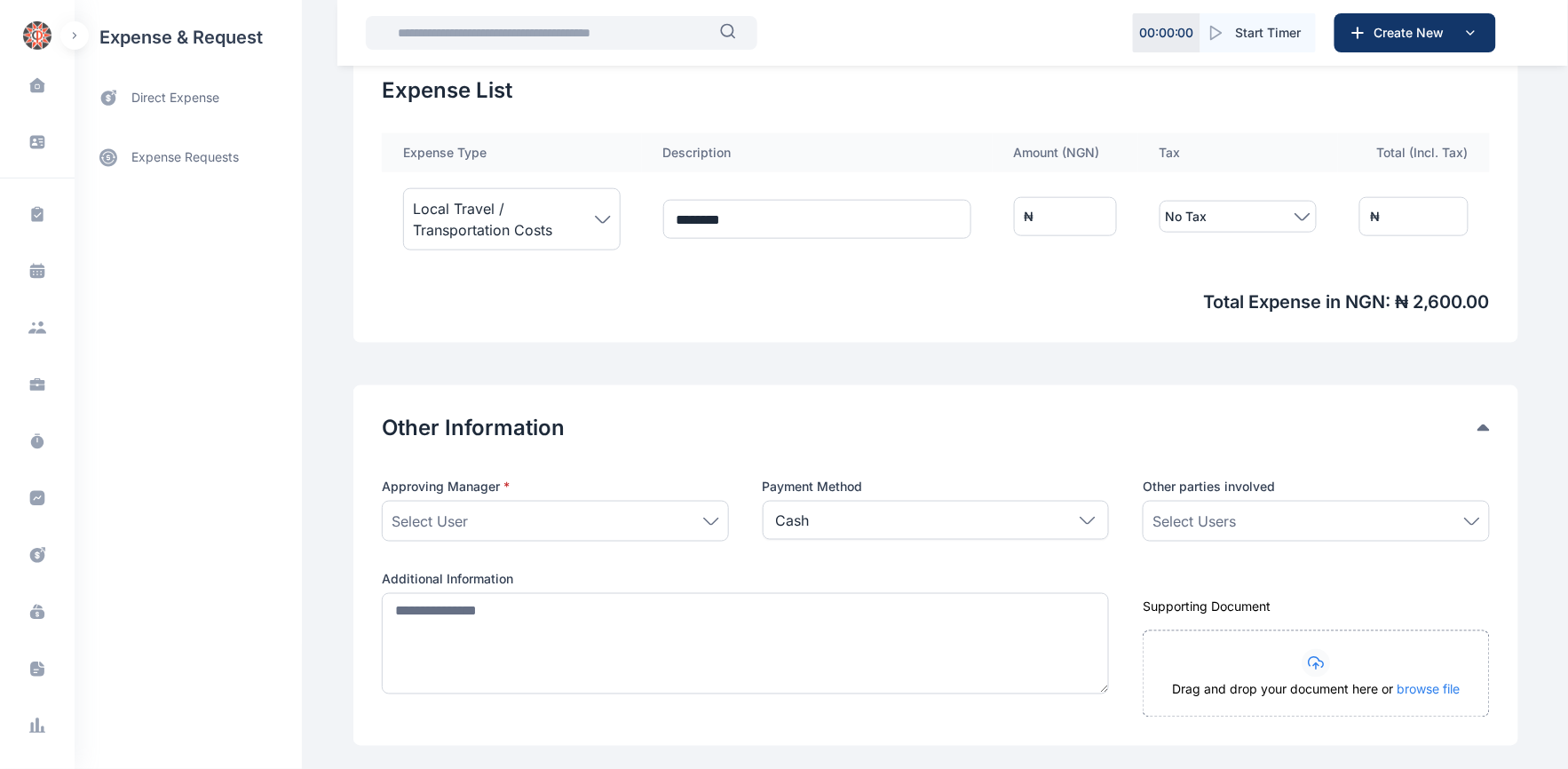
type input "****"
click at [706, 518] on icon at bounding box center [711, 522] width 16 height 8
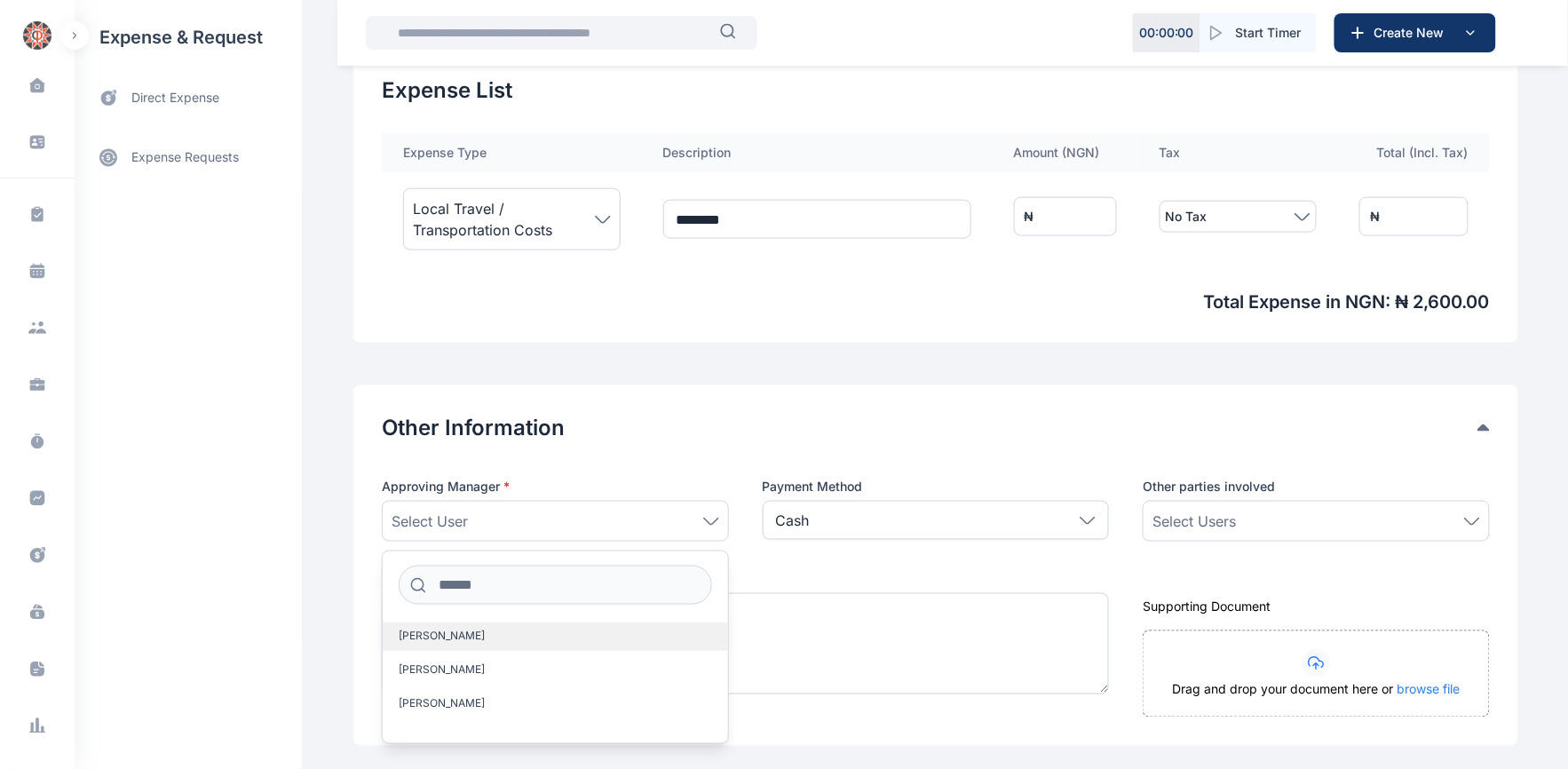
click at [428, 636] on span "[PERSON_NAME]" at bounding box center [441, 636] width 86 height 14
click at [1294, 517] on div "Select Users" at bounding box center [1316, 521] width 328 height 21
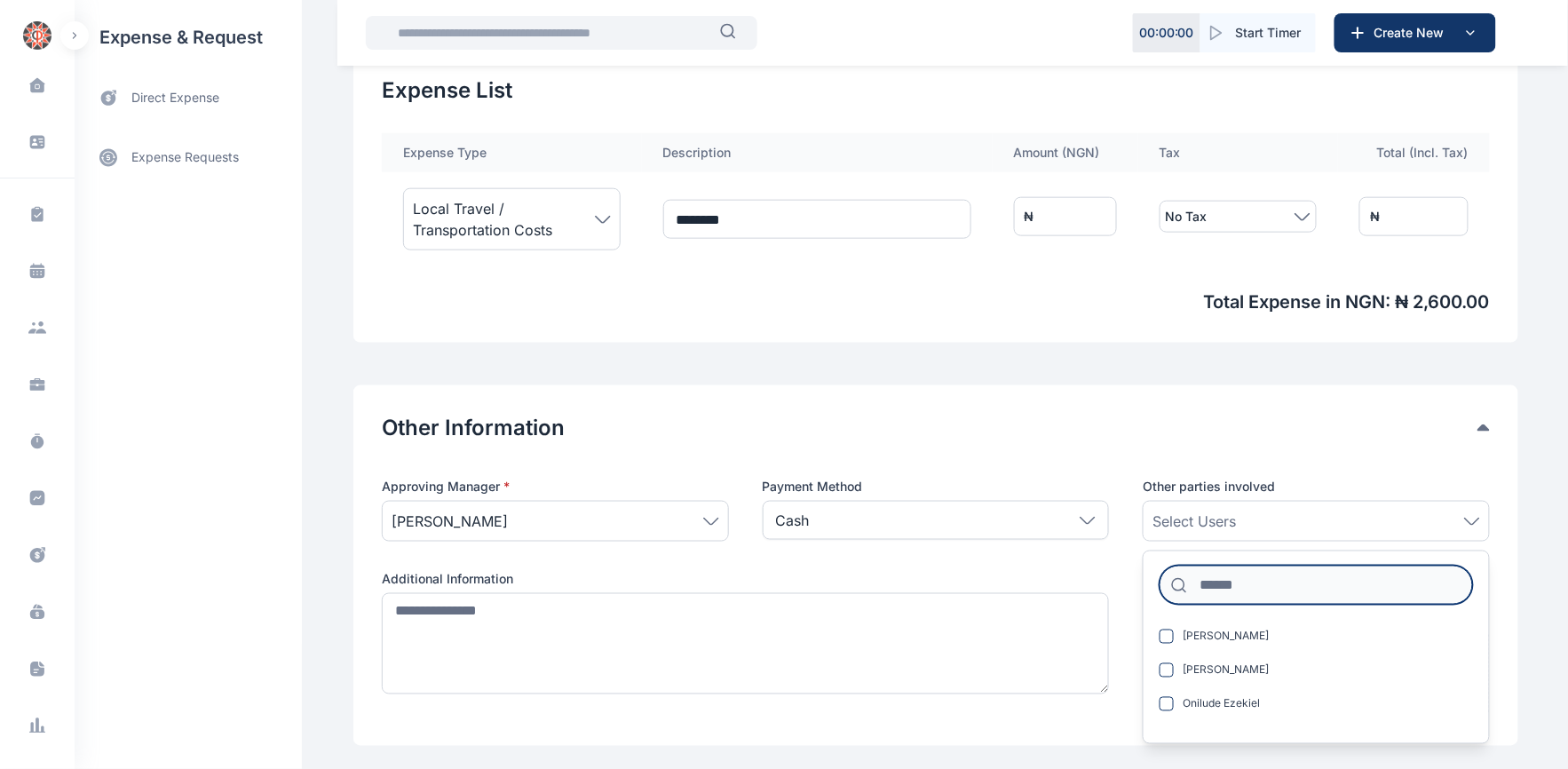
click at [1305, 586] on input at bounding box center [1316, 585] width 313 height 39
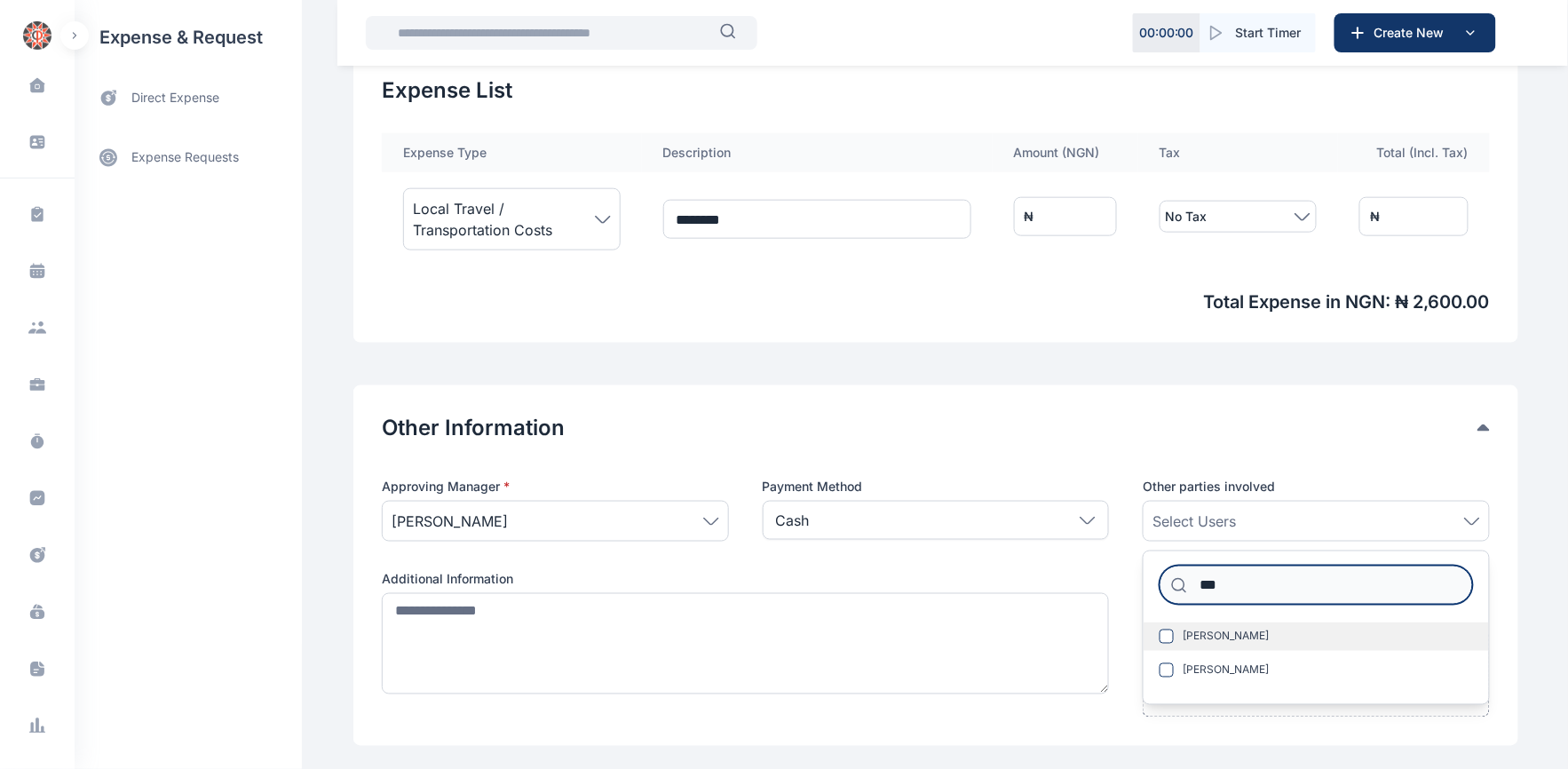
type input "***"
click at [1164, 632] on span at bounding box center [1166, 636] width 14 height 14
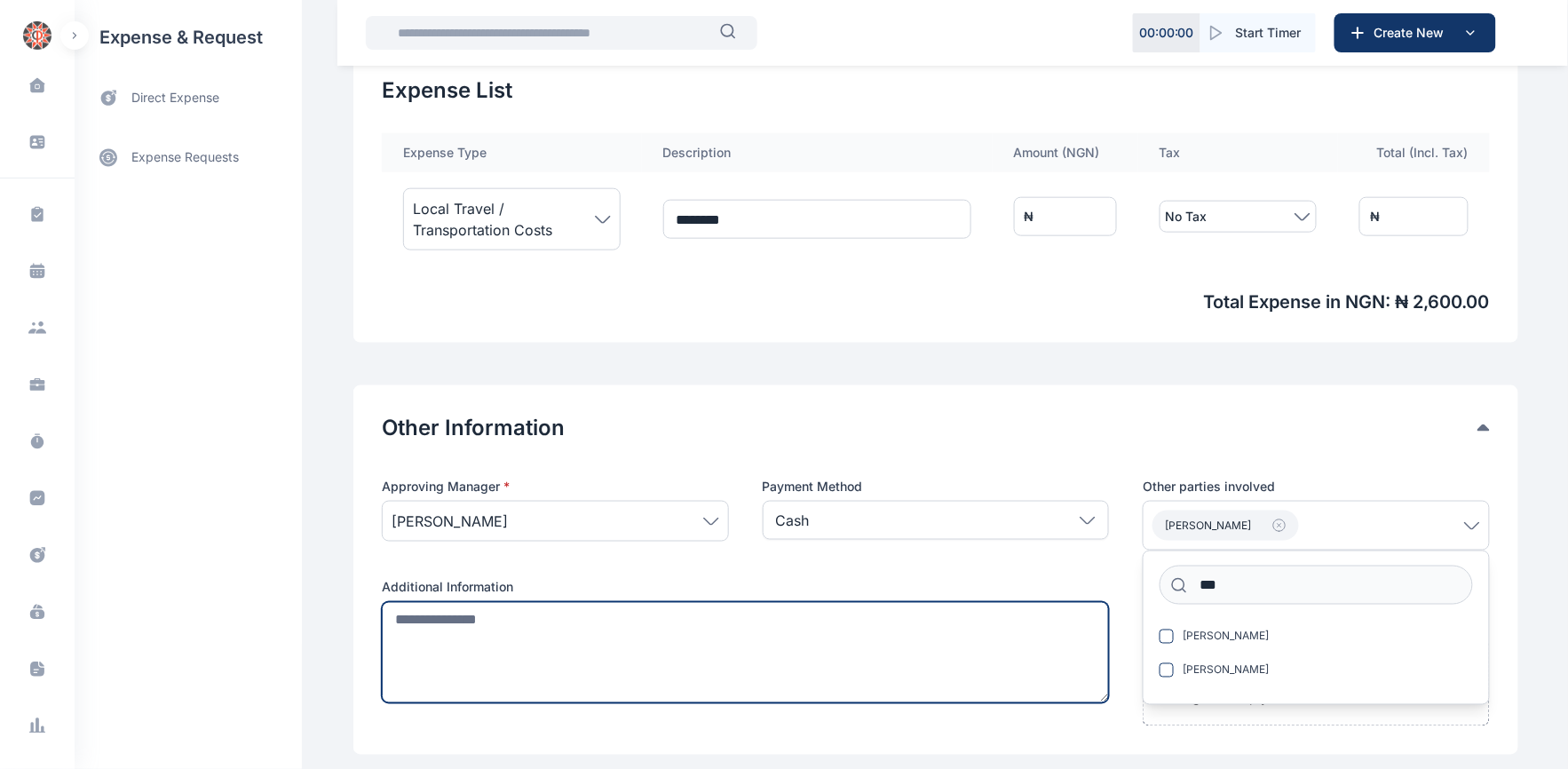
paste textarea "**********"
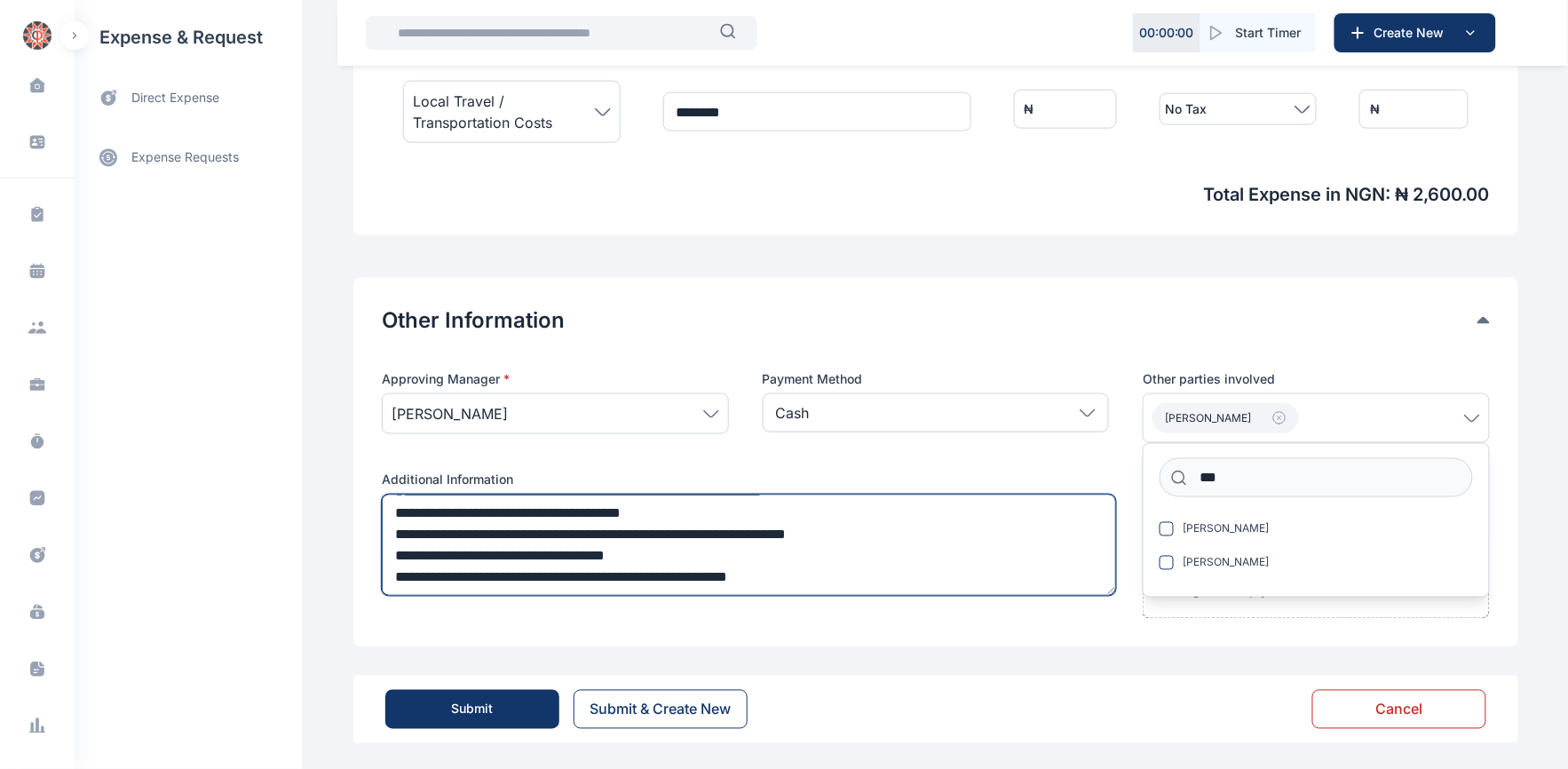
scroll to position [701, 0]
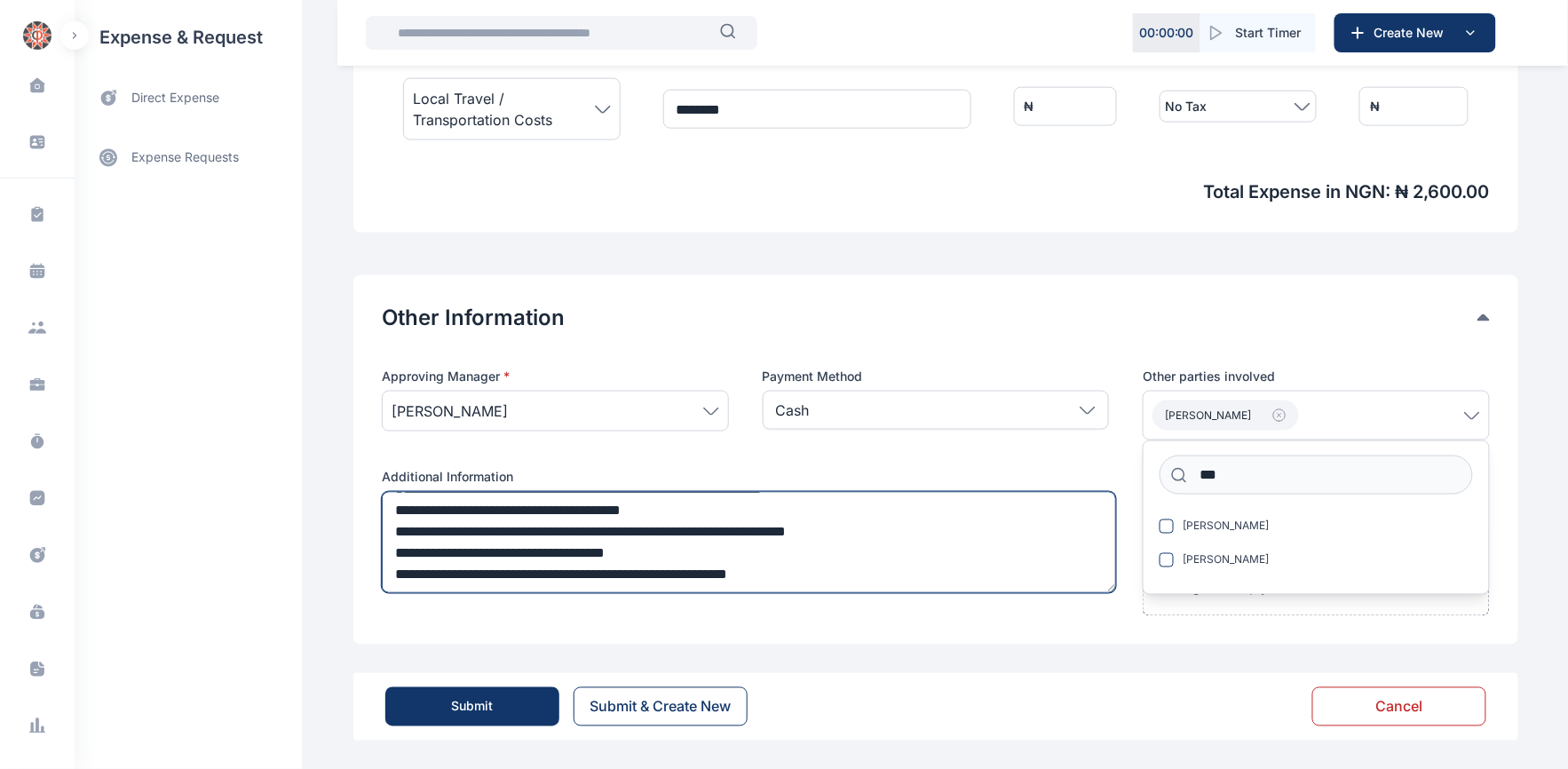
type textarea "**********"
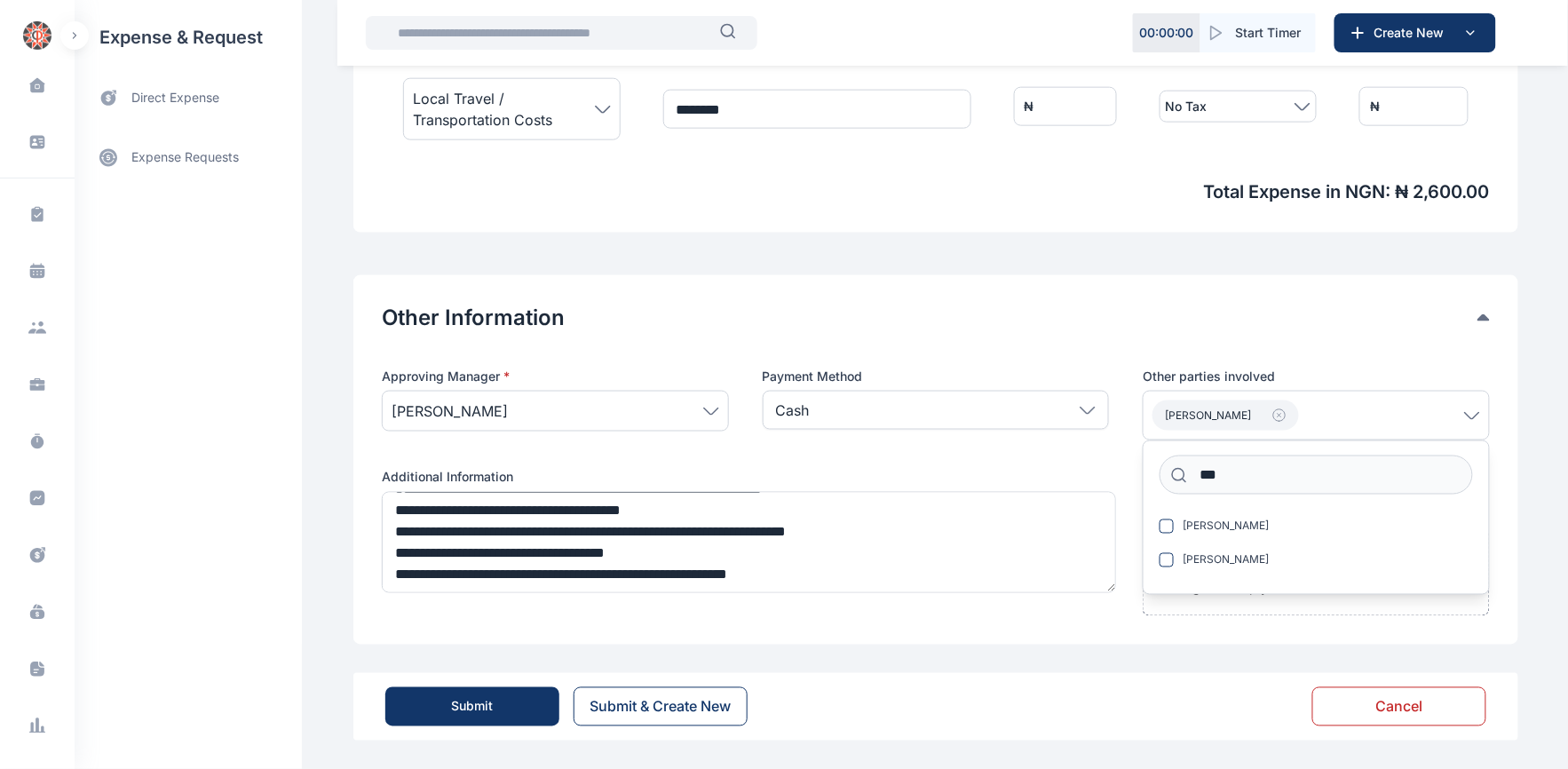
click at [440, 708] on button "Submit" at bounding box center [472, 706] width 174 height 39
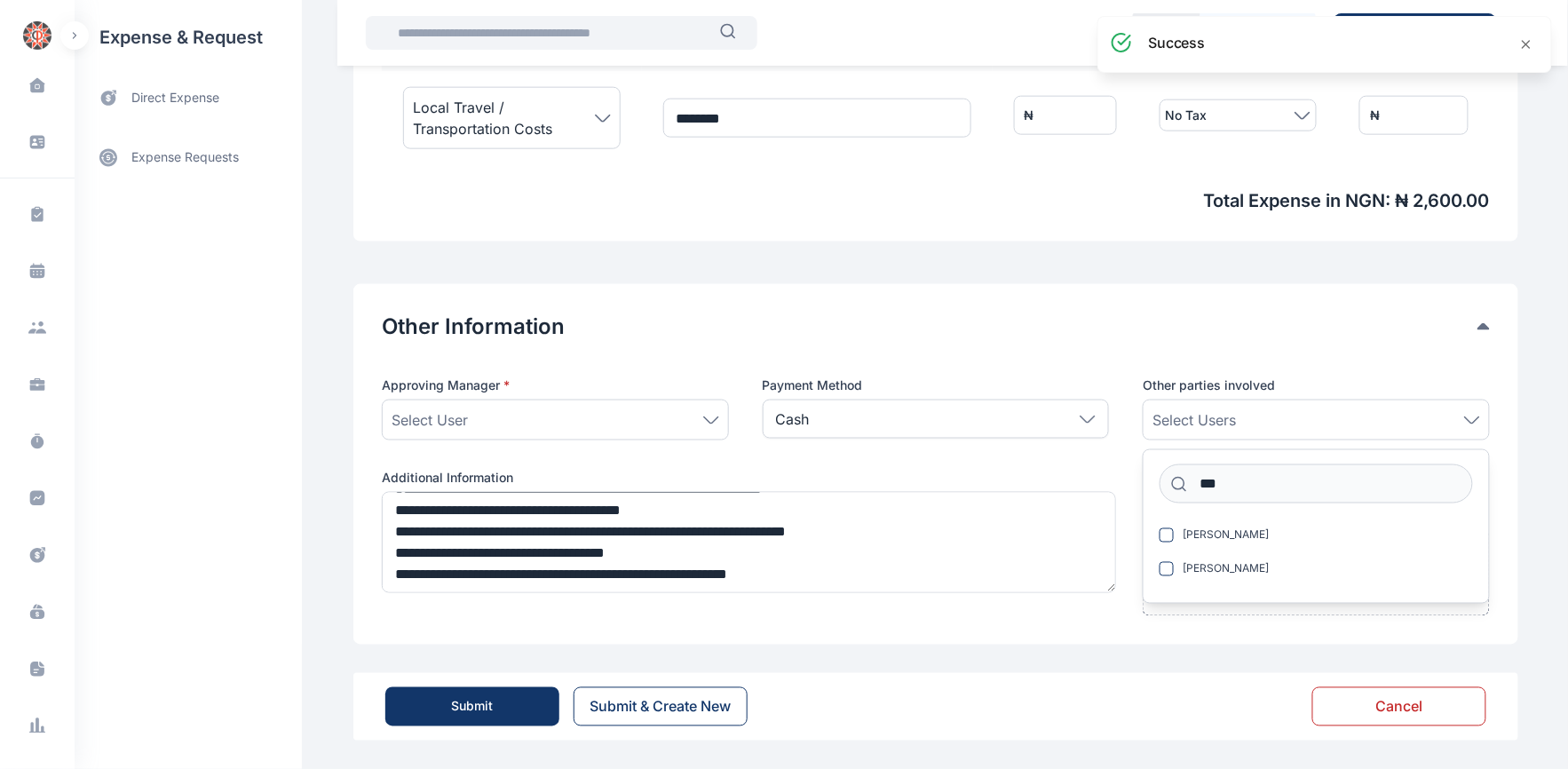
scroll to position [693, 0]
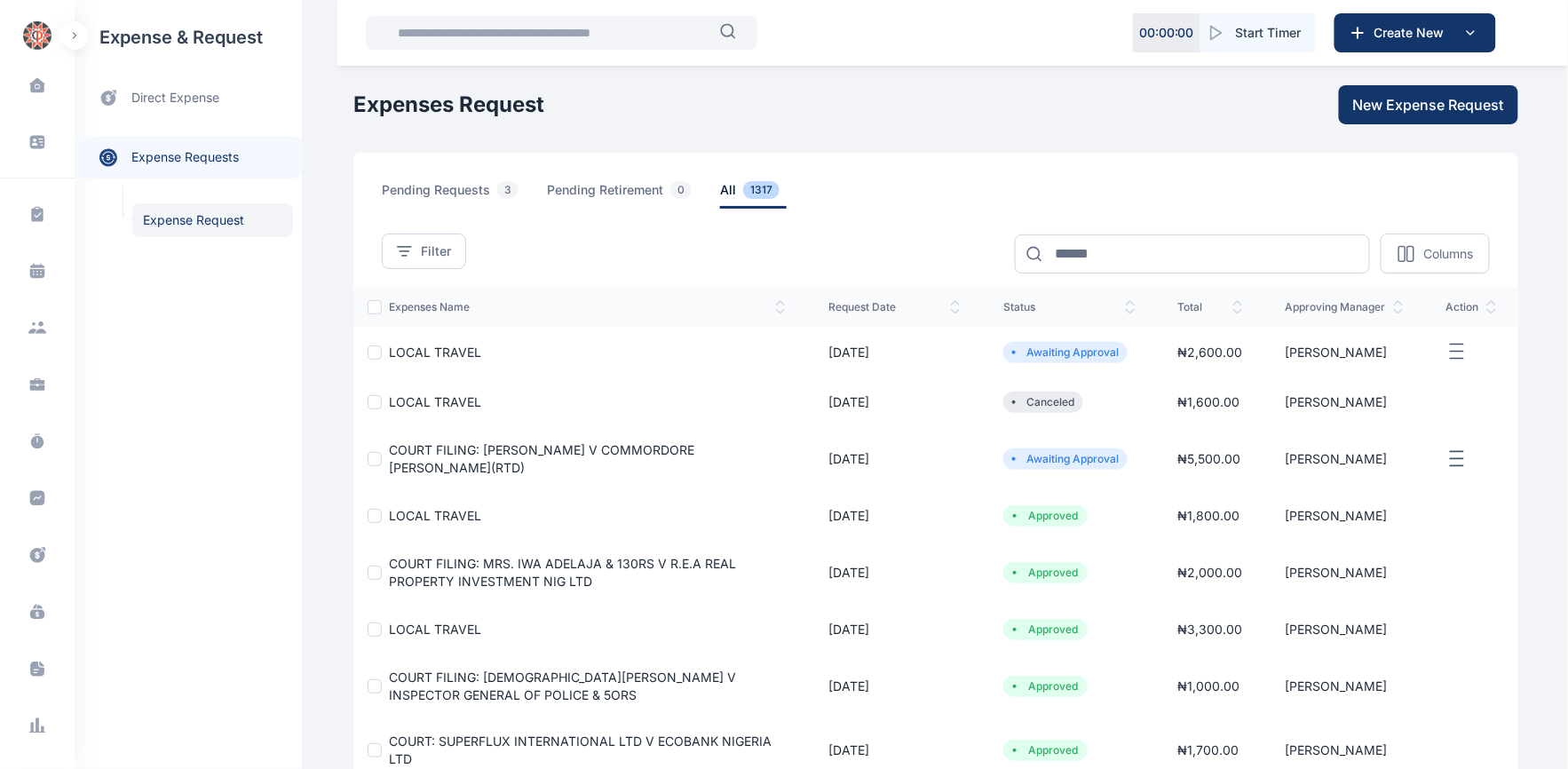
click at [399, 344] on span "LOCAL TRAVEL" at bounding box center [435, 352] width 93 height 15
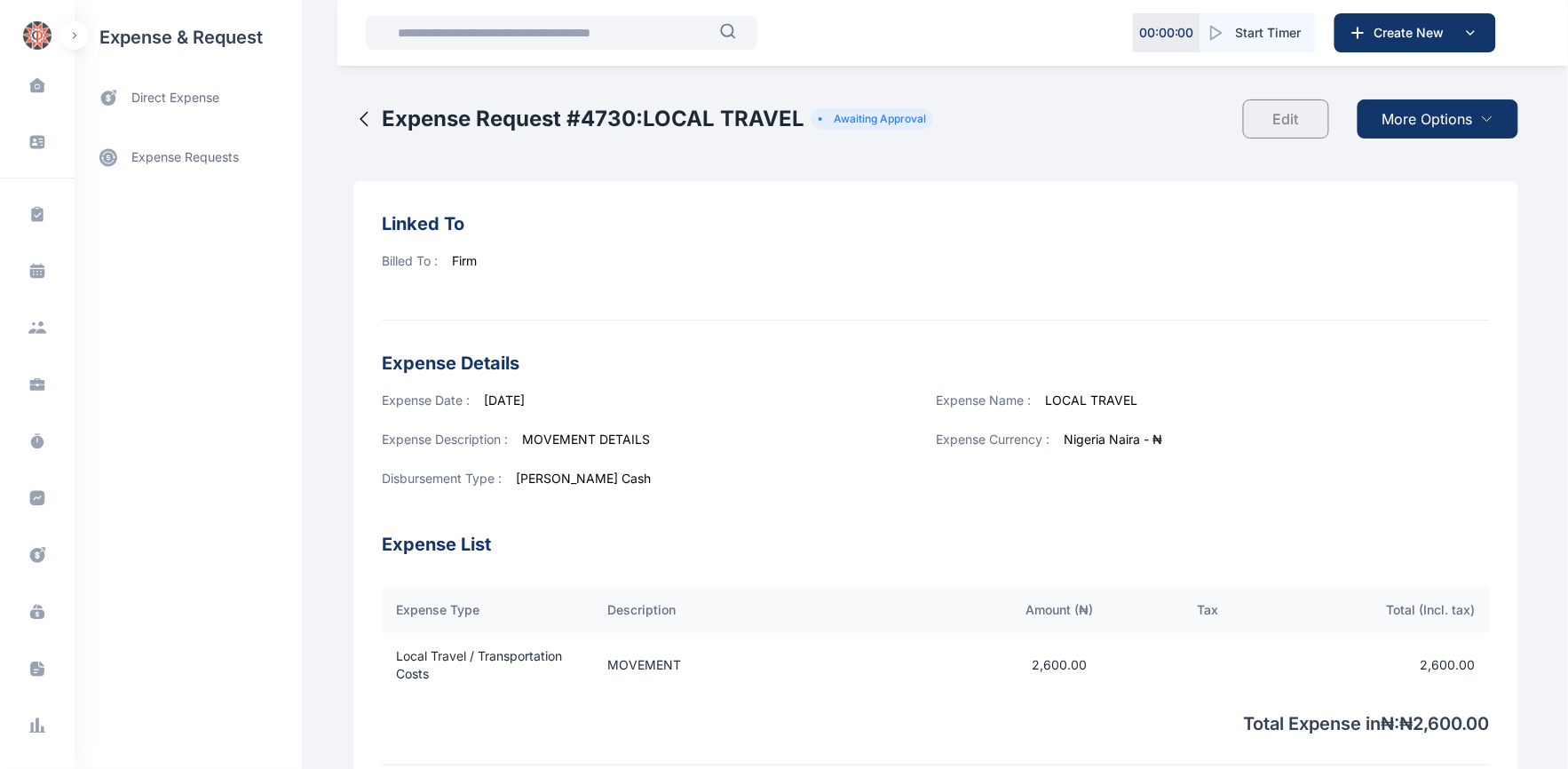
click at [1431, 121] on span "More Options" at bounding box center [1427, 118] width 91 height 21
click at [1425, 164] on span "Download PDF" at bounding box center [1433, 162] width 75 height 18
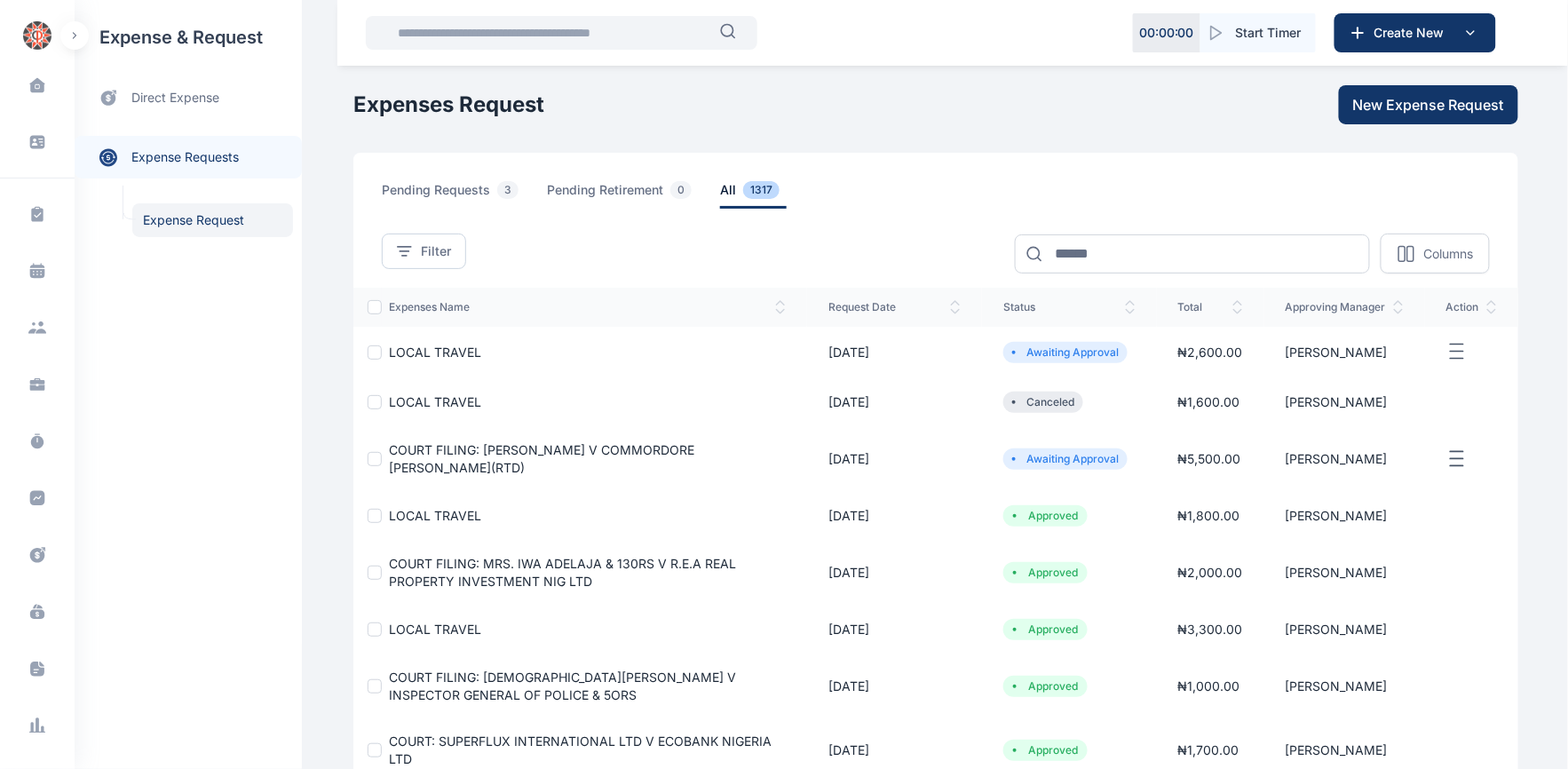
click at [418, 349] on span "LOCAL TRAVEL" at bounding box center [435, 352] width 93 height 15
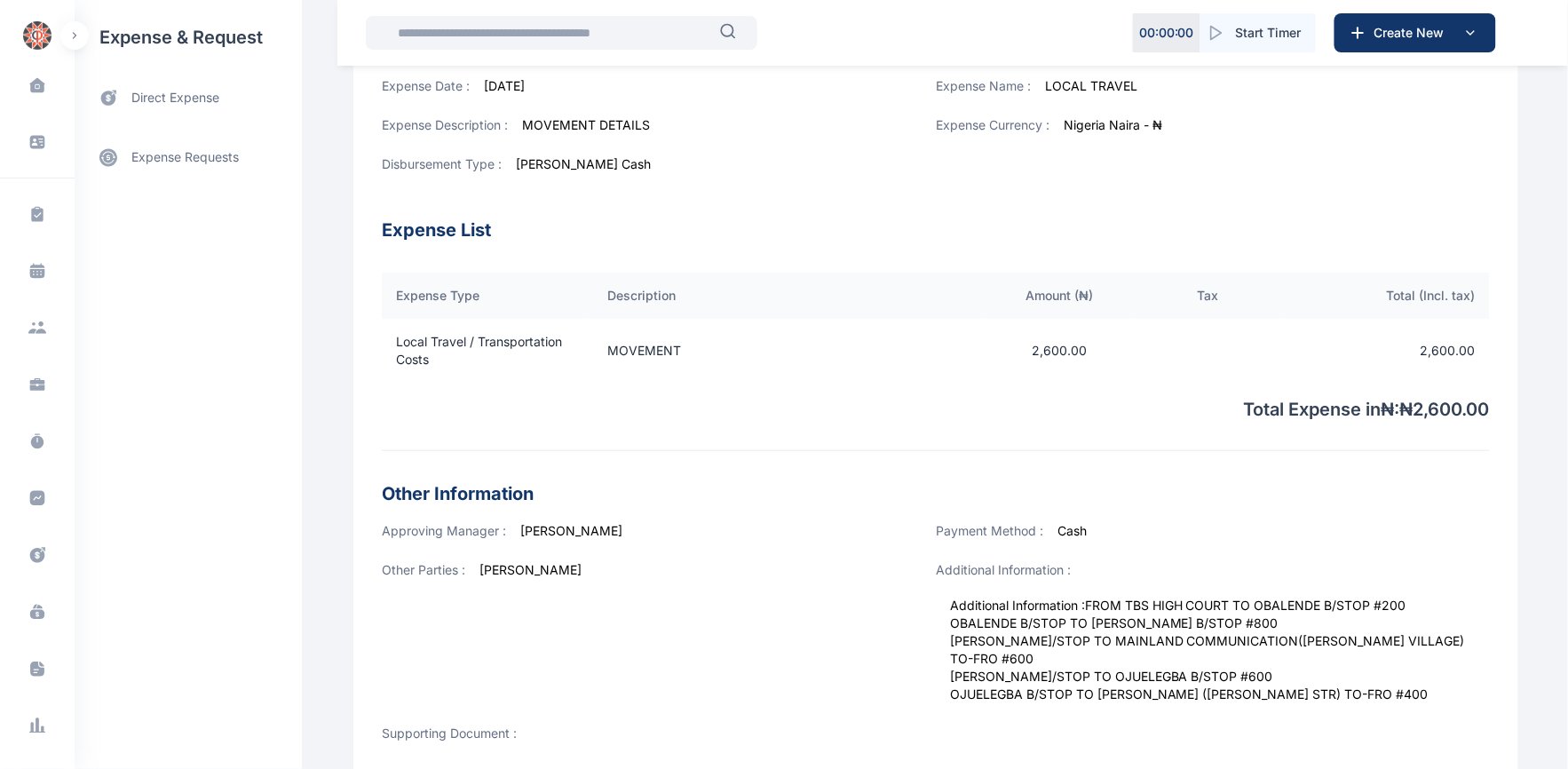
scroll to position [400, 0]
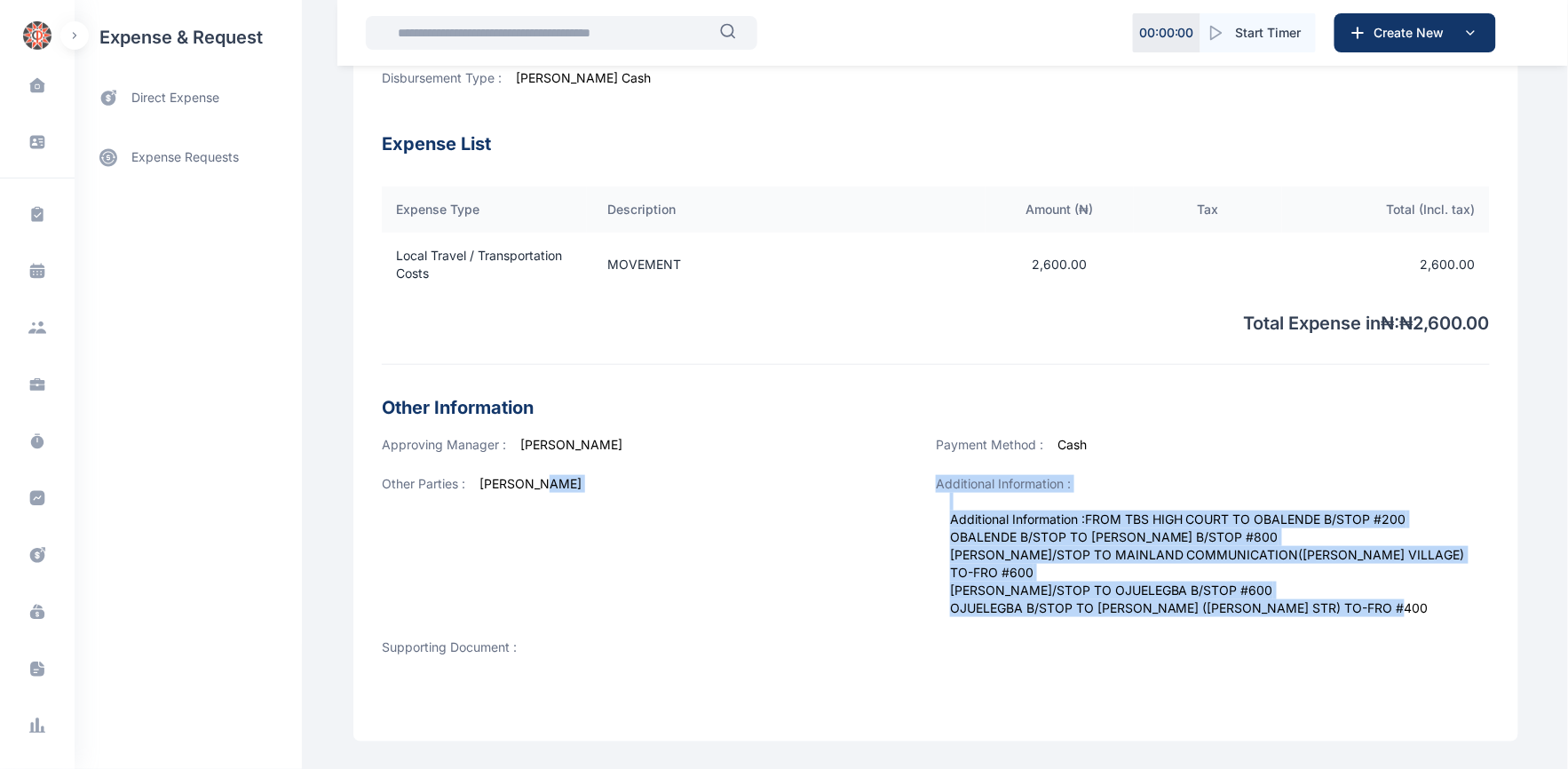
drag, startPoint x: 1407, startPoint y: 600, endPoint x: 927, endPoint y: 518, distance: 487.0
click at [927, 518] on div "Approving Manager : [PERSON_NAME] Payment Method : Cash Other Parties : [PERSON…" at bounding box center [934, 560] width 1107 height 248
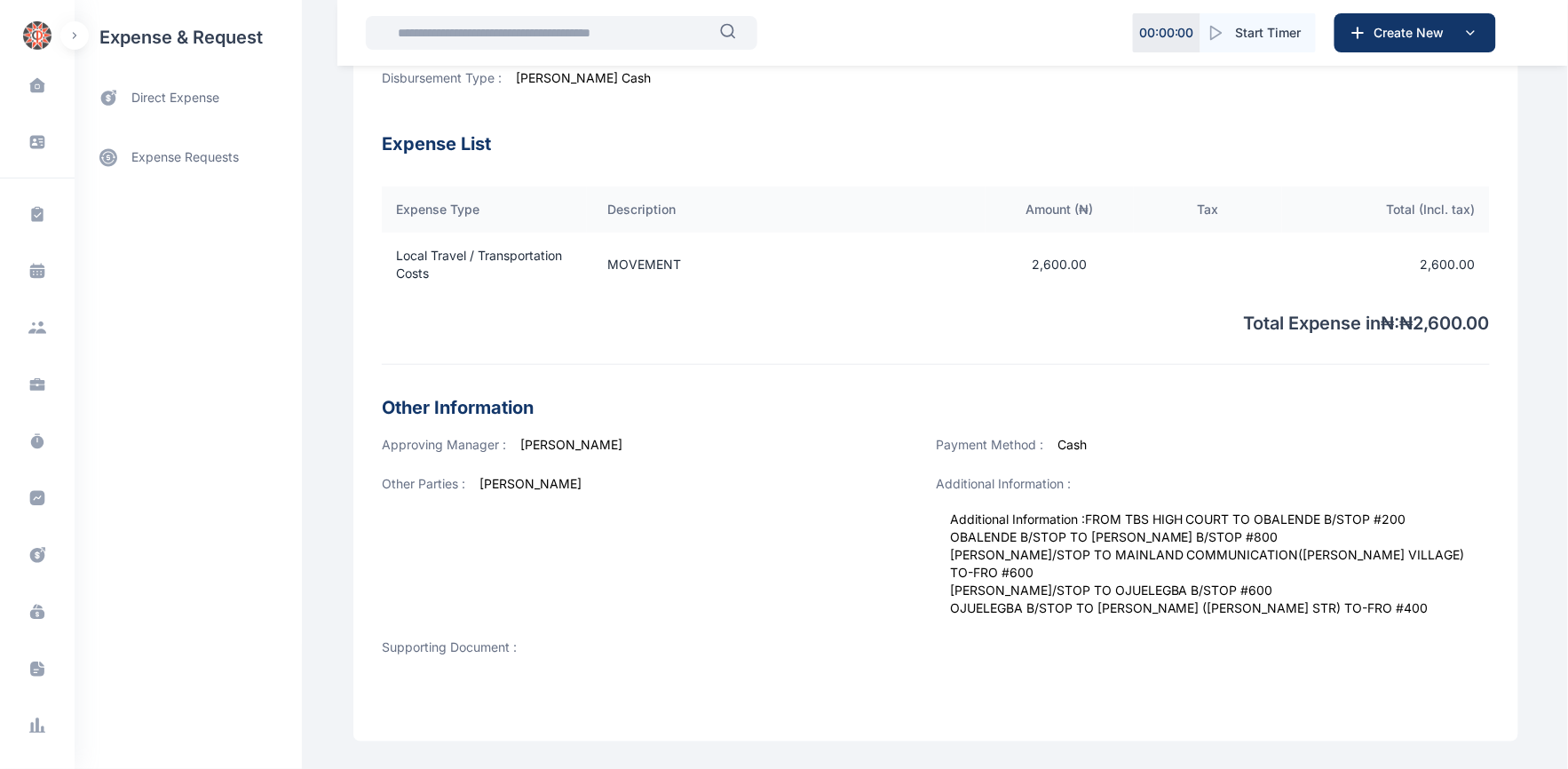
drag, startPoint x: 907, startPoint y: 535, endPoint x: 775, endPoint y: 659, distance: 181.1
click at [775, 659] on div "Supporting Document :" at bounding box center [658, 661] width 554 height 46
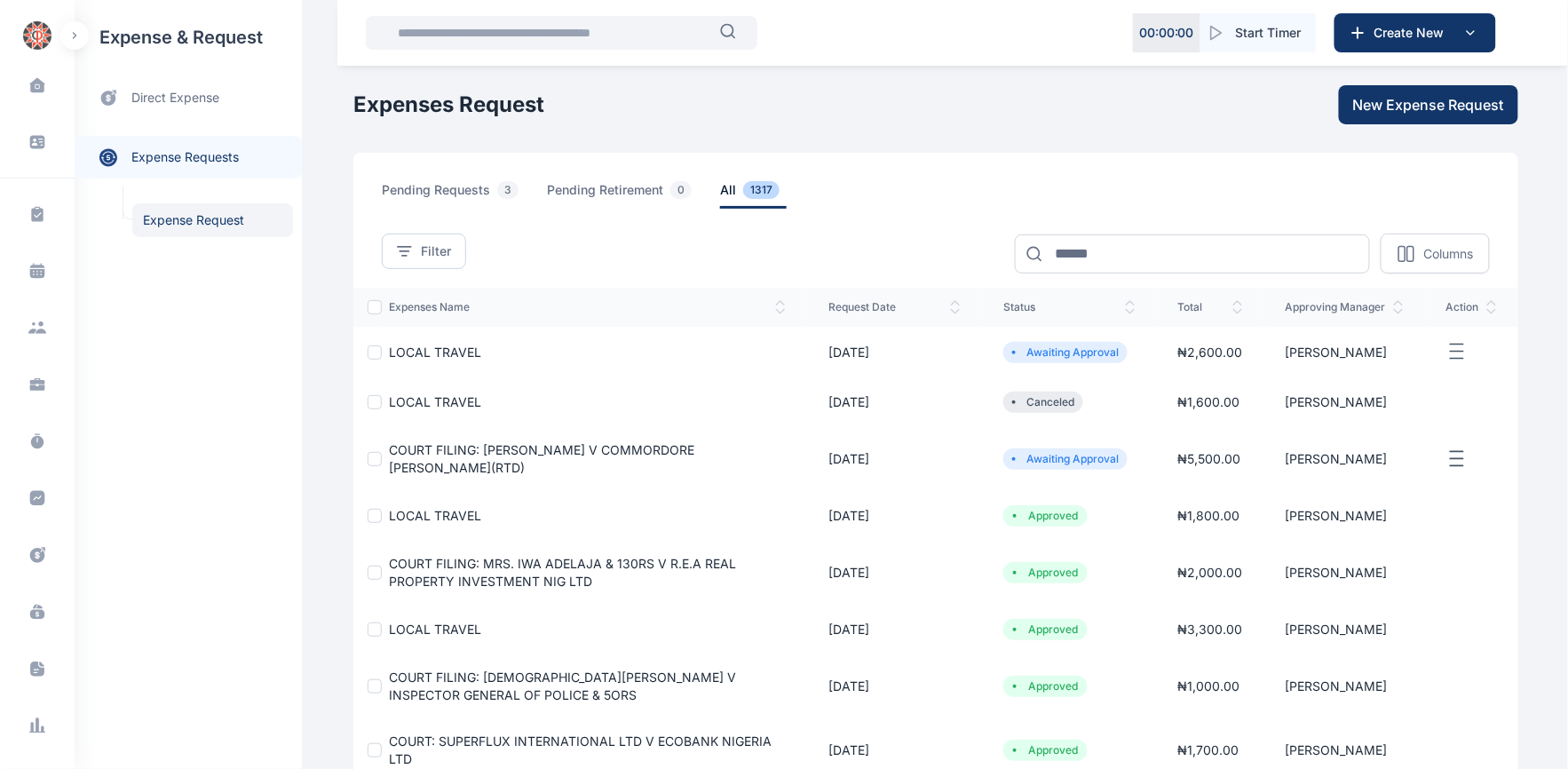
click at [406, 399] on span "LOCAL TRAVEL" at bounding box center [435, 401] width 93 height 15
click at [459, 456] on span "COURT FILING: [PERSON_NAME] V COMMORDORE [PERSON_NAME](RTD)" at bounding box center [542, 459] width 306 height 32
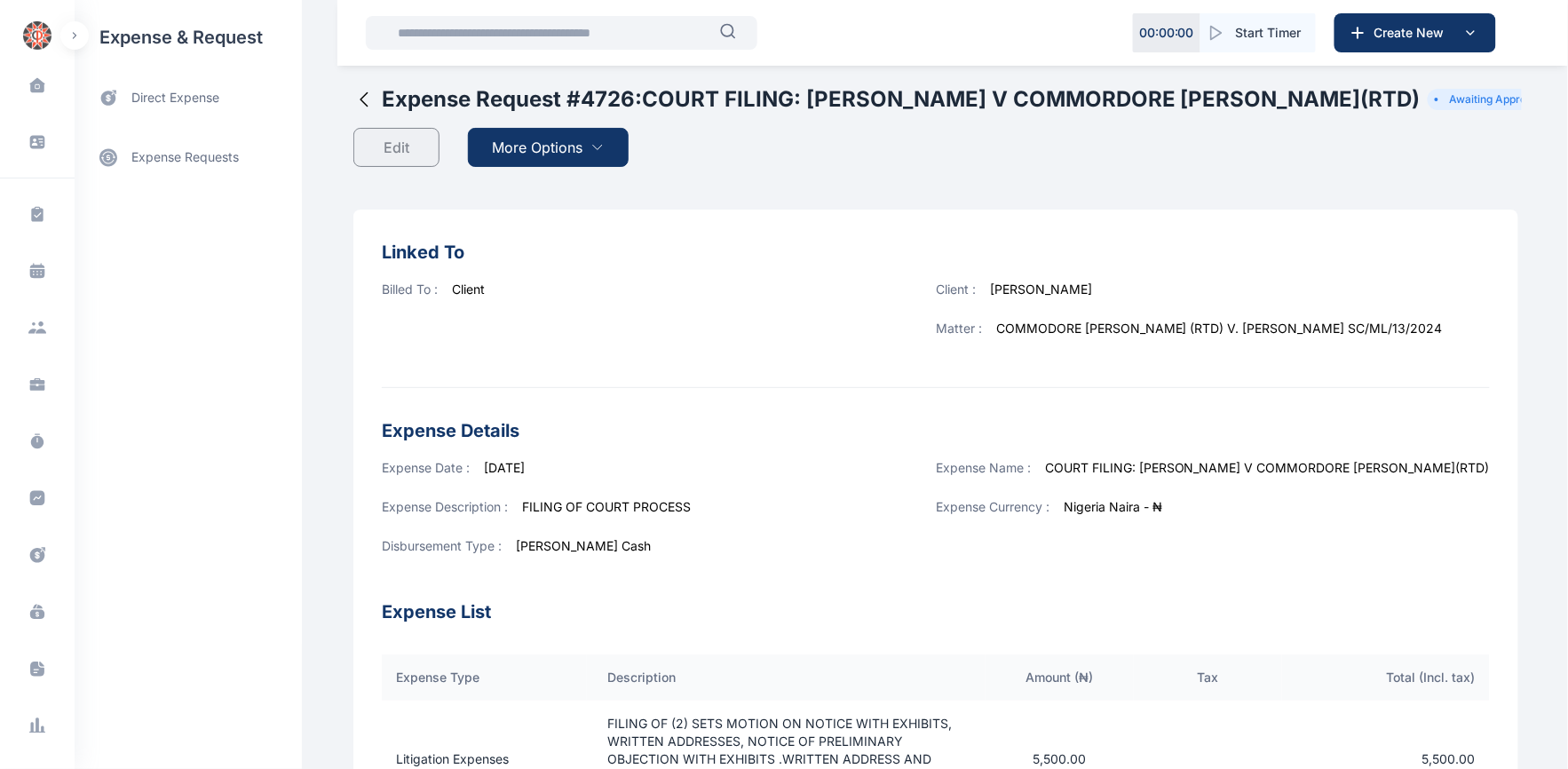
click at [521, 143] on span "More Options" at bounding box center [538, 147] width 91 height 21
click at [529, 182] on span "Download PDF" at bounding box center [544, 190] width 75 height 18
